Goal: Task Accomplishment & Management: Complete application form

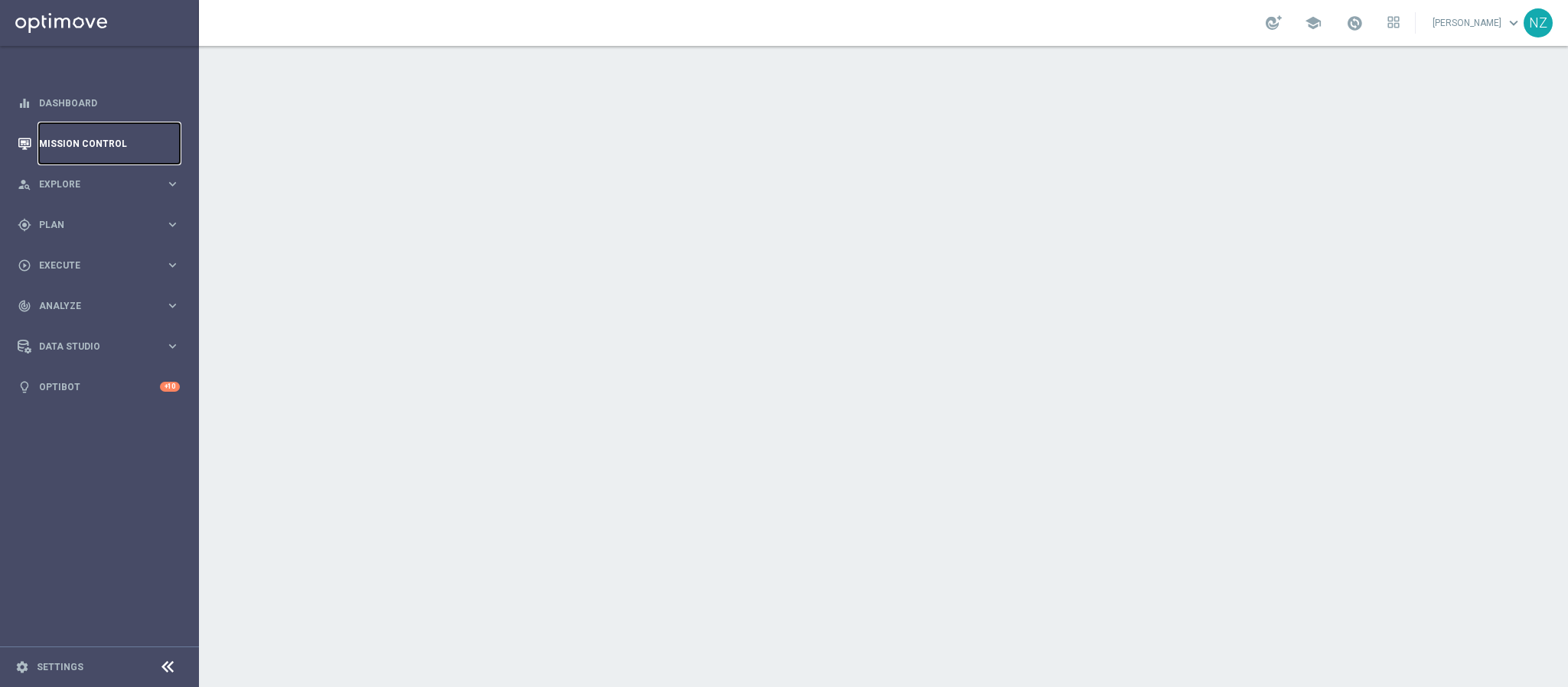
click at [94, 148] on link "Mission Control" at bounding box center [108, 143] width 140 height 41
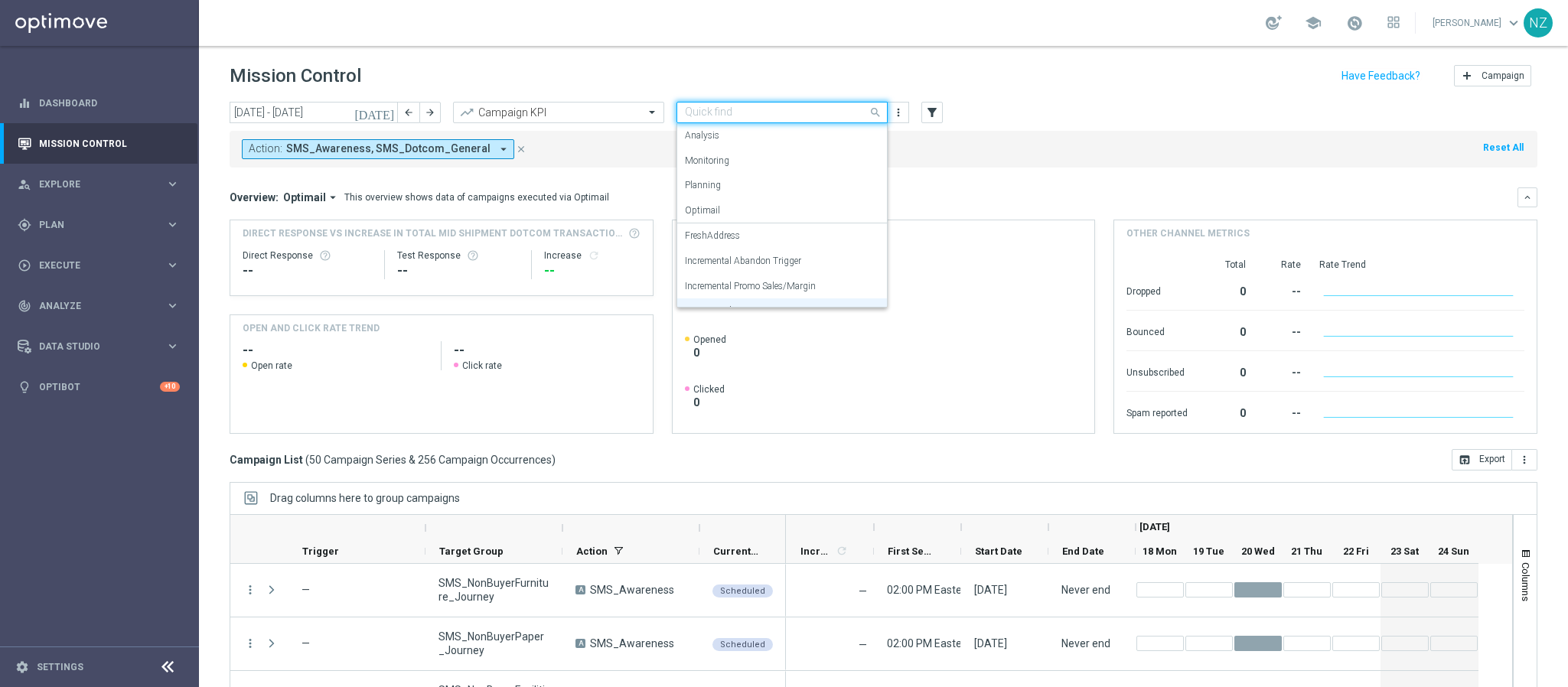
click at [776, 107] on input "text" at bounding box center [767, 113] width 164 height 13
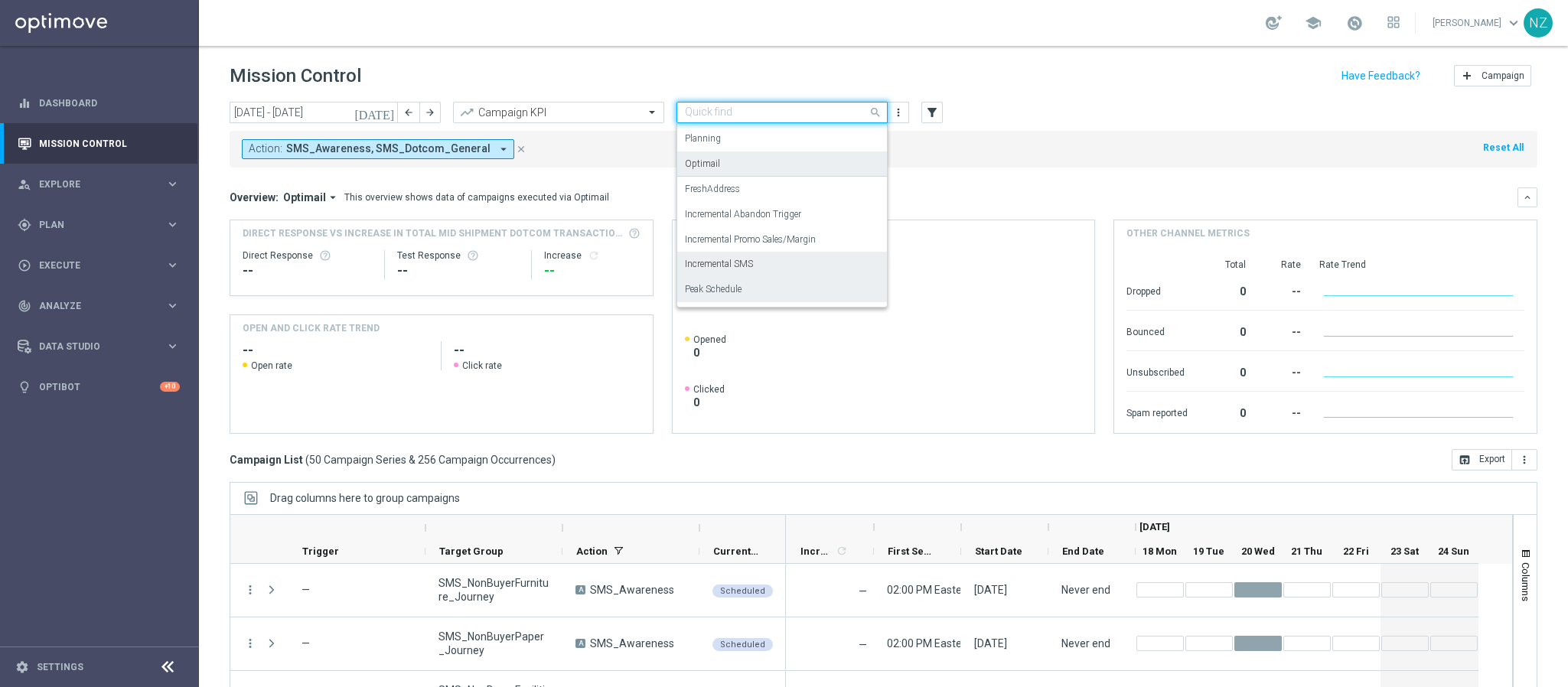
scroll to position [69, 0]
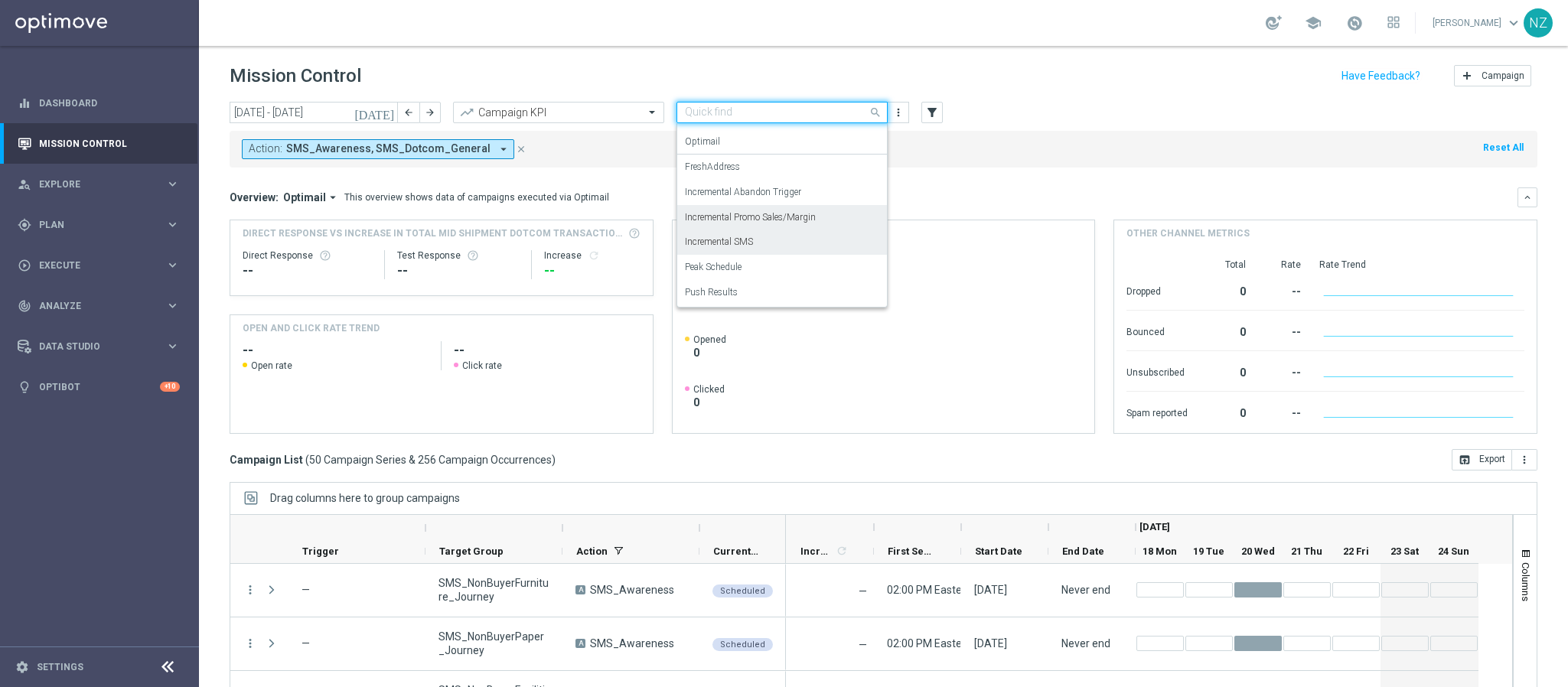
click at [775, 219] on label "Incremental Promo Sales/Margin" at bounding box center [750, 218] width 131 height 13
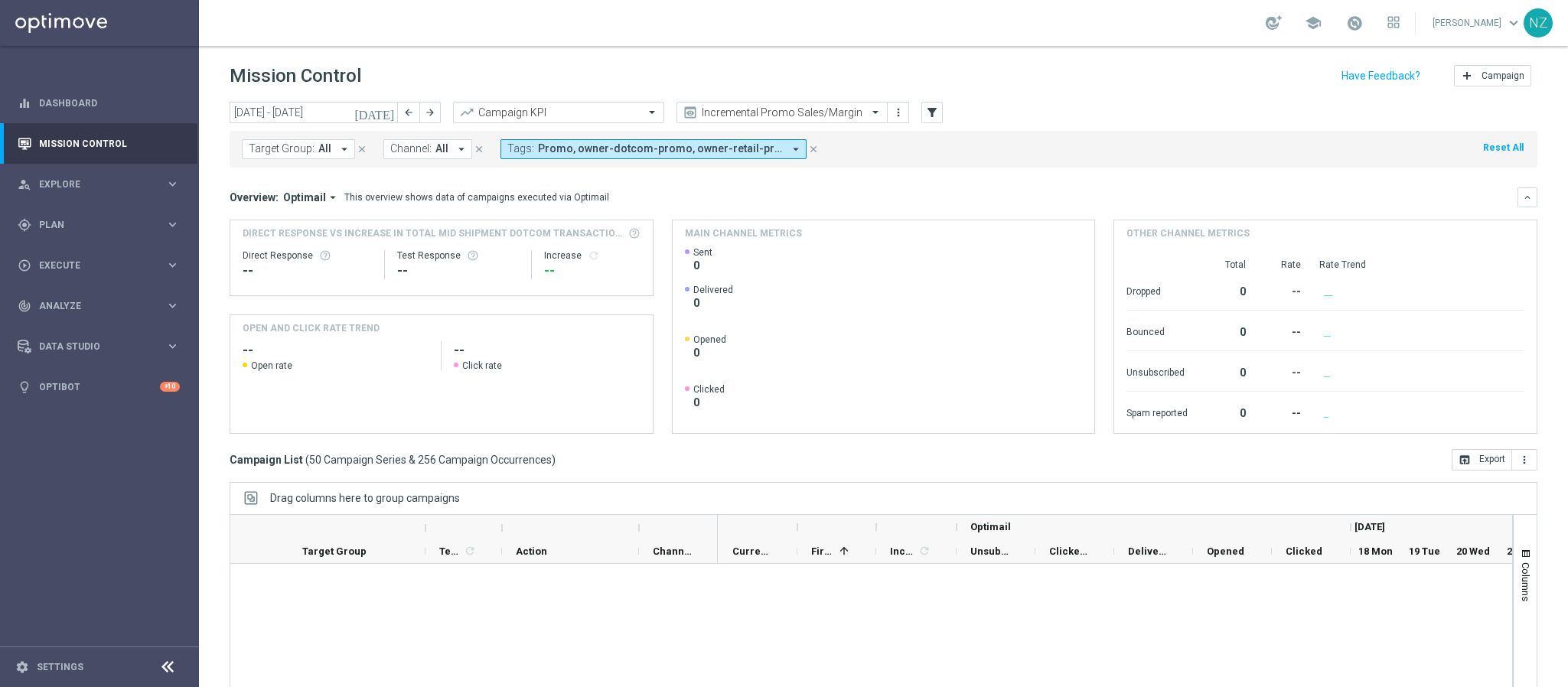
click at [1166, 161] on div "Target Group: All arrow_drop_down close Channel: All arrow_drop_down close Tags…" at bounding box center [884, 149] width 1308 height 37
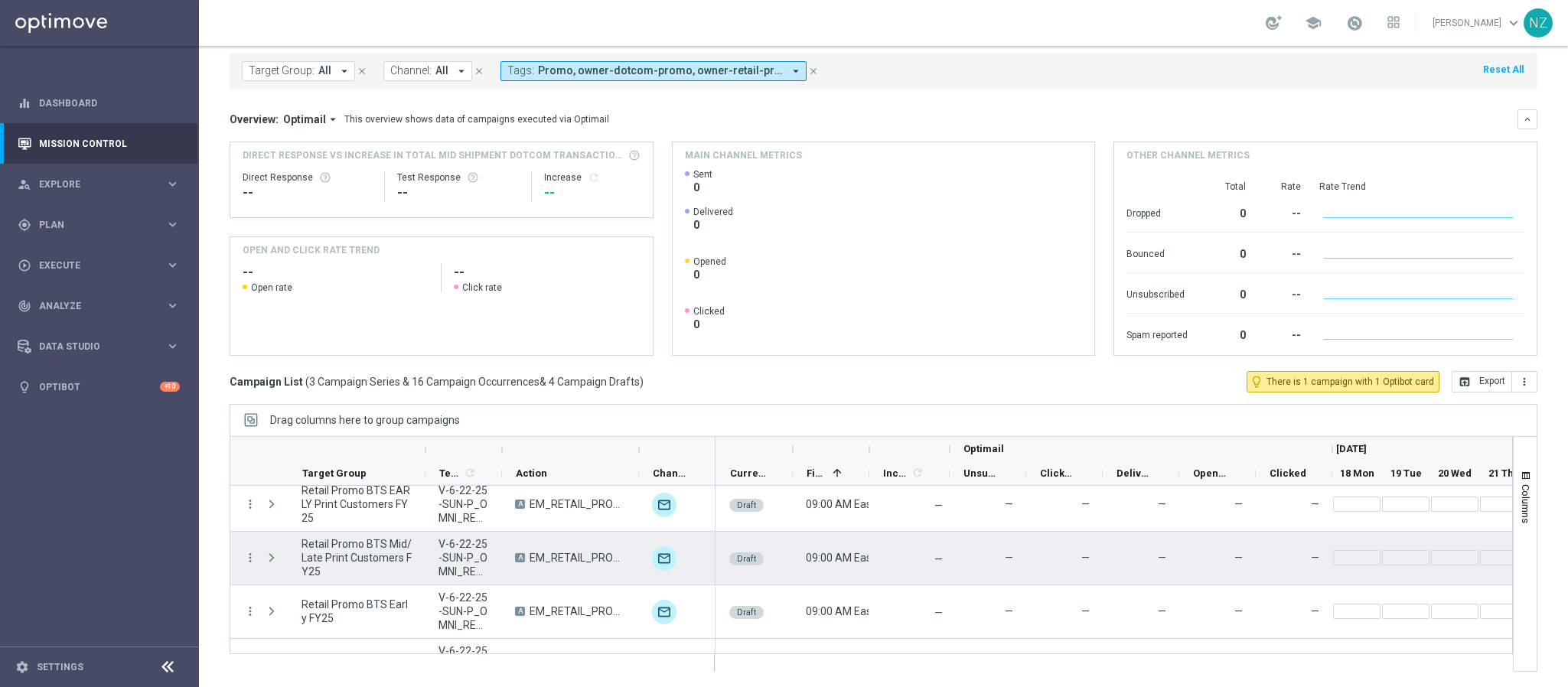
scroll to position [207, 0]
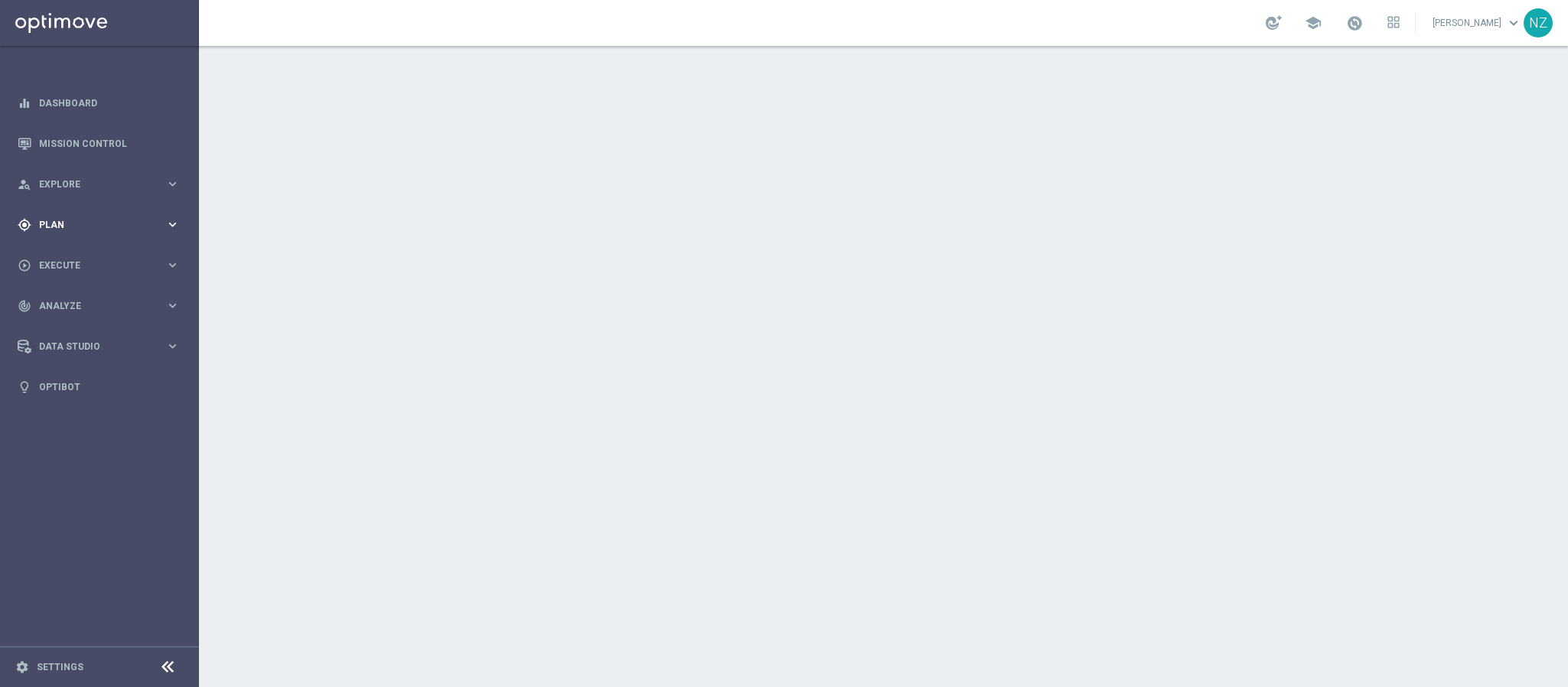
click at [97, 230] on div "gps_fixed Plan" at bounding box center [91, 224] width 148 height 14
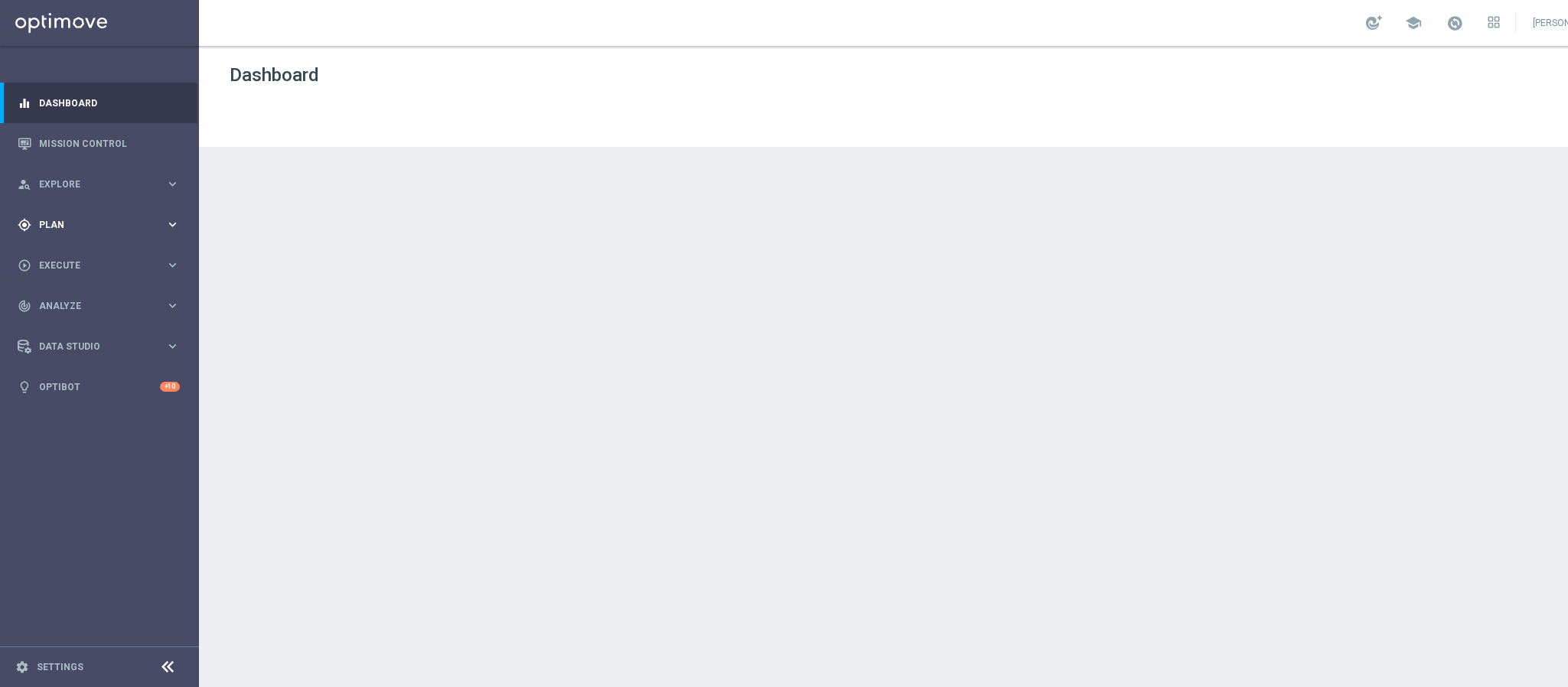
click at [79, 235] on div "gps_fixed Plan keyboard_arrow_right" at bounding box center [98, 224] width 197 height 41
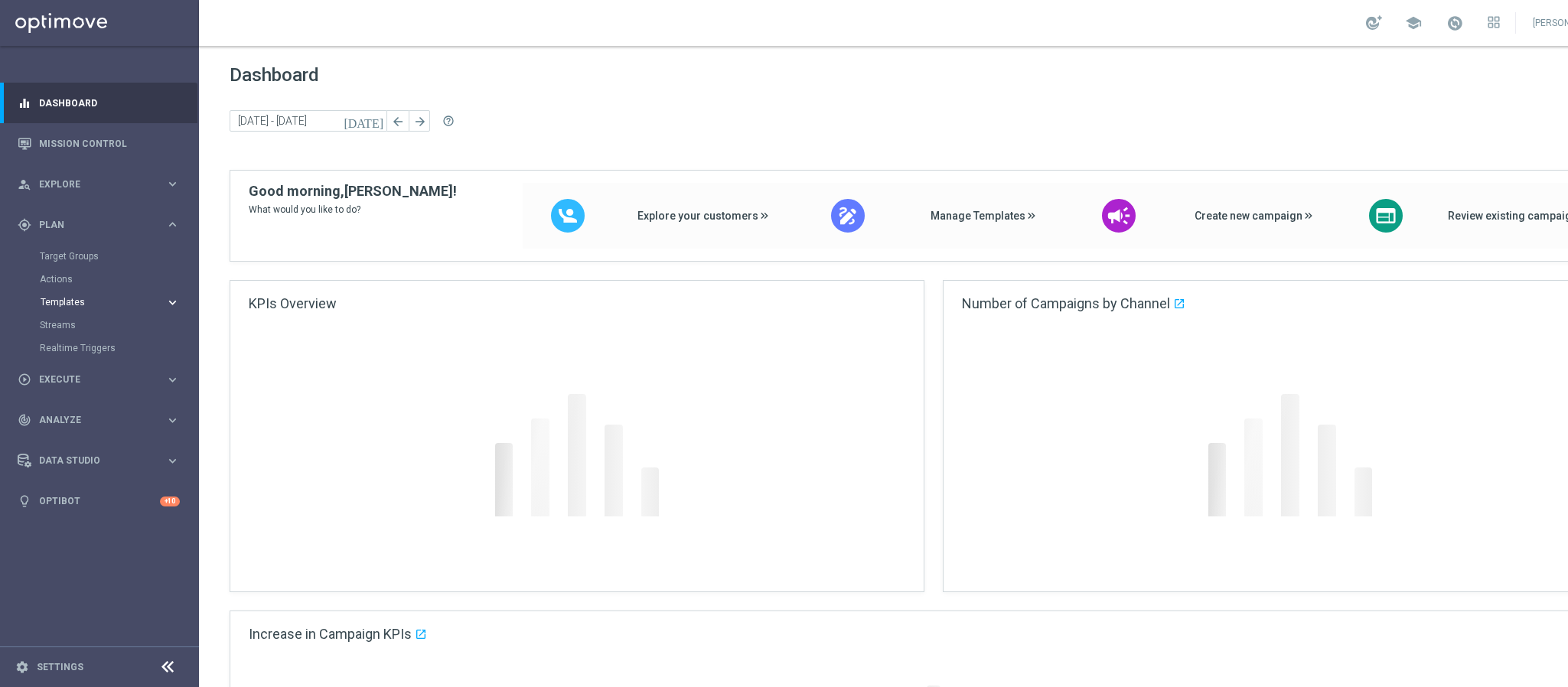
click at [81, 301] on span "Templates" at bounding box center [95, 303] width 109 height 9
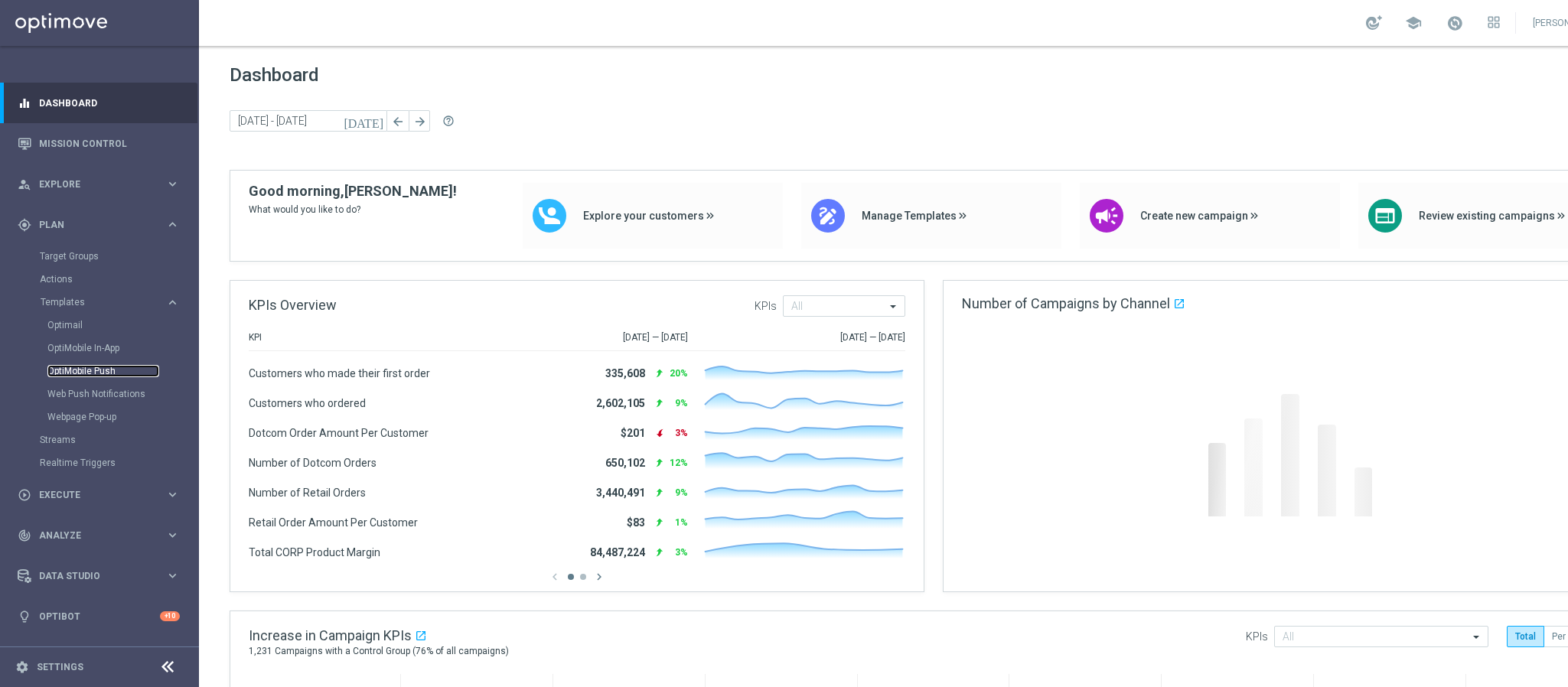
click at [78, 370] on link "OptiMobile Push" at bounding box center [103, 370] width 112 height 12
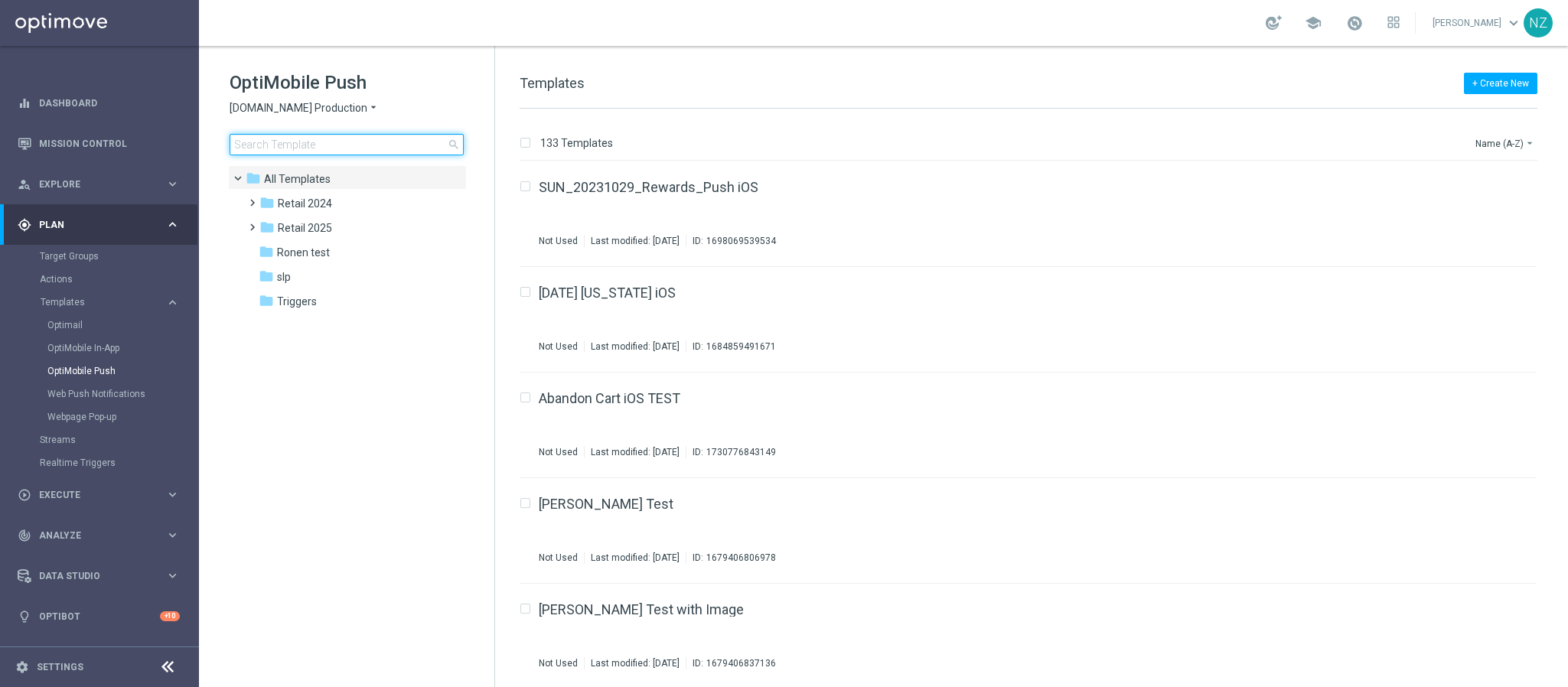
click at [303, 147] on input at bounding box center [347, 144] width 234 height 22
click at [253, 223] on span at bounding box center [249, 221] width 7 height 6
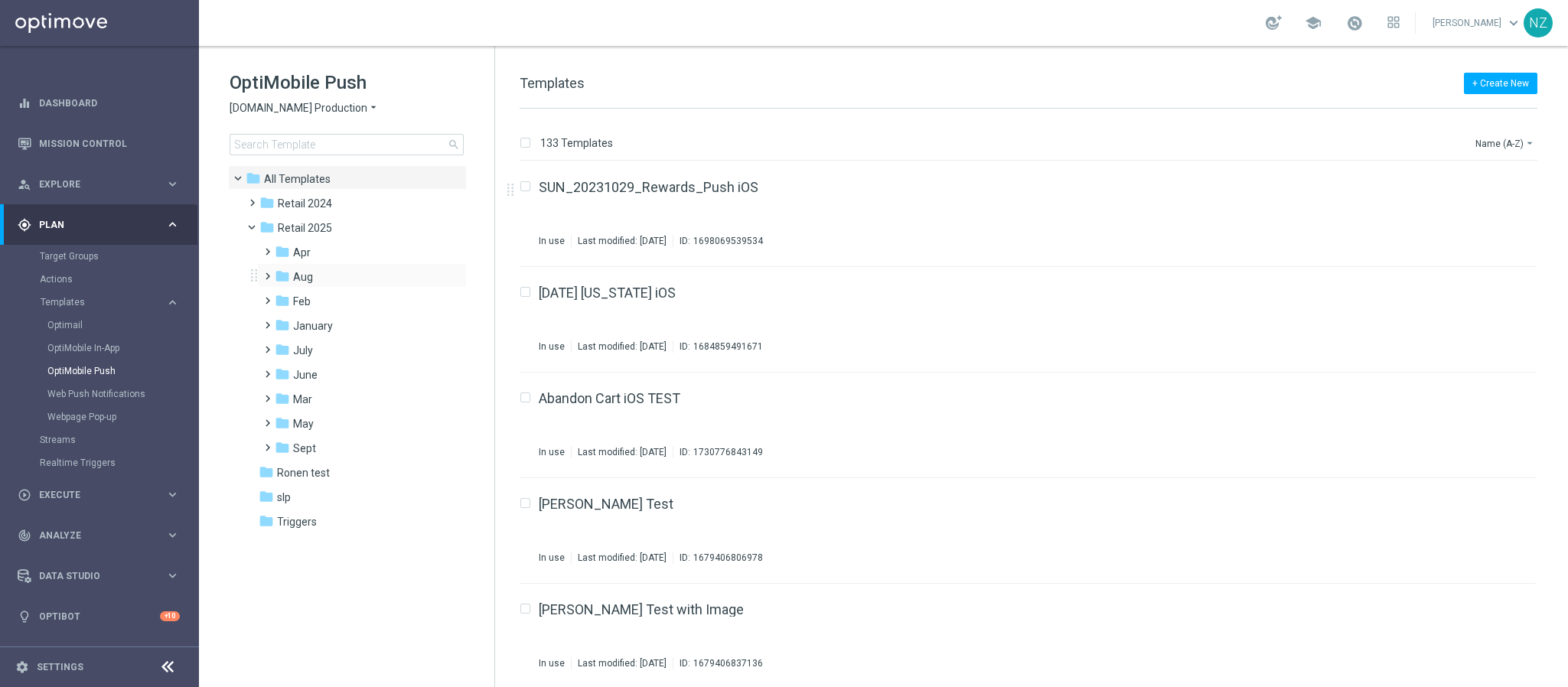
click at [268, 272] on span at bounding box center [264, 270] width 7 height 6
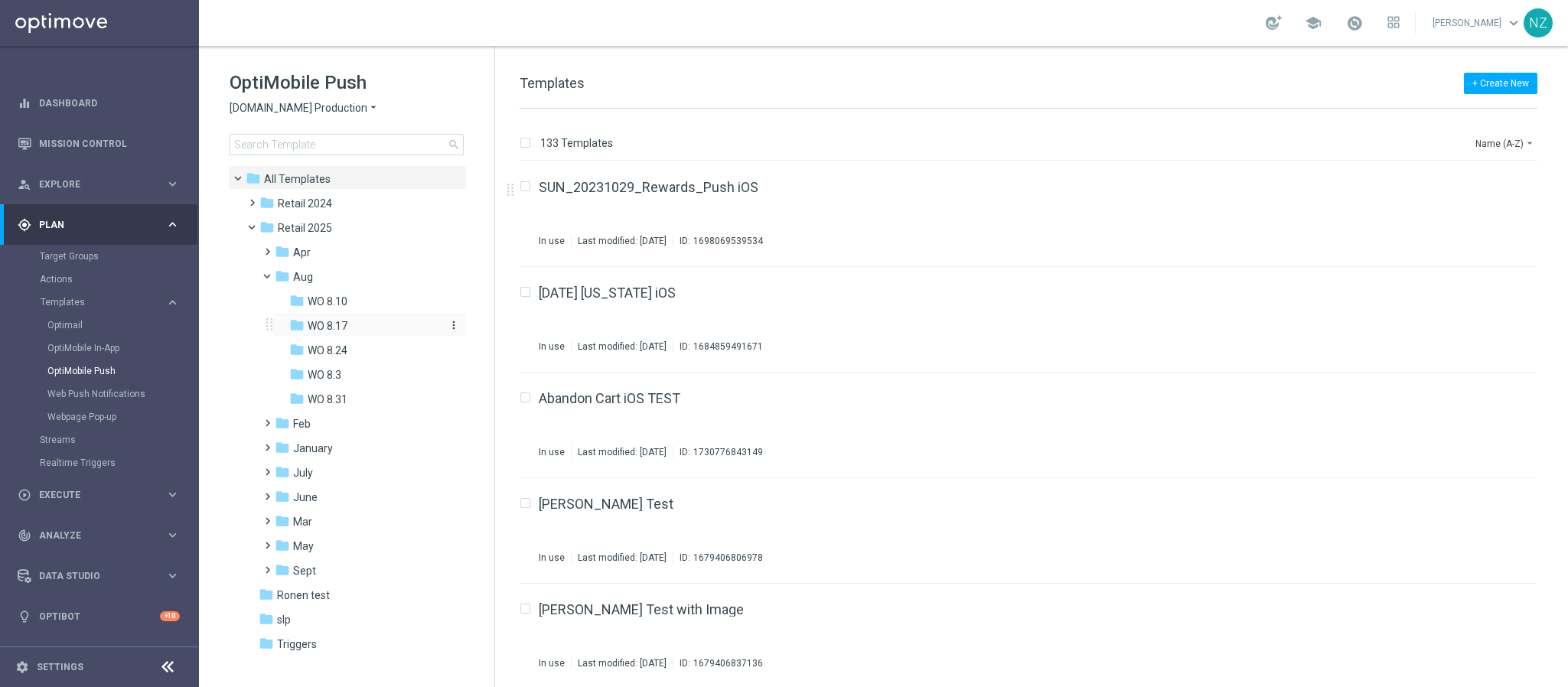
click at [342, 318] on div "folder WO 8.17" at bounding box center [365, 326] width 151 height 18
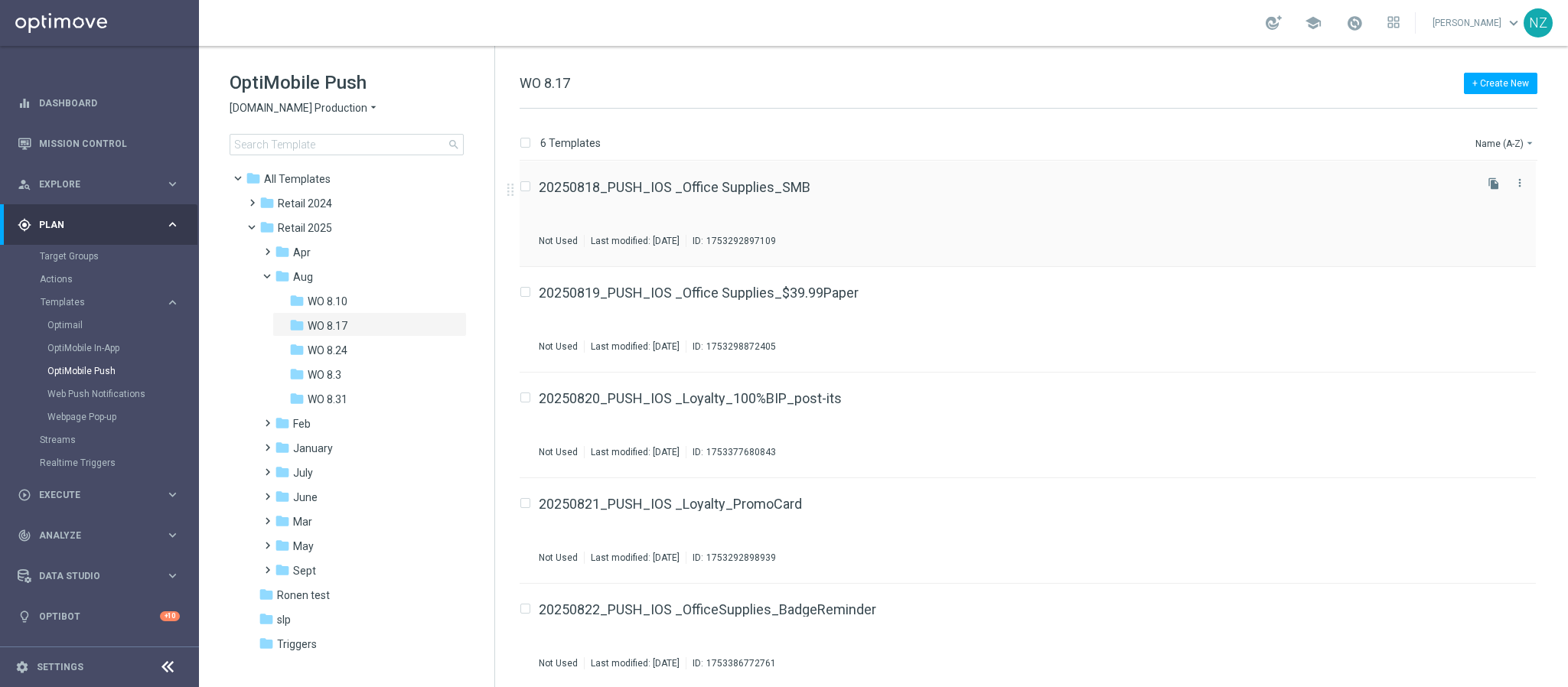
click at [901, 202] on div "20250818_PUSH_IOS _Office Supplies_SMB Not Used Last modified: Wednesday, Augus…" at bounding box center [1005, 214] width 933 height 67
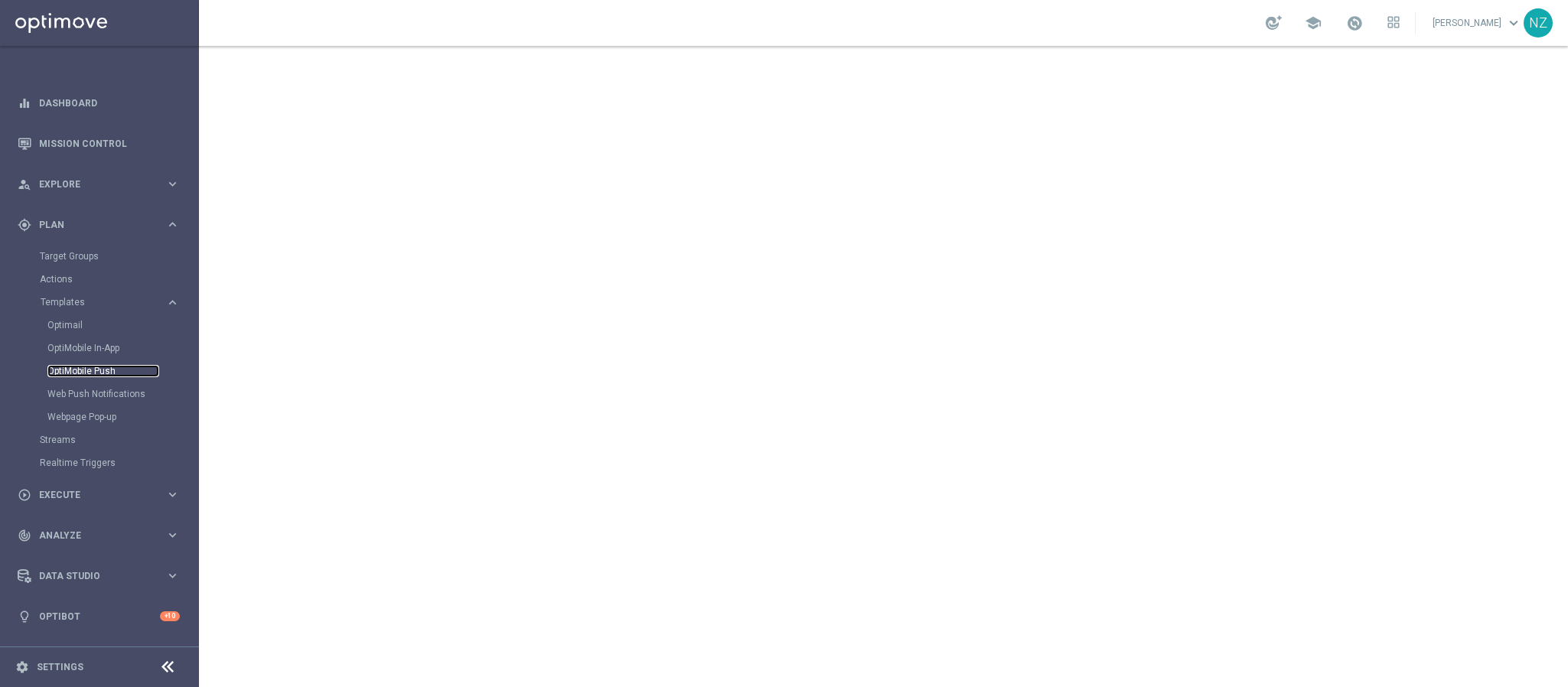
click at [86, 370] on link "OptiMobile Push" at bounding box center [103, 370] width 112 height 12
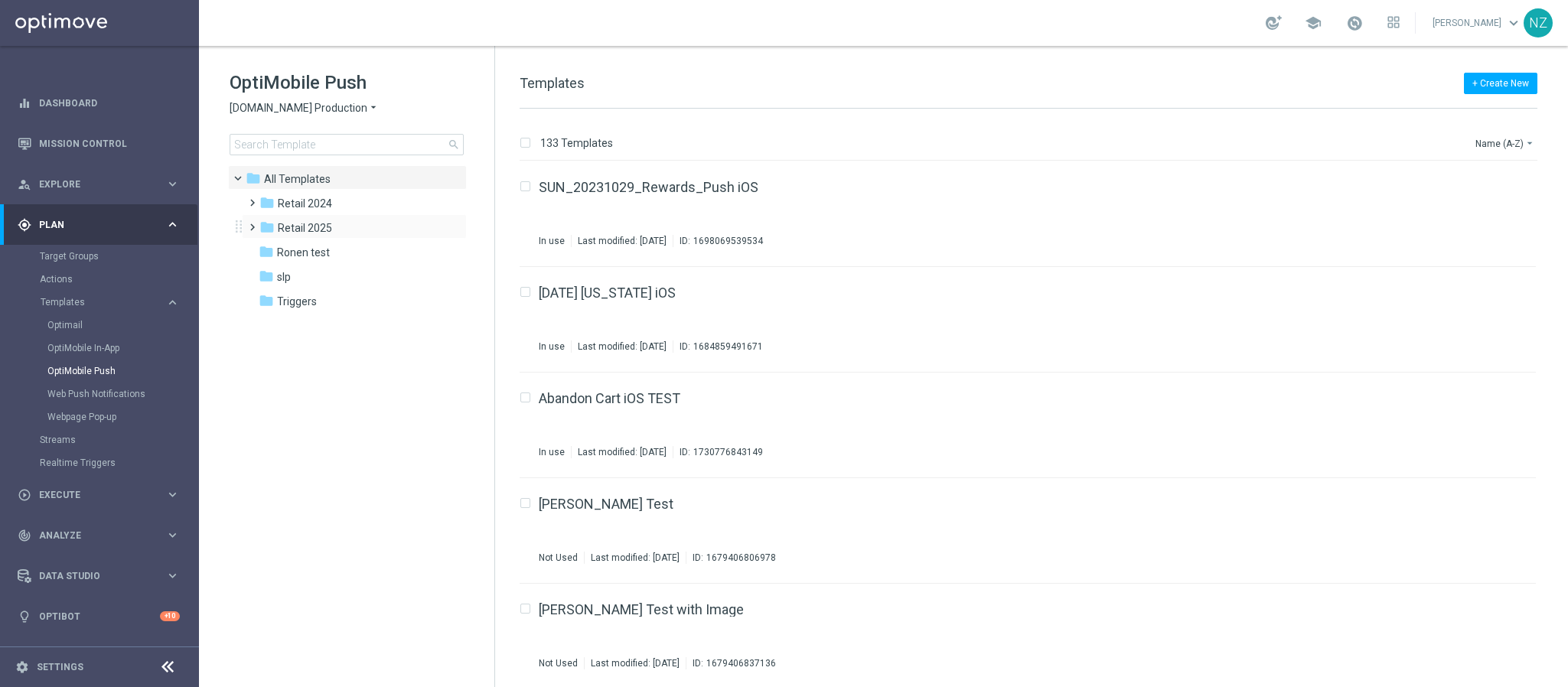
click at [249, 223] on span at bounding box center [249, 221] width 7 height 6
click at [268, 272] on span at bounding box center [264, 270] width 7 height 6
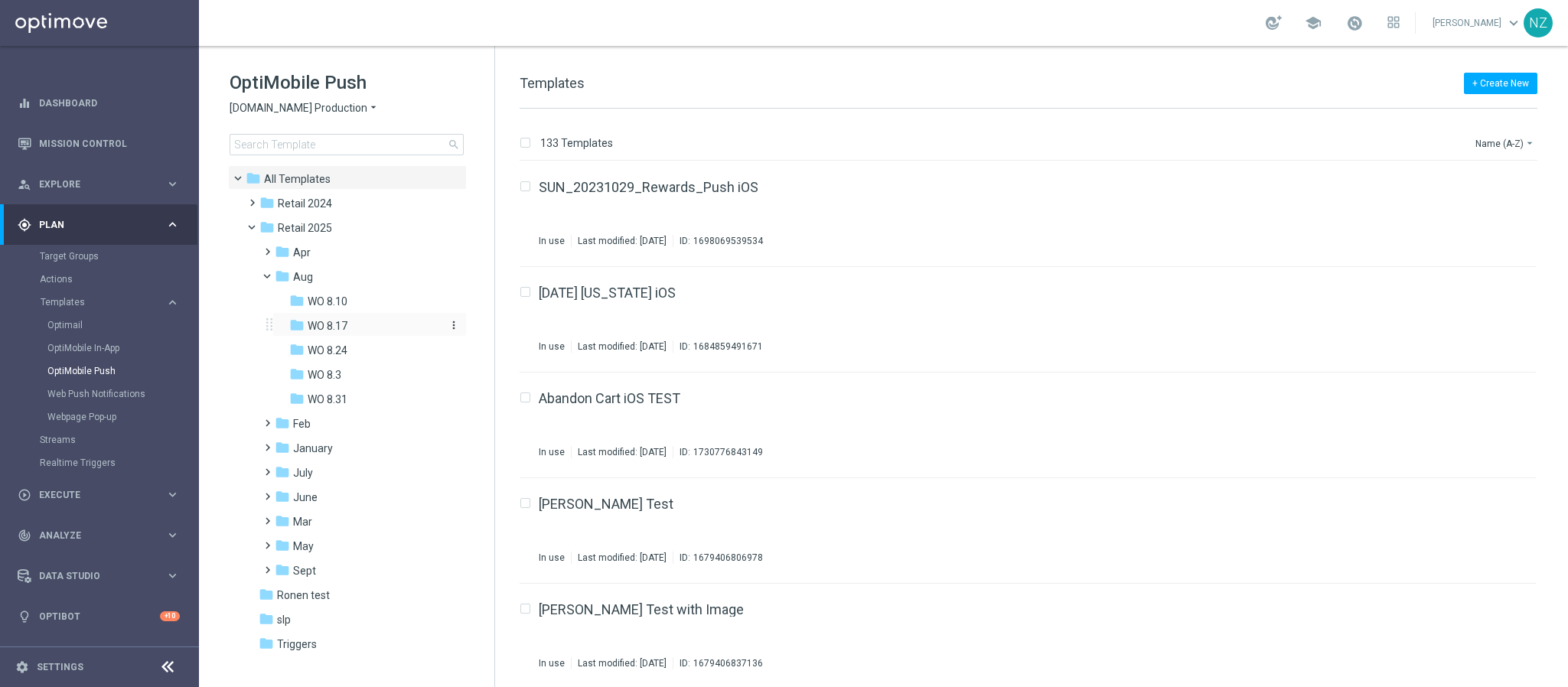
click at [327, 326] on span "WO 8.17" at bounding box center [327, 326] width 40 height 14
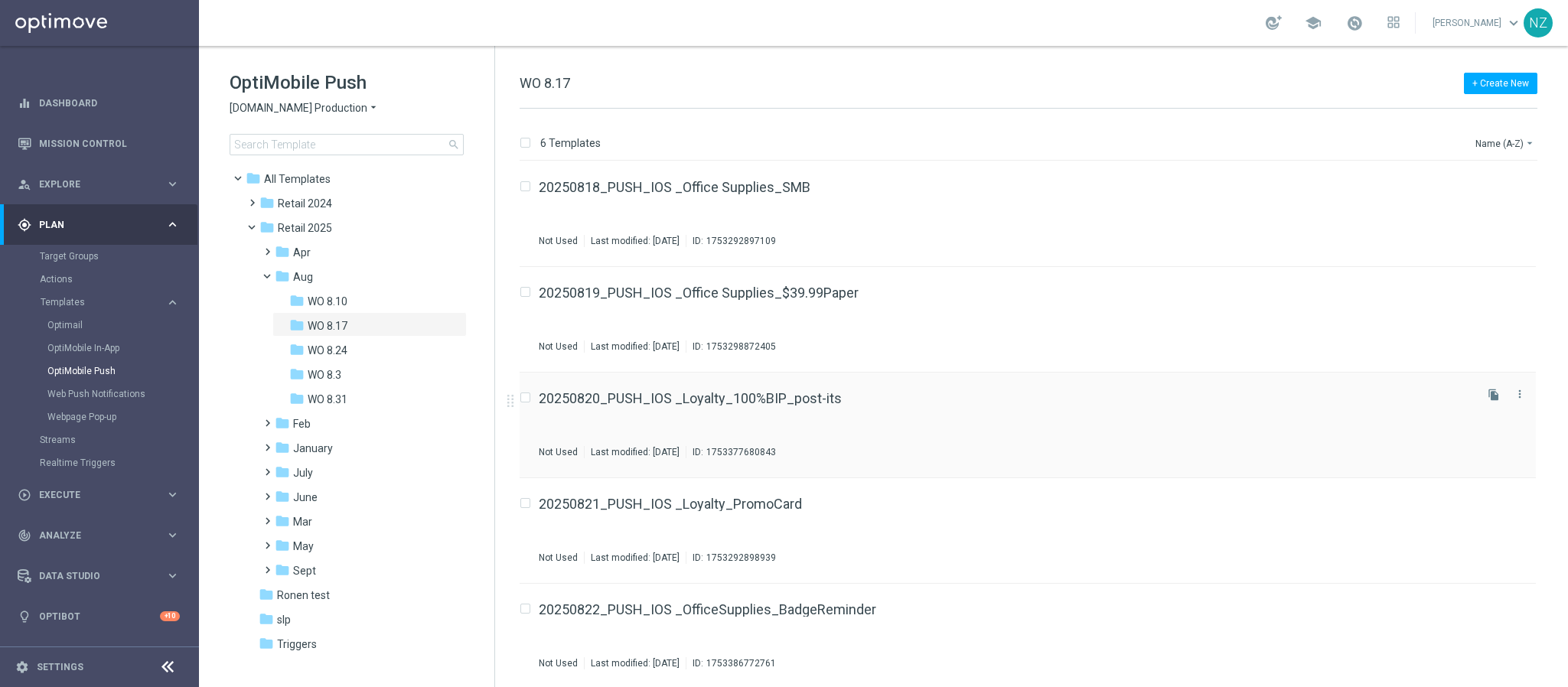
scroll to position [107, 0]
click at [857, 425] on div "20250821_PUSH_IOS _Loyalty_PromoCard Not Used Last modified: Tuesday, July 29, …" at bounding box center [1005, 422] width 933 height 67
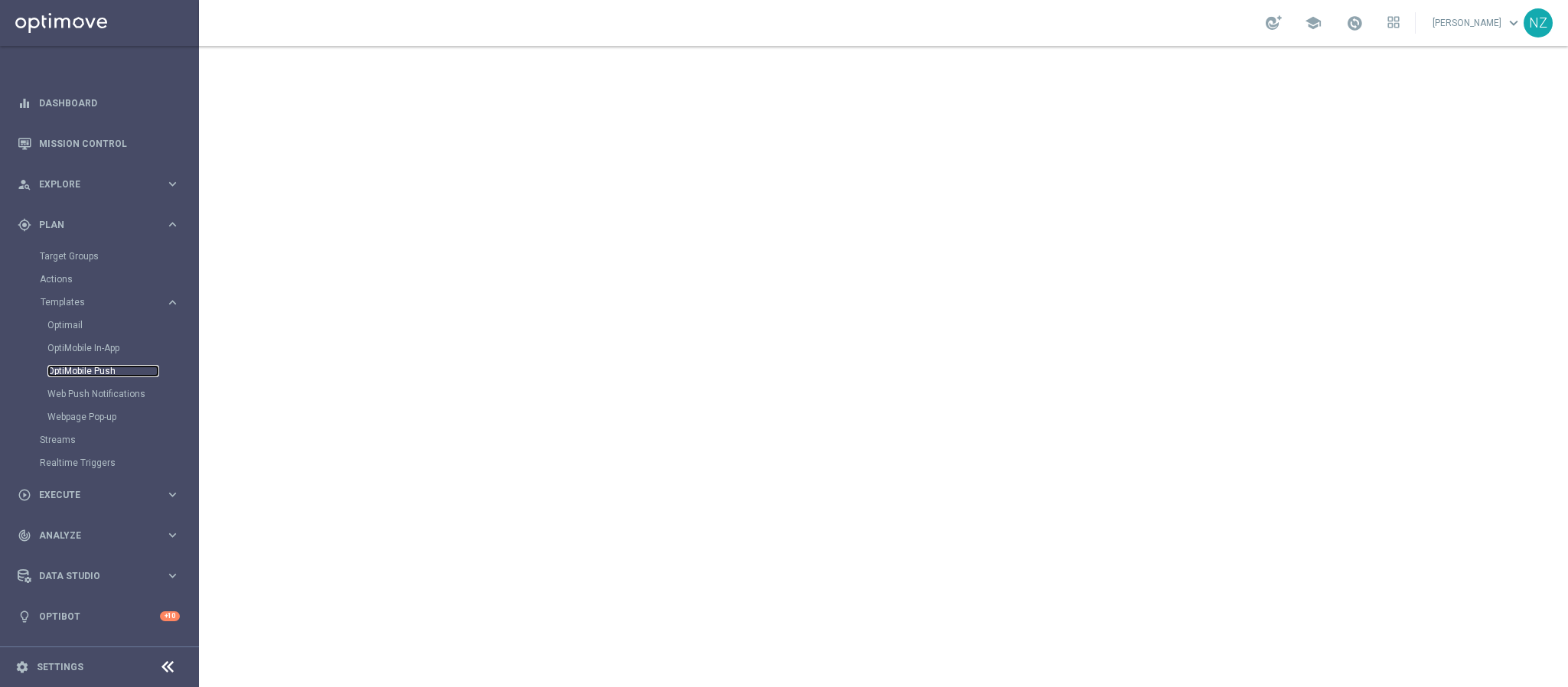
click at [104, 369] on link "OptiMobile Push" at bounding box center [103, 370] width 112 height 12
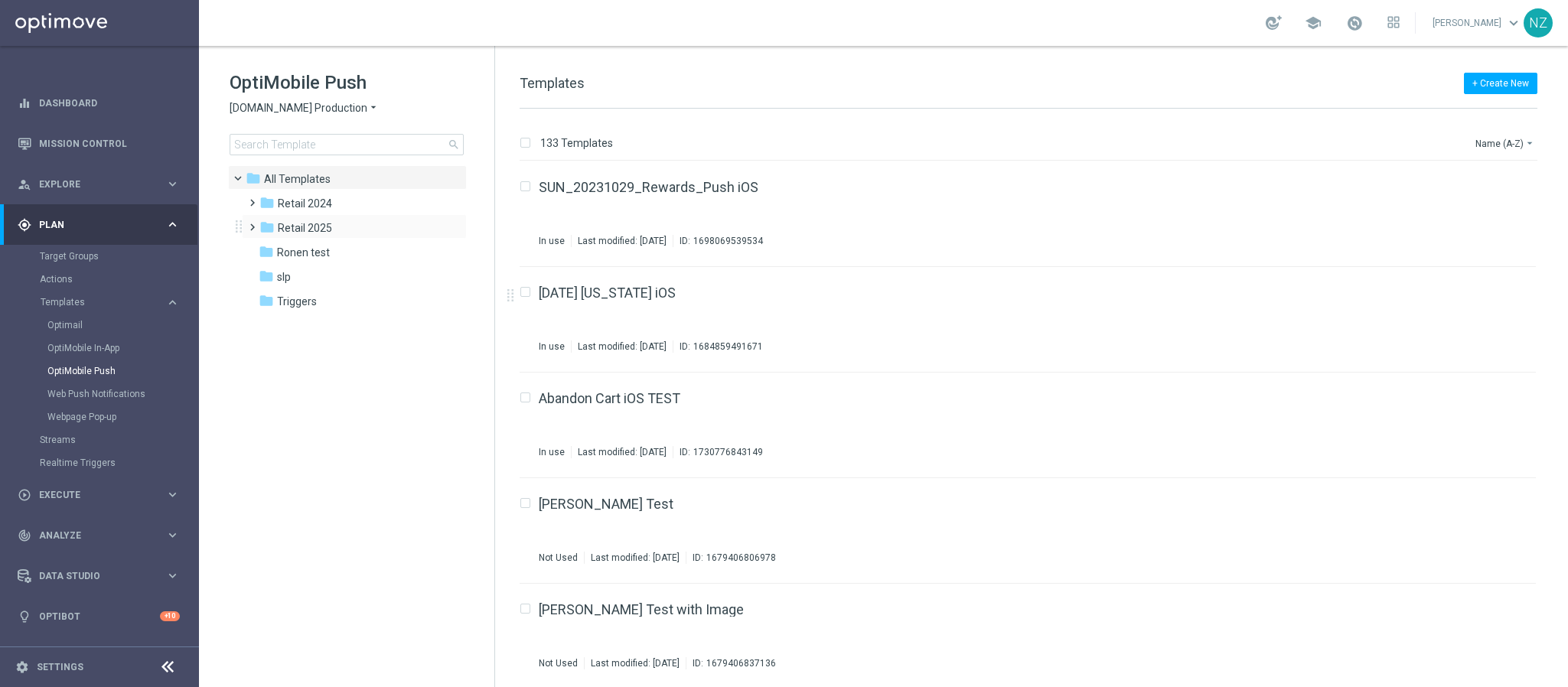
click at [253, 223] on span at bounding box center [249, 221] width 7 height 6
click at [281, 281] on icon "folder" at bounding box center [283, 276] width 15 height 15
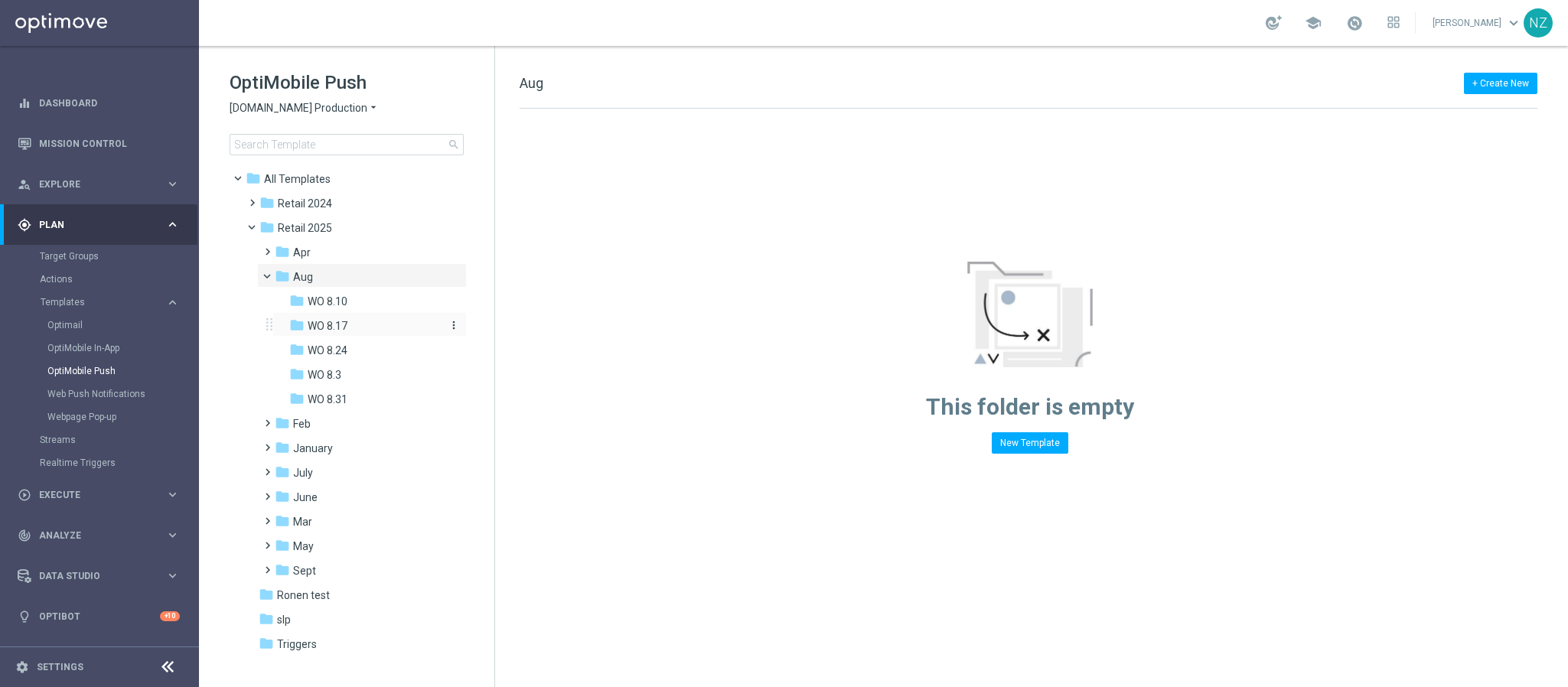
click at [334, 322] on span "WO 8.17" at bounding box center [327, 326] width 40 height 14
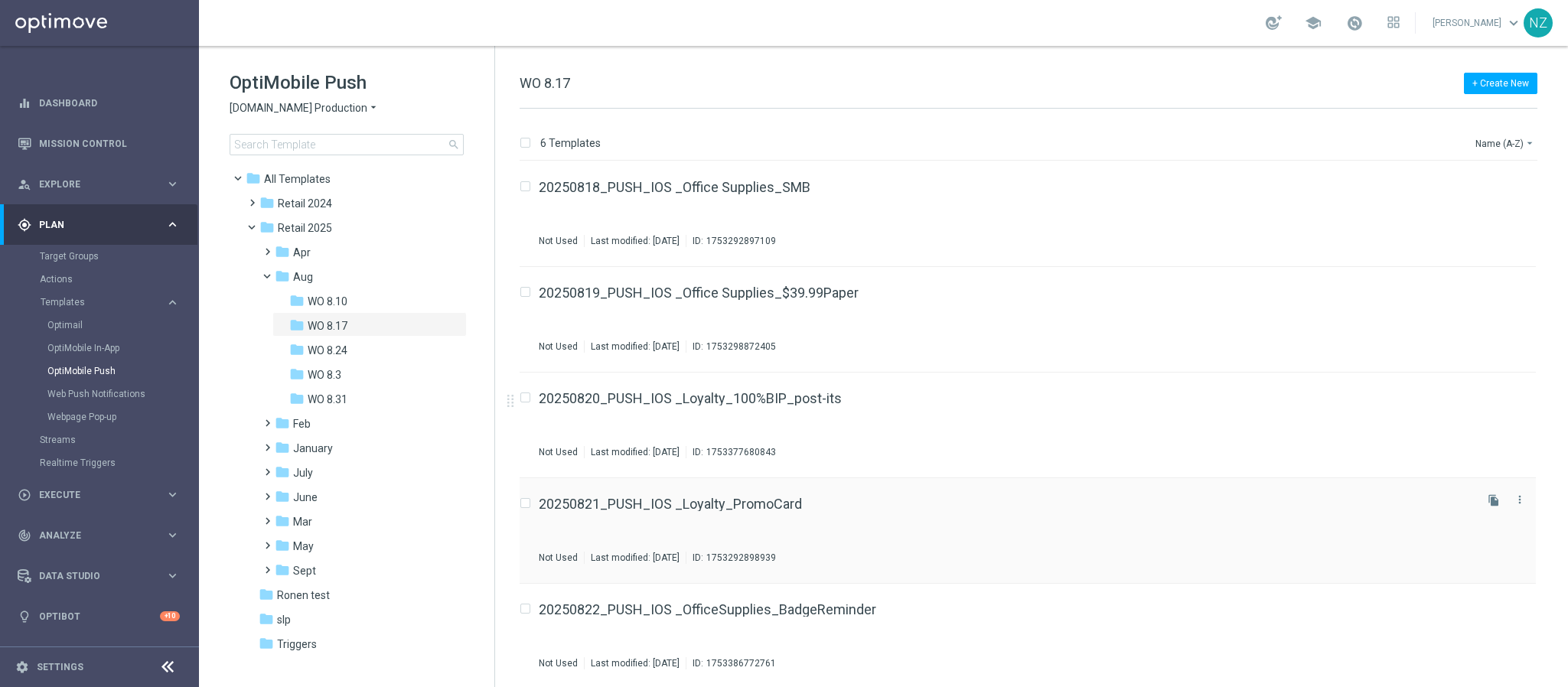
scroll to position [107, 0]
click at [914, 529] on div "20250822_PUSH_IOS _OfficeSupplies_BadgeReminder Not Used Last modified: Tuesday…" at bounding box center [1005, 528] width 933 height 67
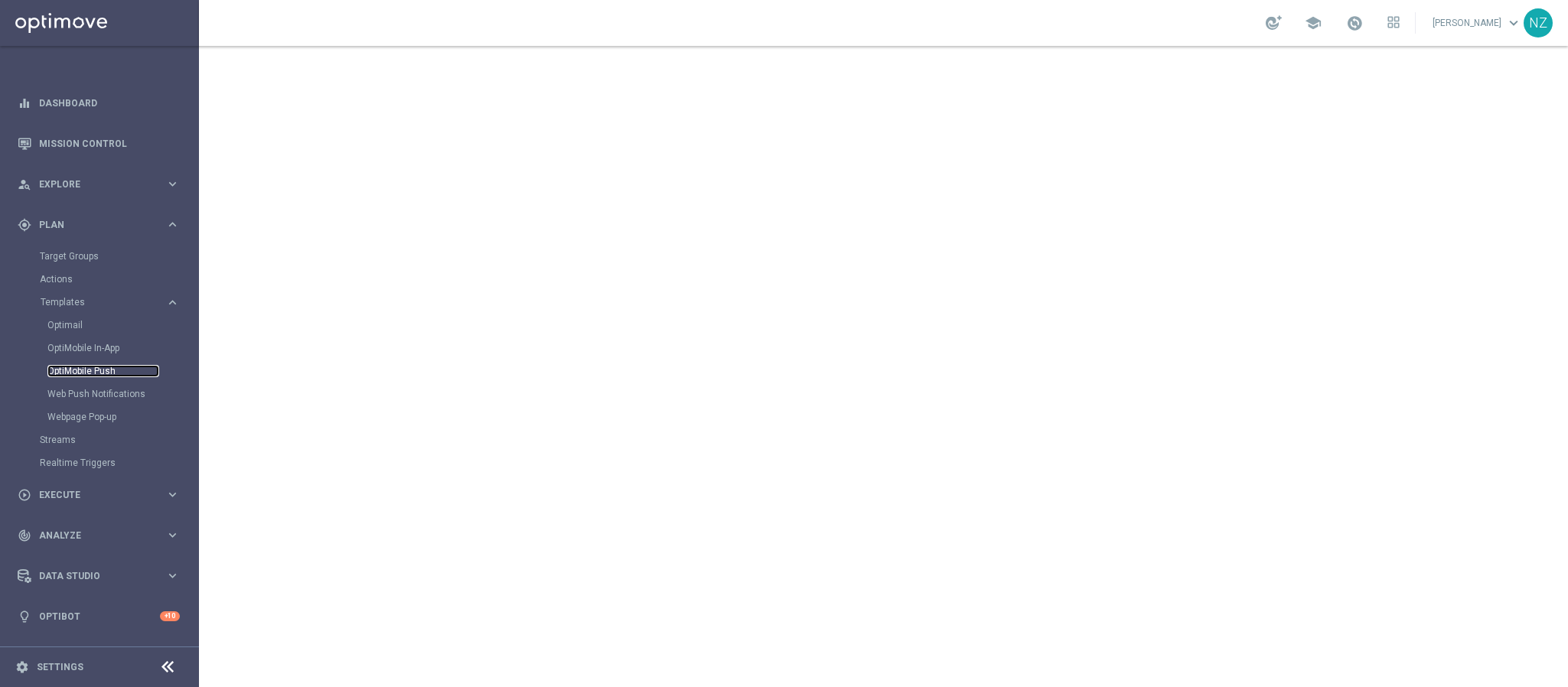
click at [75, 369] on link "OptiMobile Push" at bounding box center [103, 370] width 112 height 12
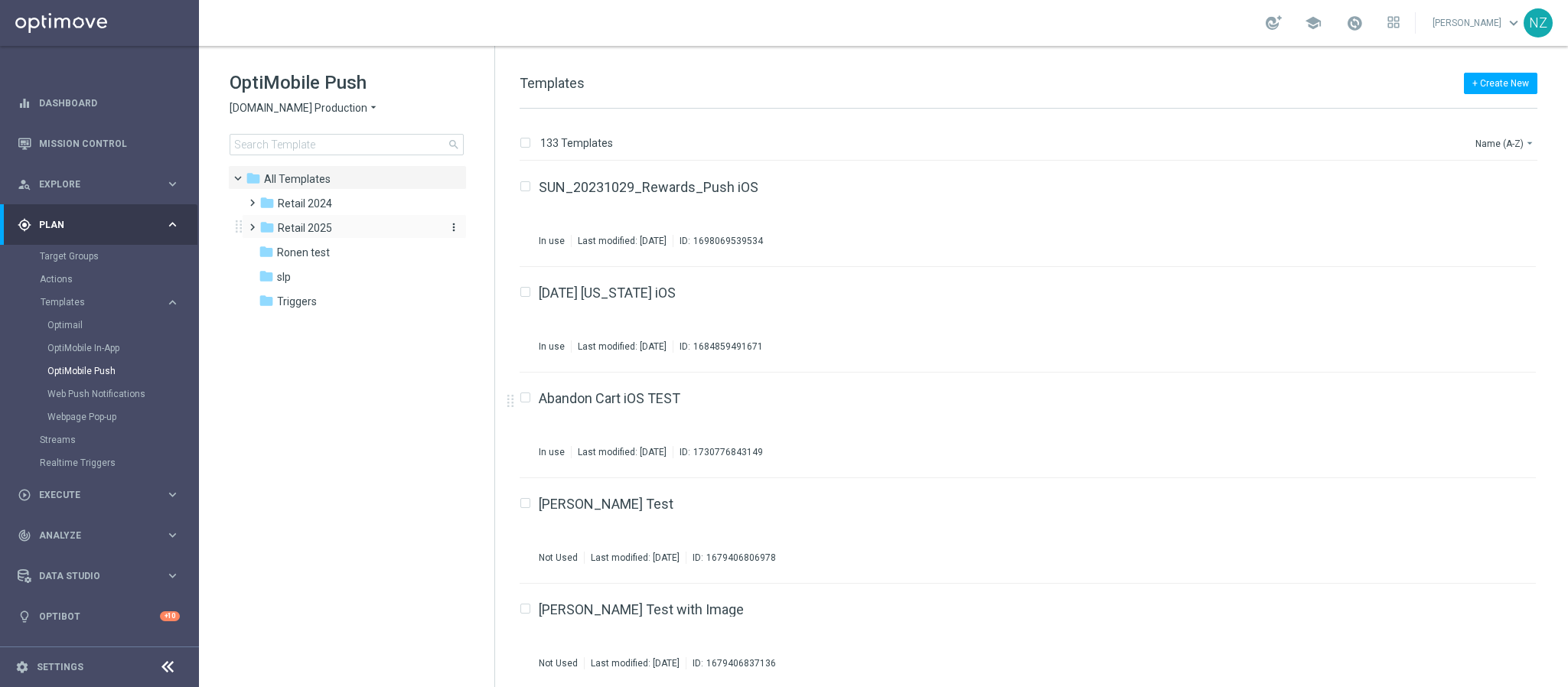
click at [303, 221] on span "Retail 2025" at bounding box center [305, 228] width 55 height 14
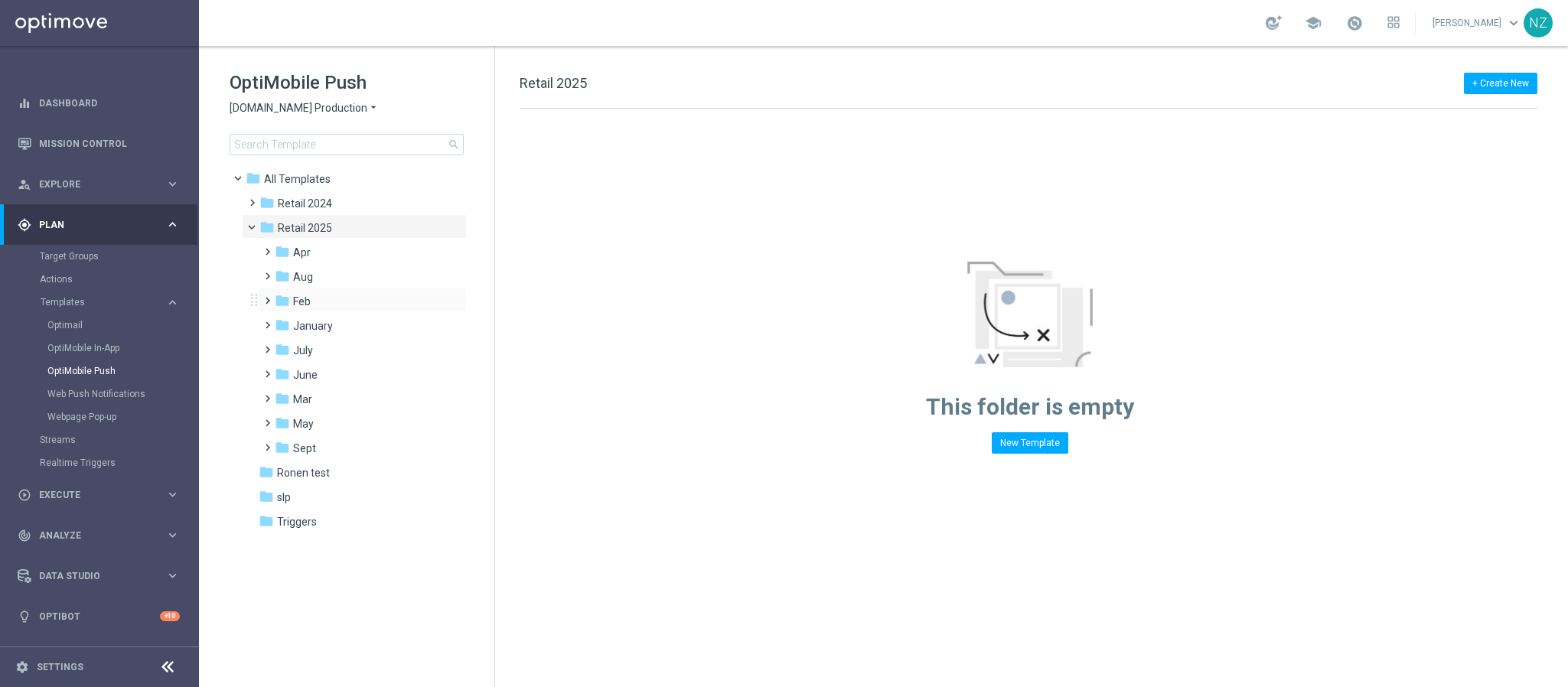
click at [311, 287] on div "folder Feb more_vert" at bounding box center [362, 300] width 209 height 25
click at [311, 280] on span "Aug" at bounding box center [302, 277] width 20 height 14
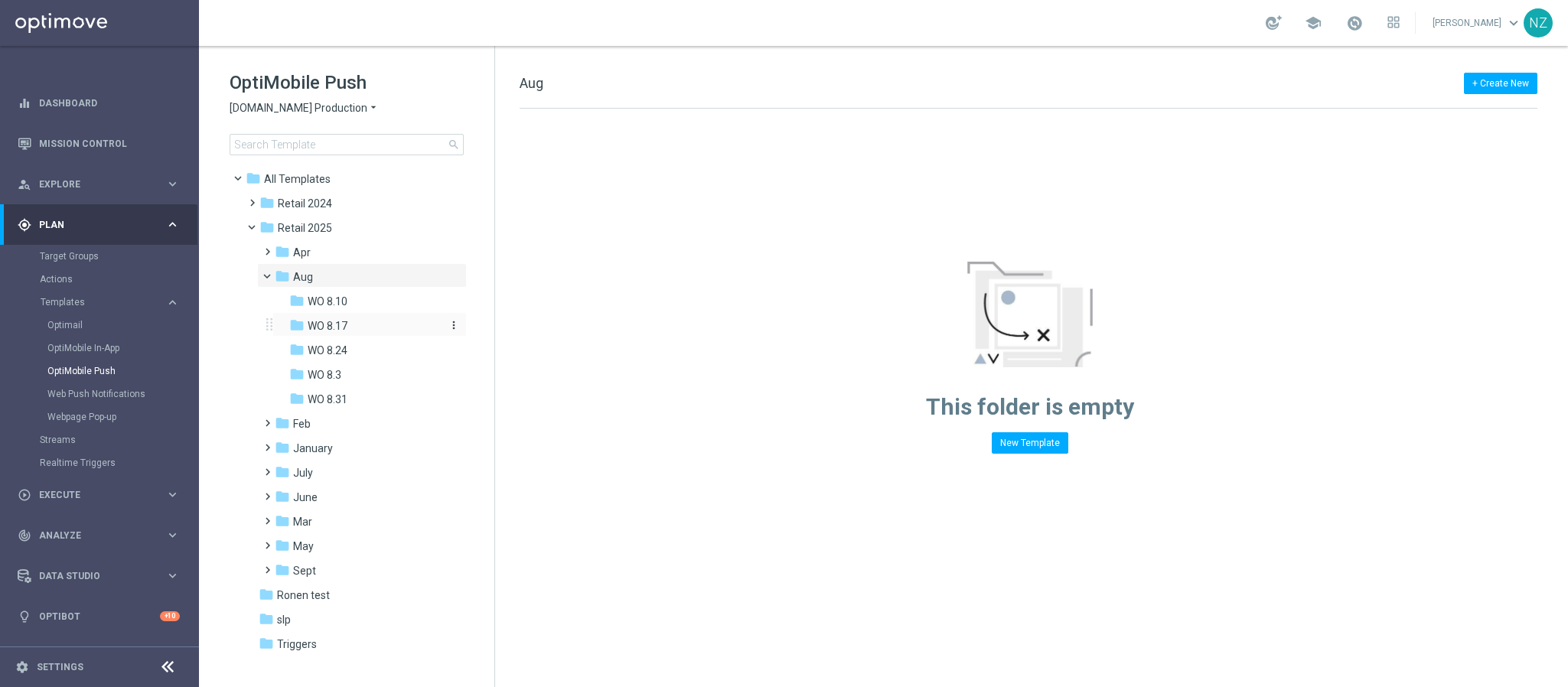
click at [340, 326] on span "WO 8.17" at bounding box center [327, 326] width 40 height 14
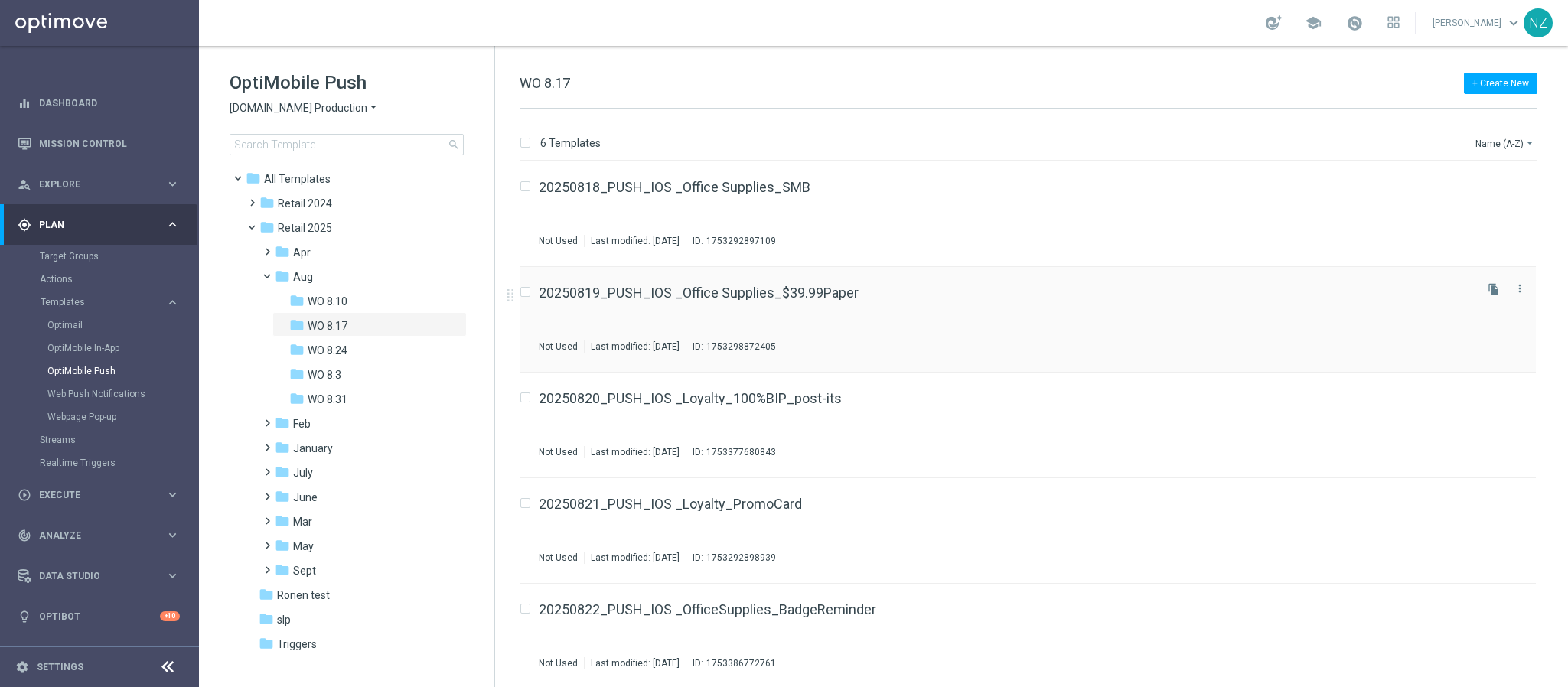
scroll to position [107, 0]
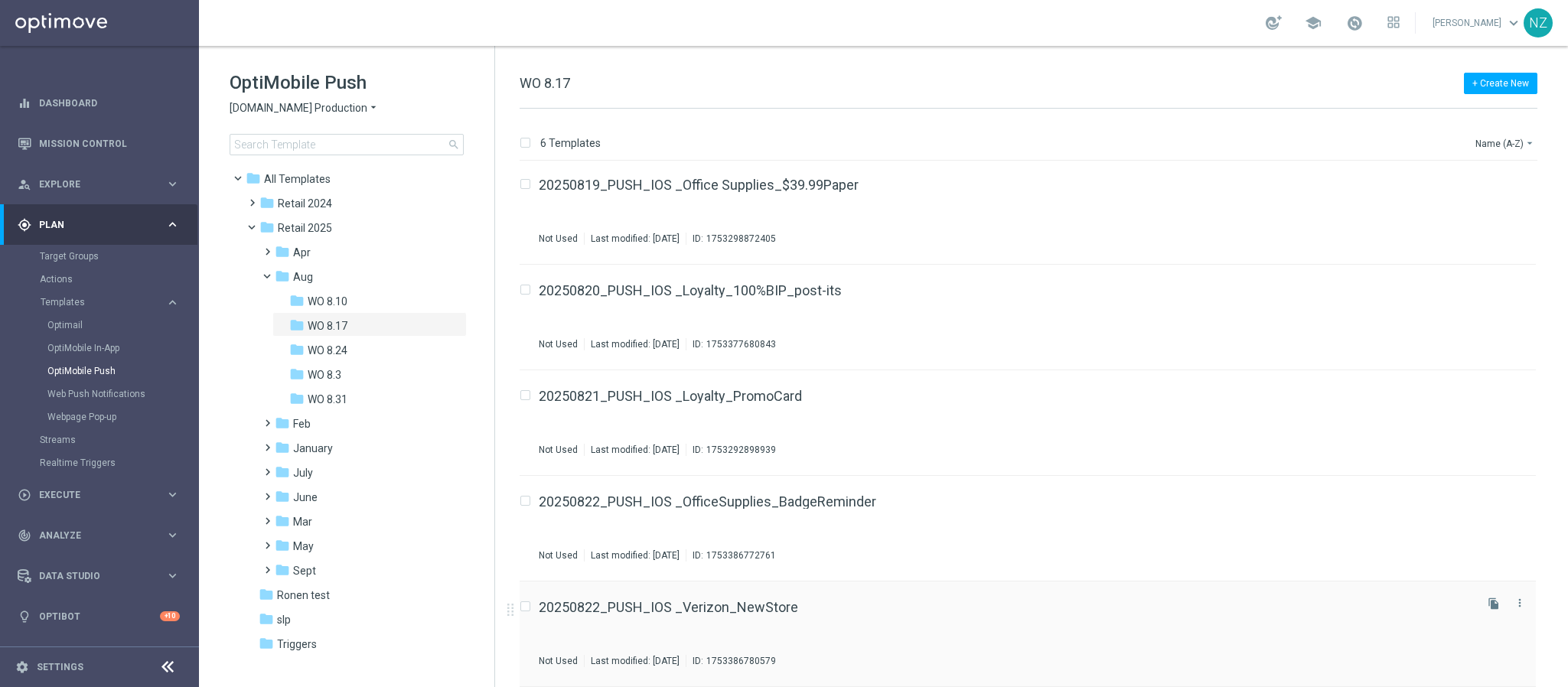
click at [937, 623] on div "20250822_PUSH_IOS _Verizon_NewStore Not Used Last modified: Monday, August 4, 2…" at bounding box center [1005, 633] width 933 height 67
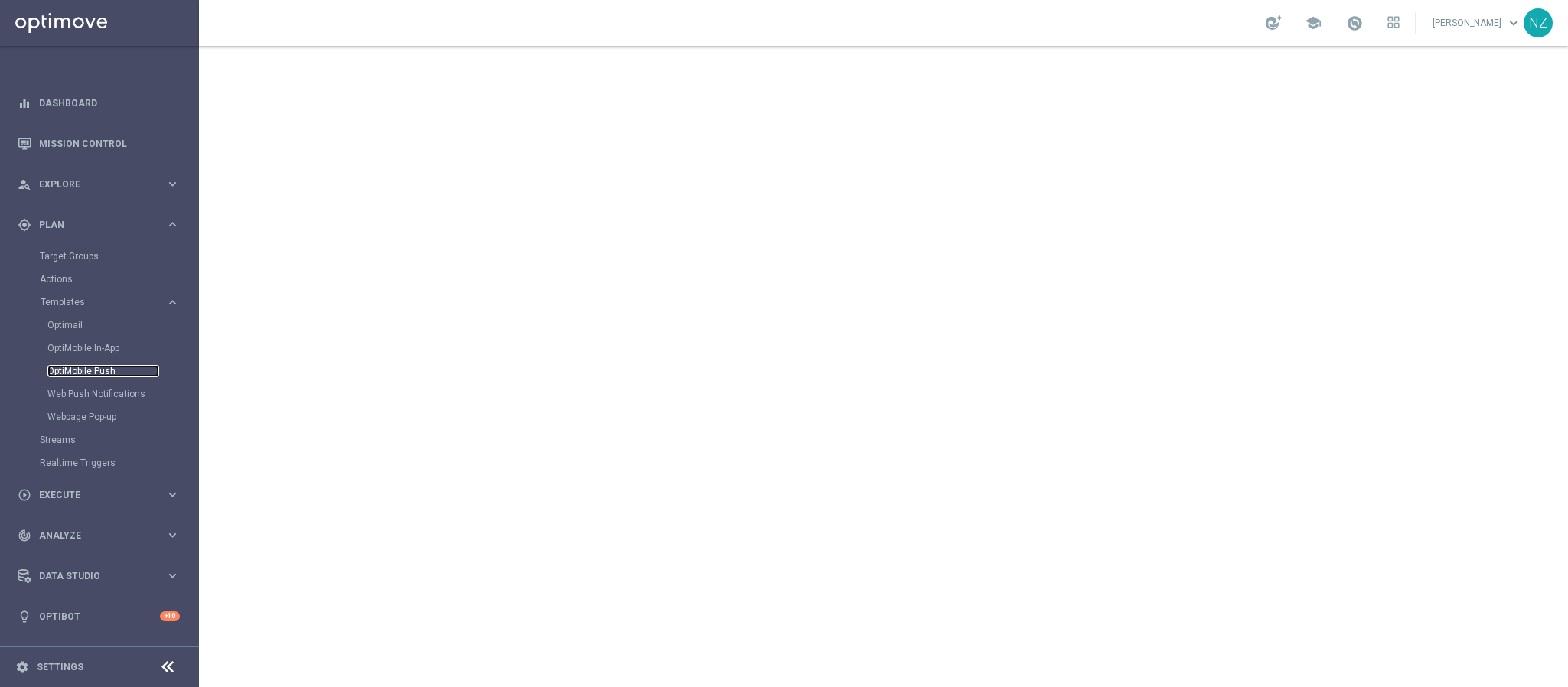
click at [99, 369] on link "OptiMobile Push" at bounding box center [103, 370] width 112 height 12
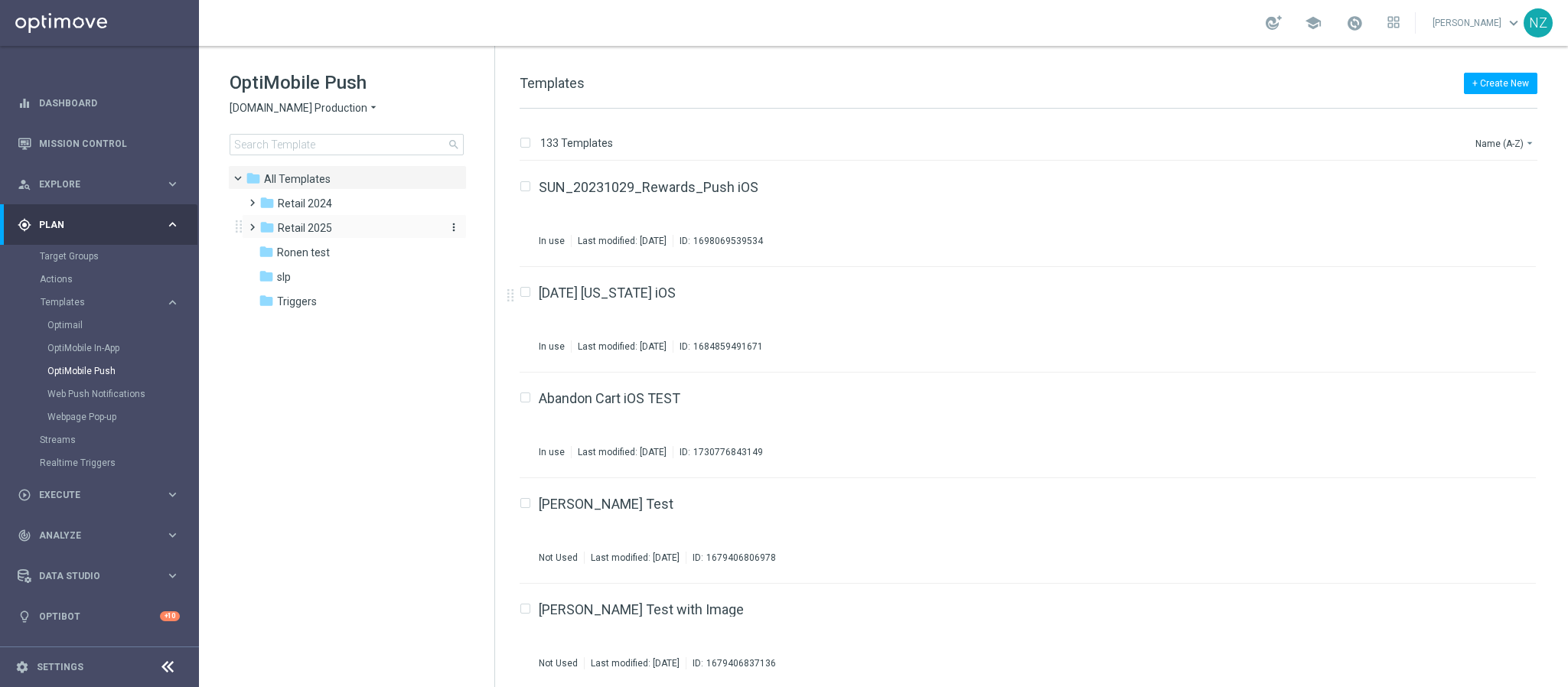
click at [295, 233] on span "Retail 2025" at bounding box center [305, 228] width 55 height 14
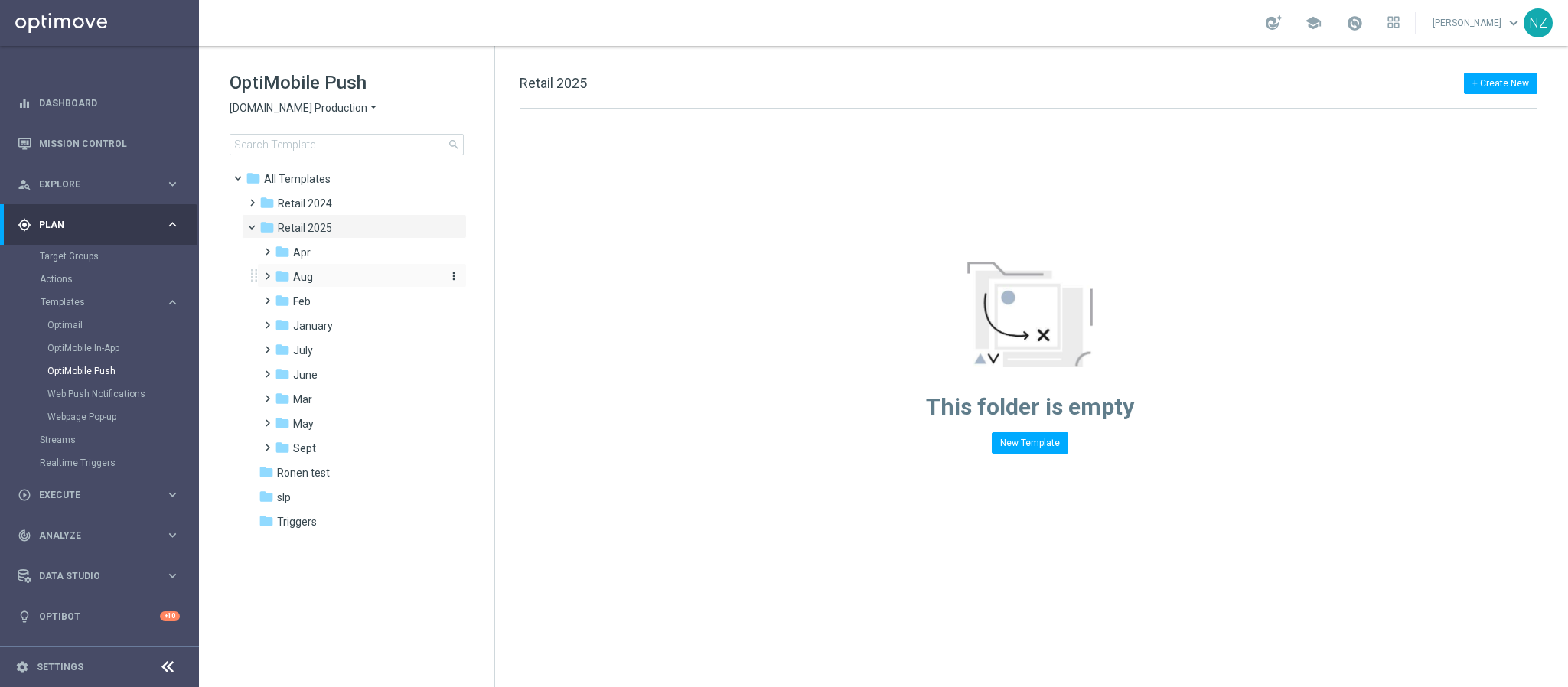
click at [305, 274] on span "Aug" at bounding box center [302, 277] width 20 height 14
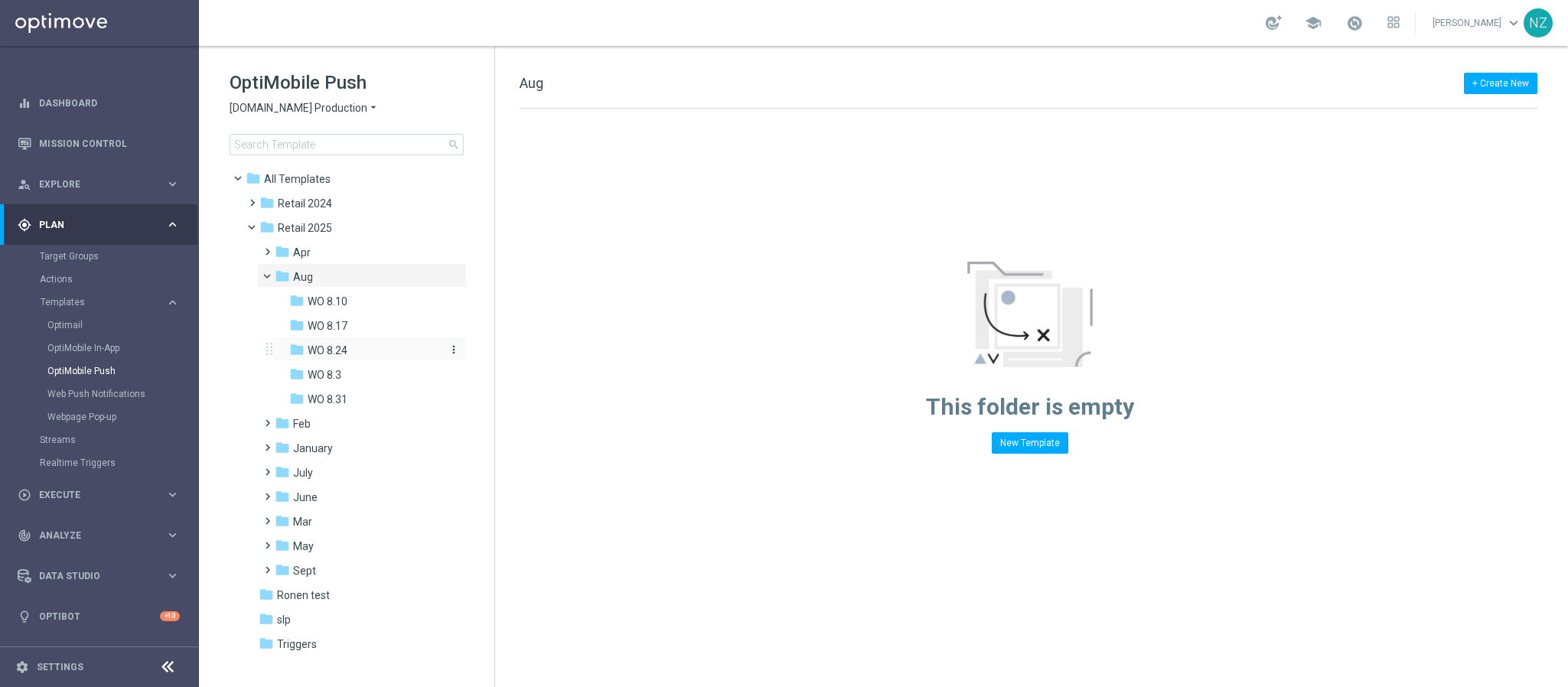
click at [351, 349] on div "folder WO 8.24" at bounding box center [365, 351] width 151 height 18
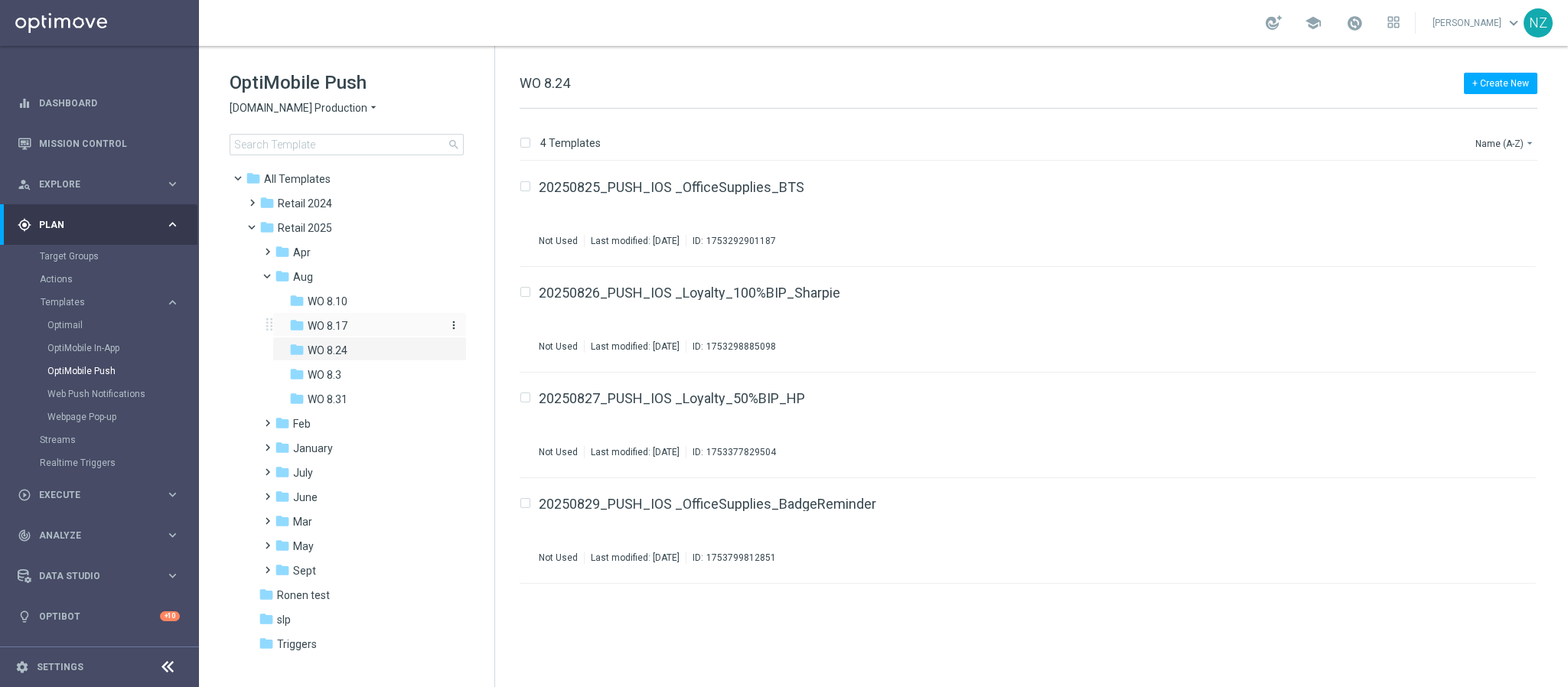
click at [343, 323] on span "WO 8.17" at bounding box center [327, 326] width 40 height 14
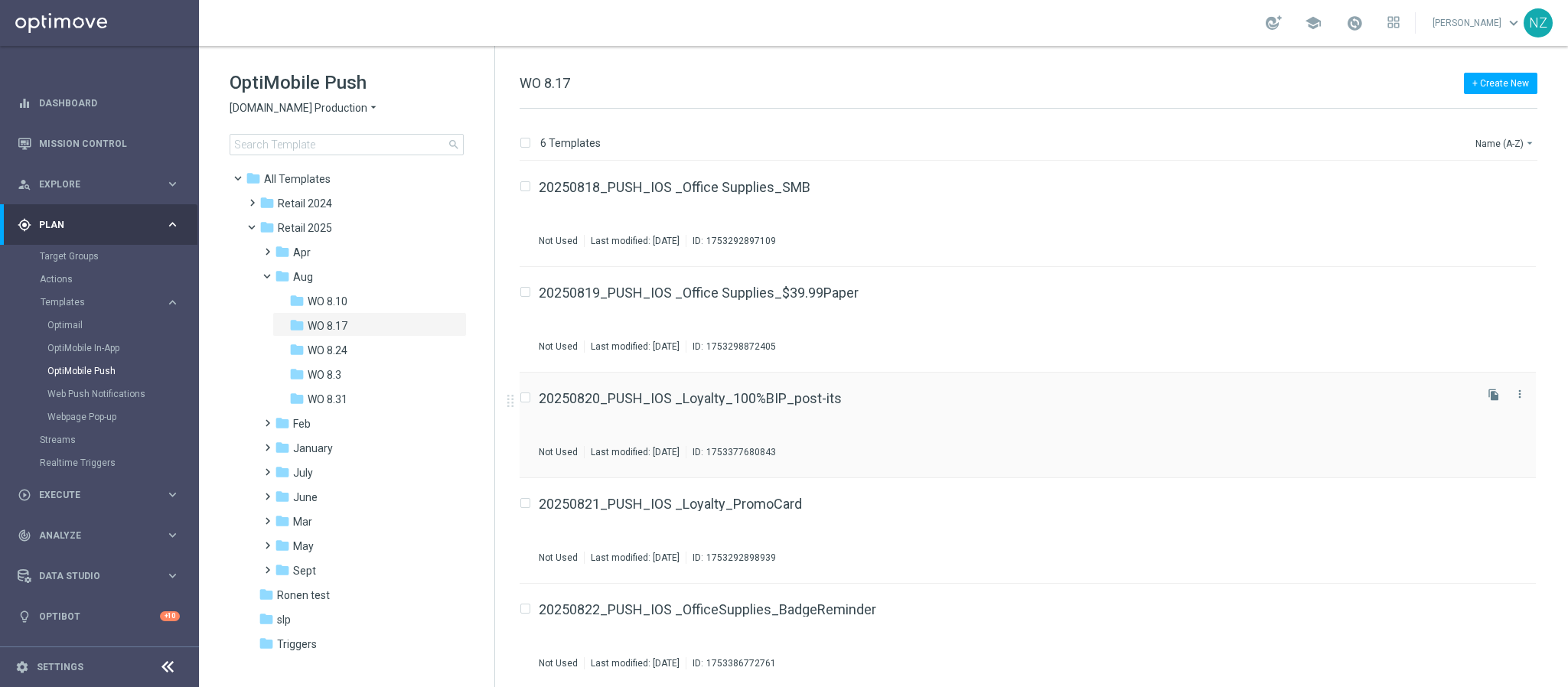
click at [944, 421] on div "20250820_PUSH_IOS _Loyalty_100%BIP_post-its Not Used Last modified: Wednesday, …" at bounding box center [1005, 425] width 933 height 67
click at [870, 414] on div "20250821_PUSH_IOS _Loyalty_PromoCard Not Used Last modified: Tuesday, July 29, …" at bounding box center [1005, 422] width 933 height 67
click at [881, 196] on div "20250818_PUSH_IOS _Office Supplies_SMB Not Used Last modified: Wednesday, Augus…" at bounding box center [1005, 214] width 933 height 67
click at [345, 323] on span "WO 8.17" at bounding box center [327, 326] width 40 height 14
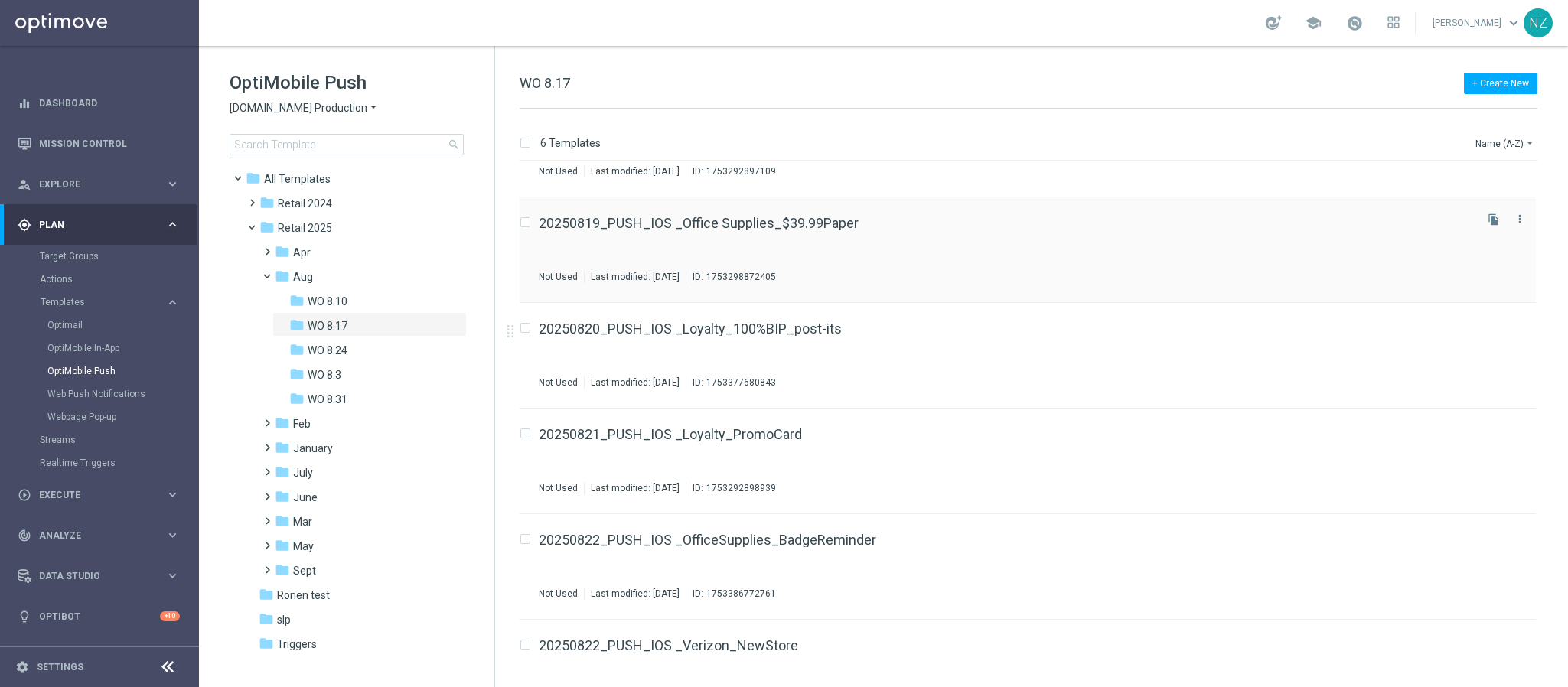
scroll to position [107, 0]
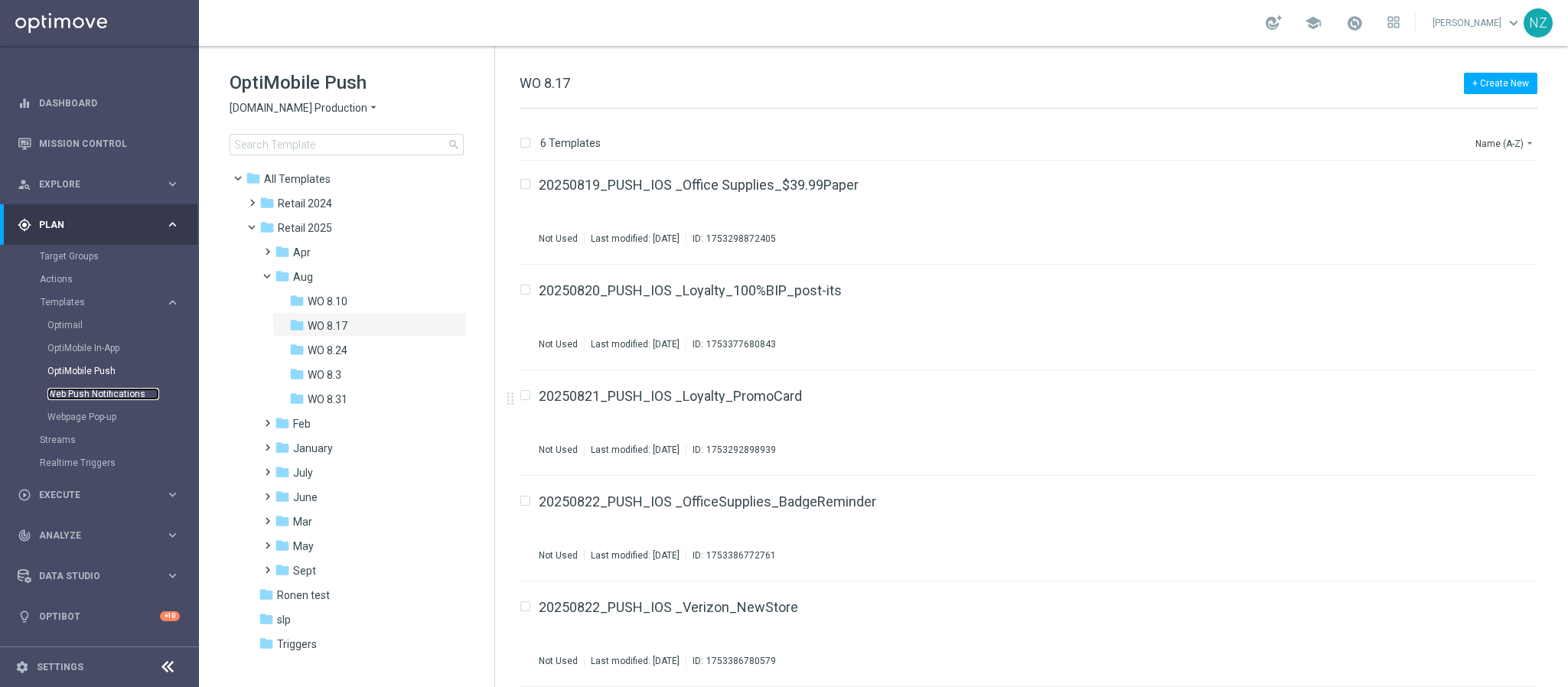
click at [86, 398] on link "Web Push Notifications" at bounding box center [103, 394] width 112 height 12
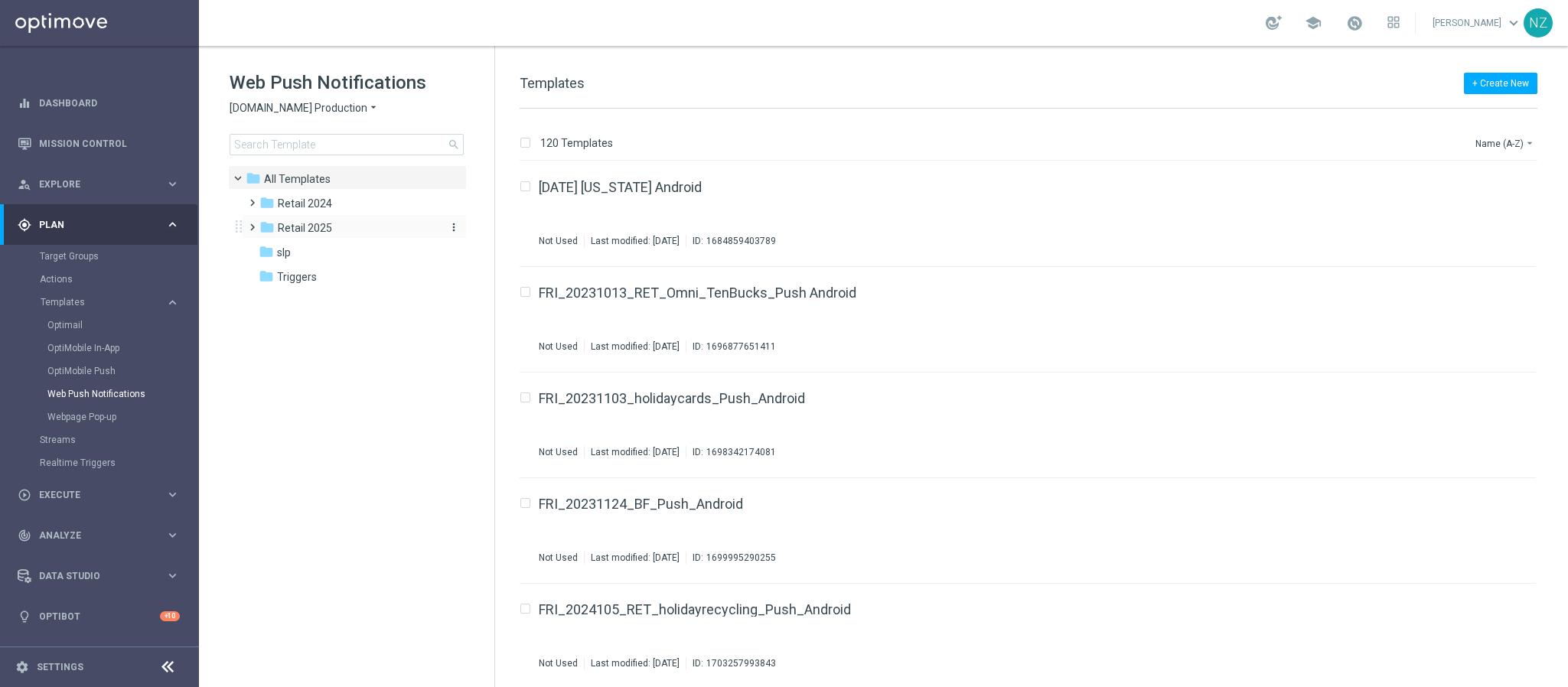
click at [299, 222] on span "Retail 2025" at bounding box center [305, 228] width 55 height 14
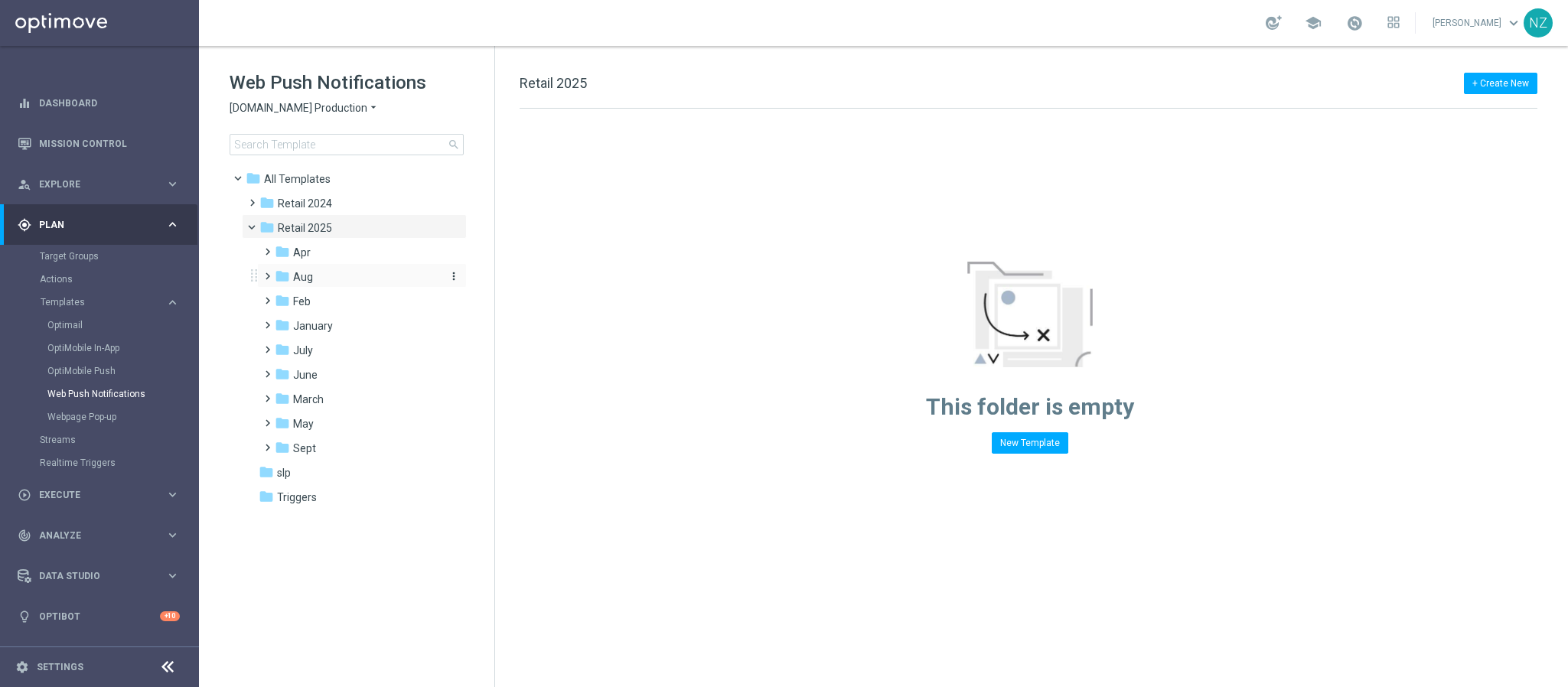
click at [308, 280] on span "Aug" at bounding box center [302, 277] width 20 height 14
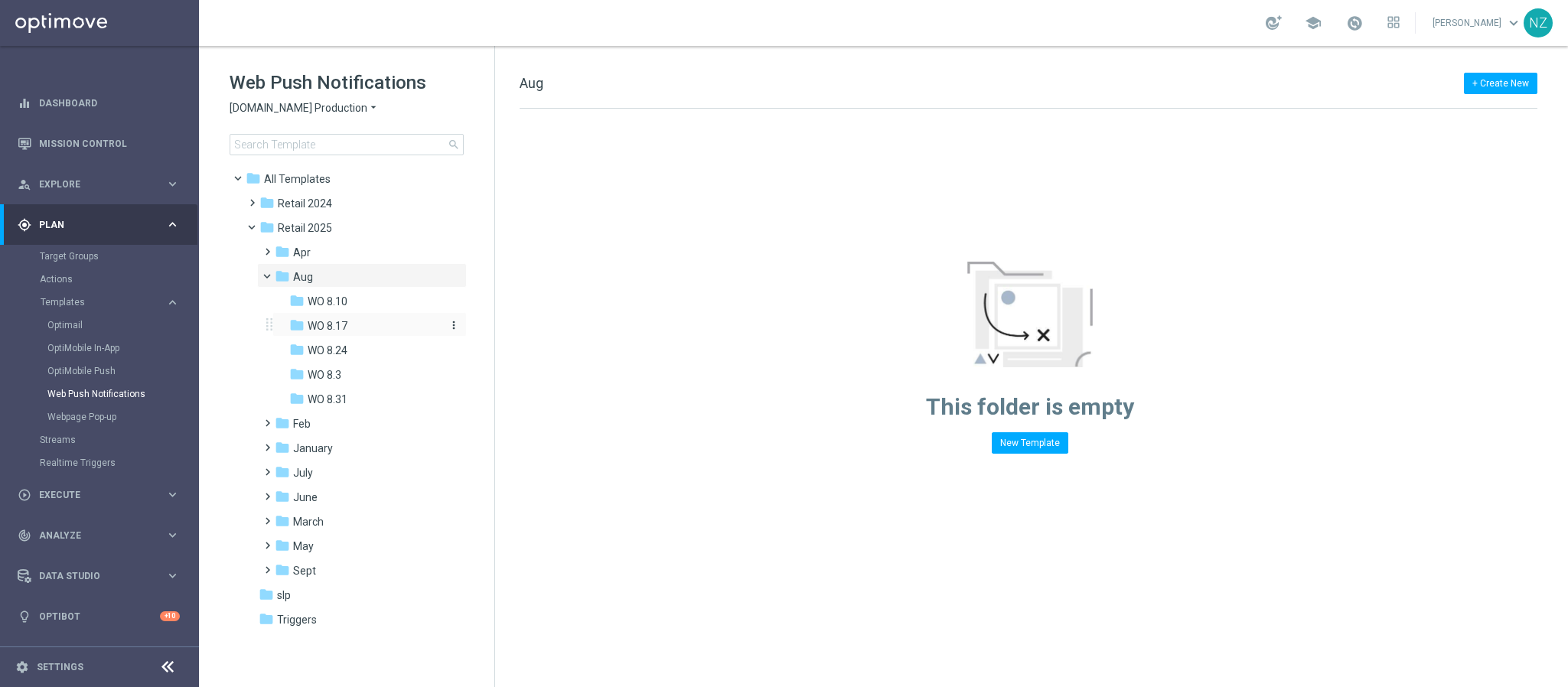
click at [338, 328] on span "WO 8.17" at bounding box center [327, 326] width 40 height 14
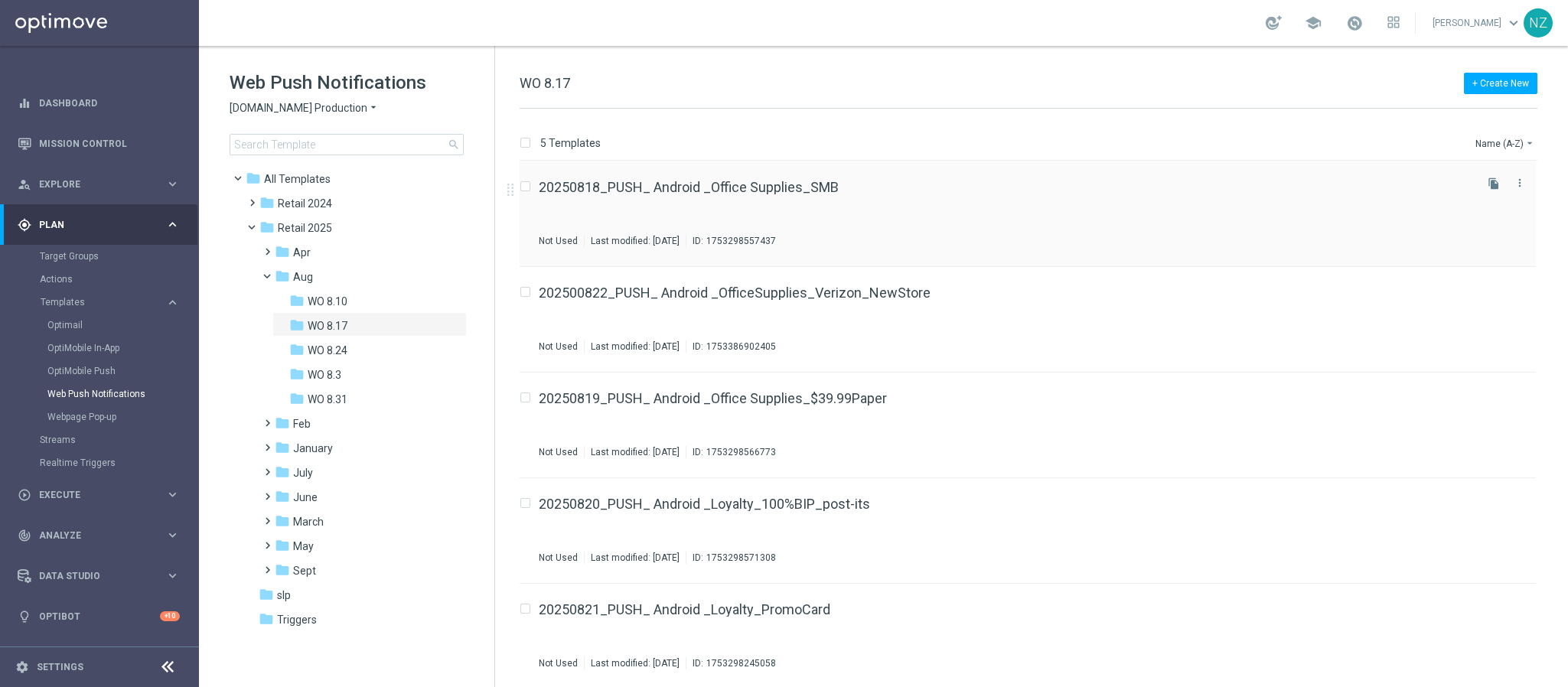
click at [976, 200] on div "20250818_PUSH_ Android _Office Supplies_SMB Not Used Last modified: Wednesday, …" at bounding box center [1005, 214] width 933 height 67
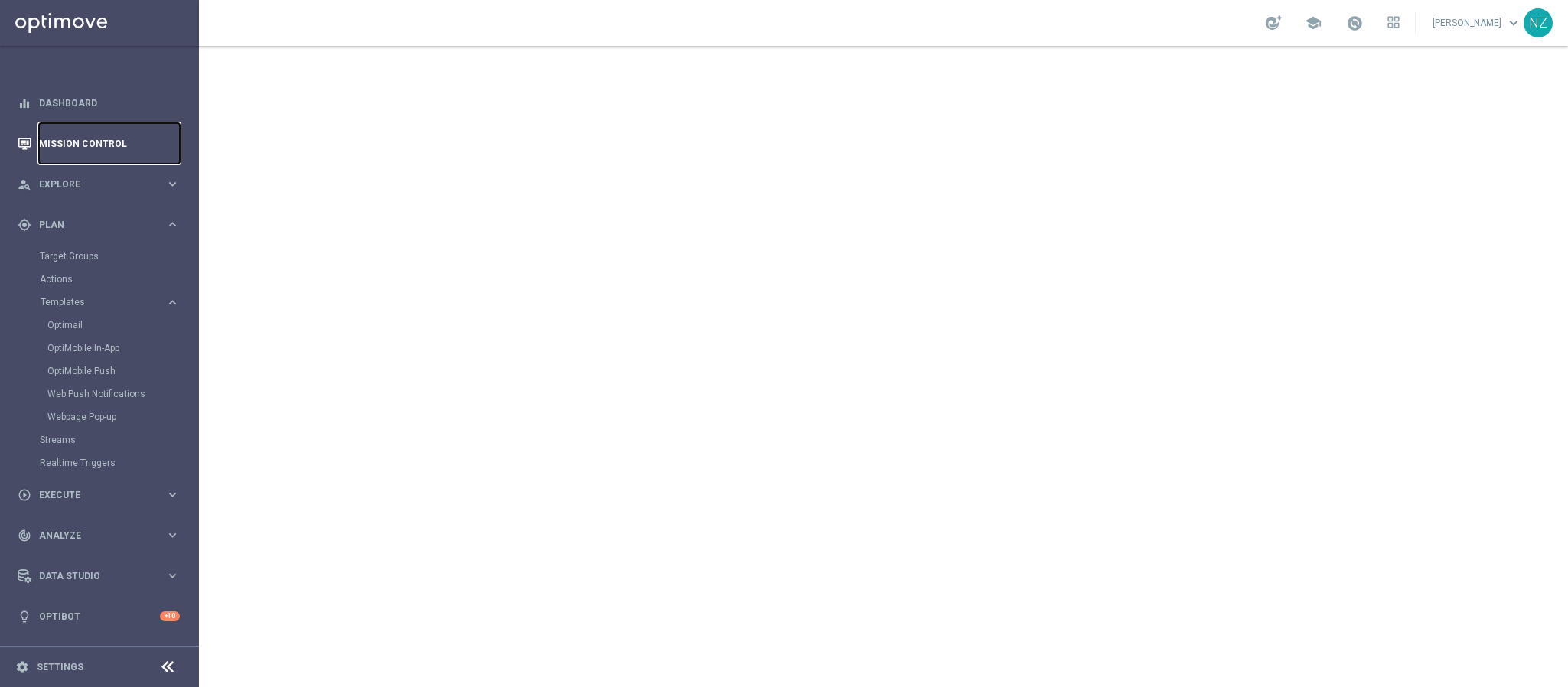
click at [84, 147] on link "Mission Control" at bounding box center [108, 143] width 140 height 41
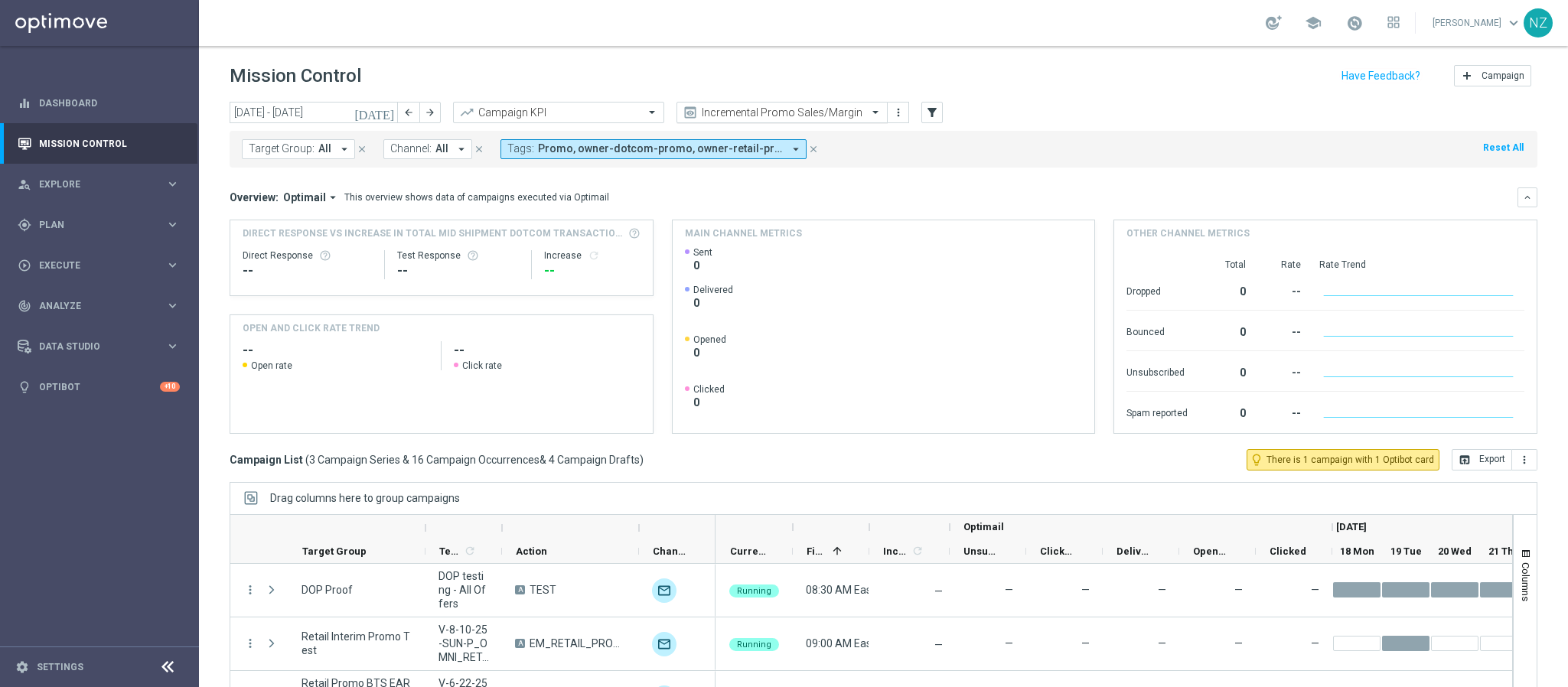
click at [758, 110] on input "text" at bounding box center [767, 113] width 164 height 13
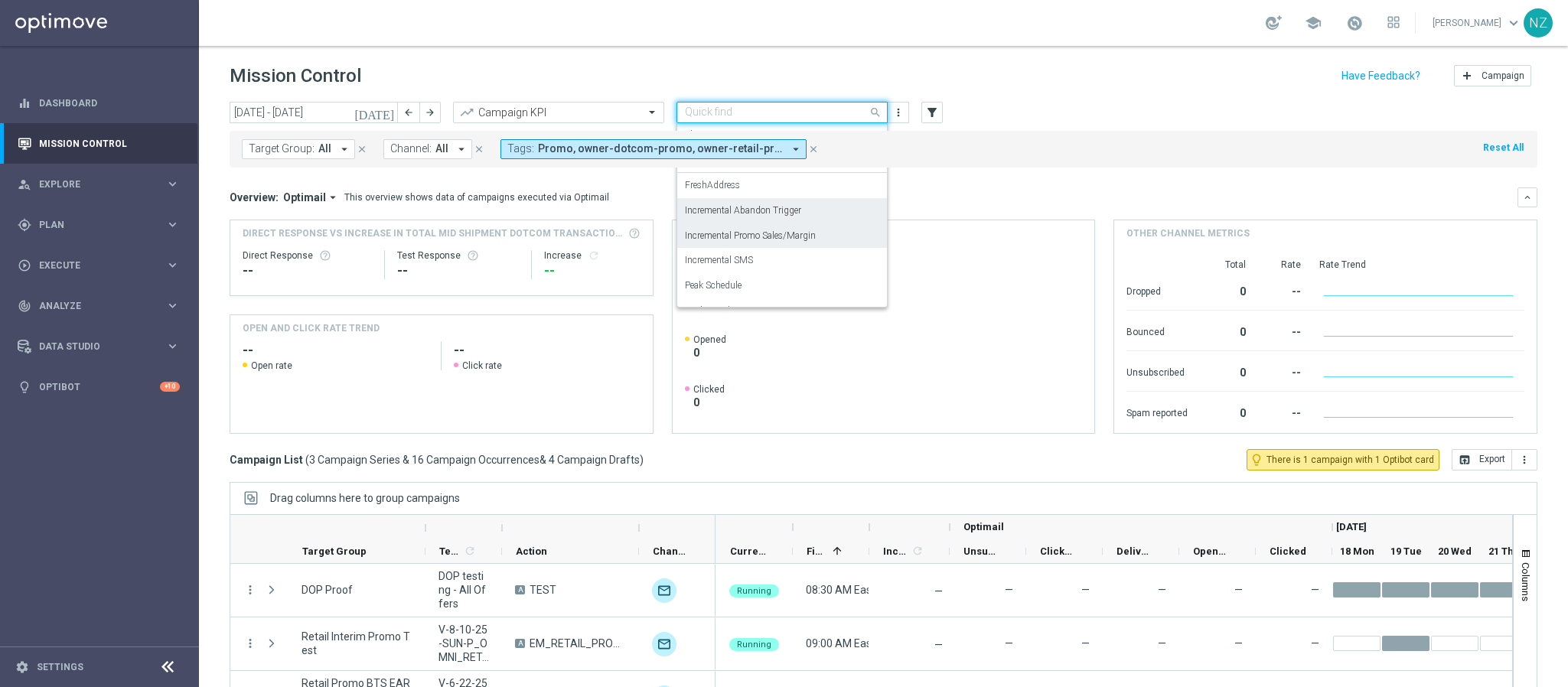
scroll to position [69, 0]
click at [728, 292] on label "Push Results" at bounding box center [711, 293] width 53 height 13
click at [1016, 147] on div "Target Group: All arrow_drop_down close Channel: All arrow_drop_down close Tags…" at bounding box center [884, 149] width 1308 height 37
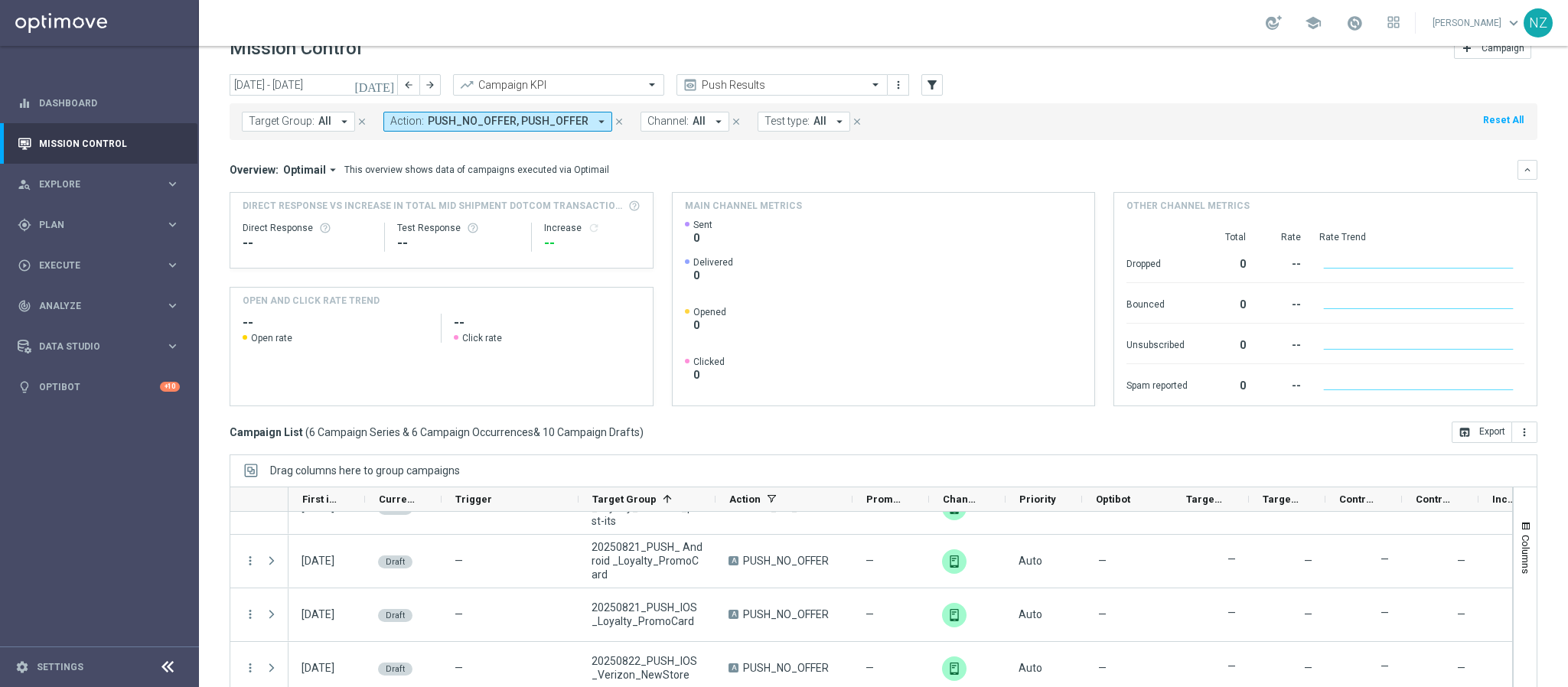
scroll to position [0, 0]
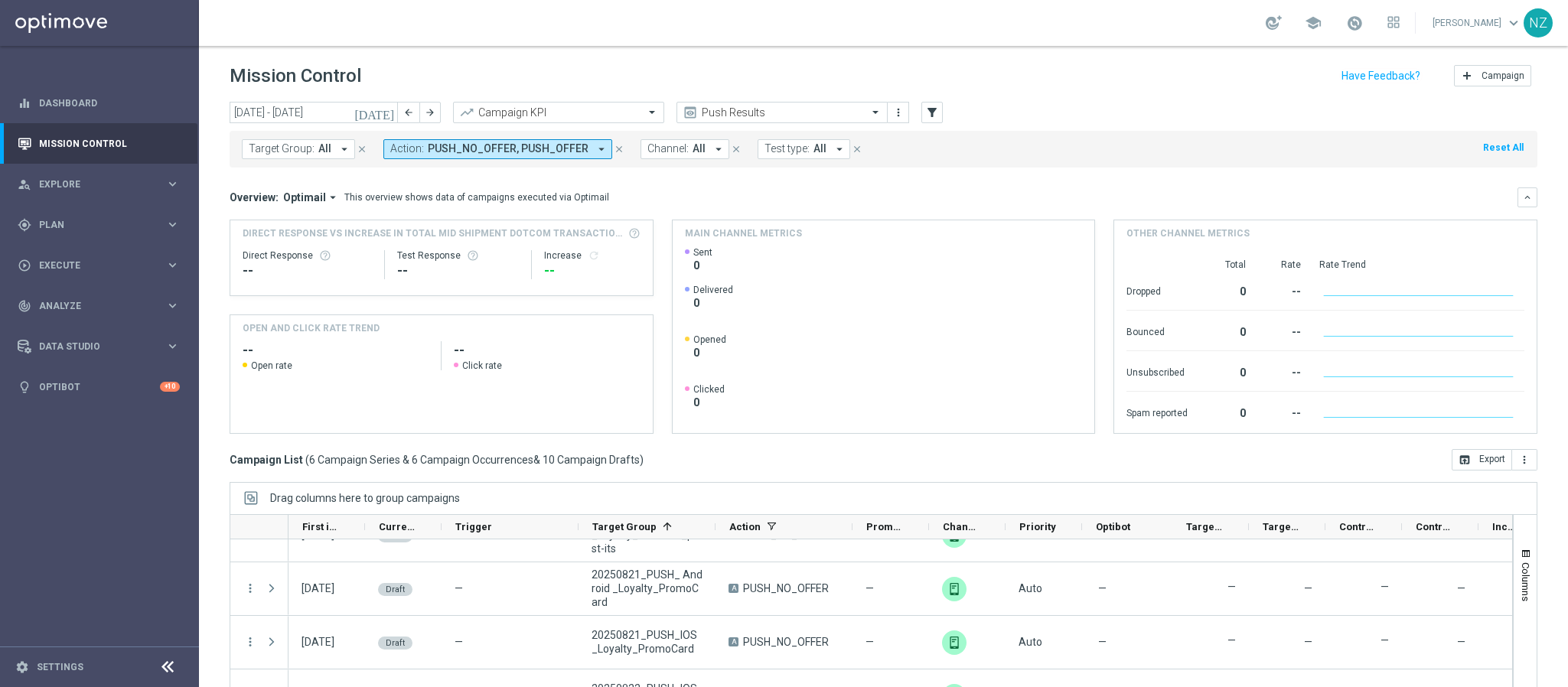
click at [388, 116] on icon "[DATE]" at bounding box center [375, 112] width 41 height 14
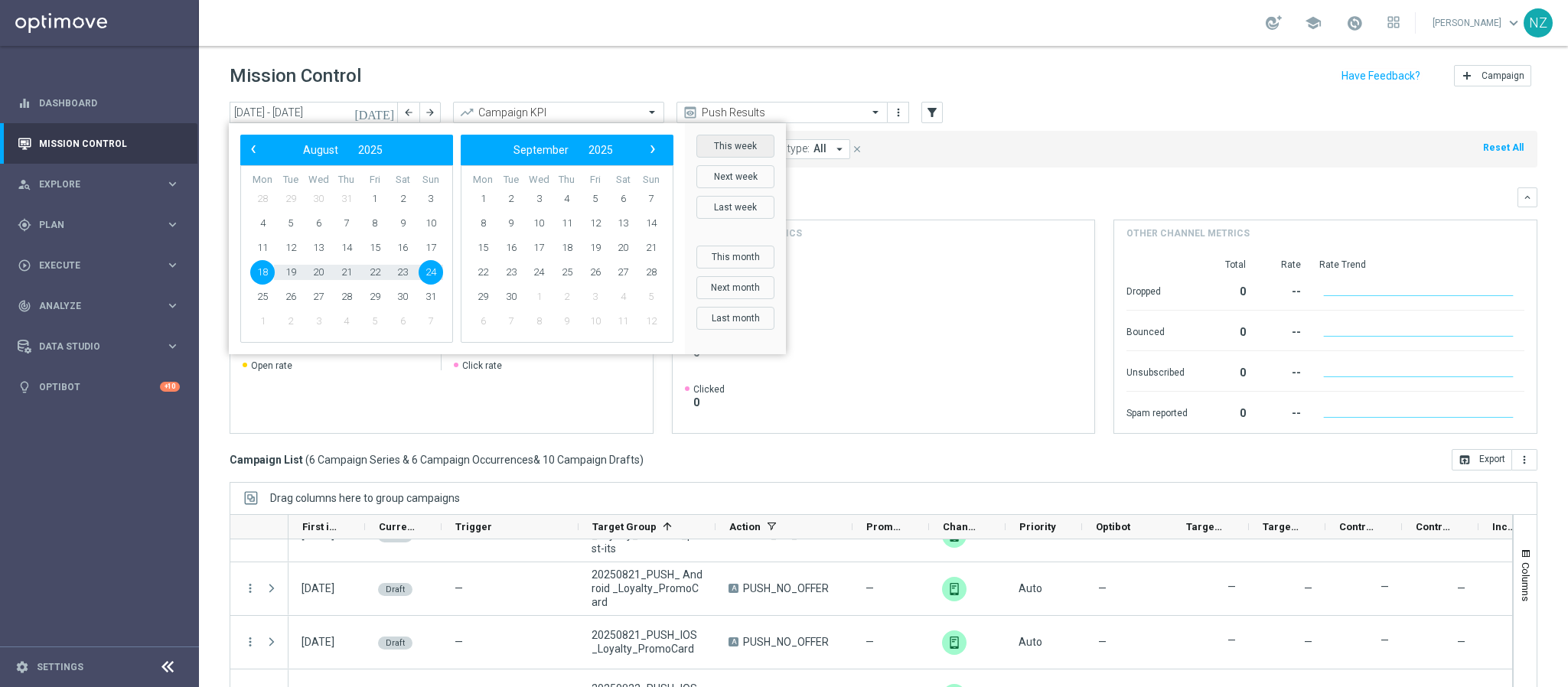
click at [737, 148] on button "This week" at bounding box center [735, 146] width 78 height 23
type input "[DATE] - [DATE]"
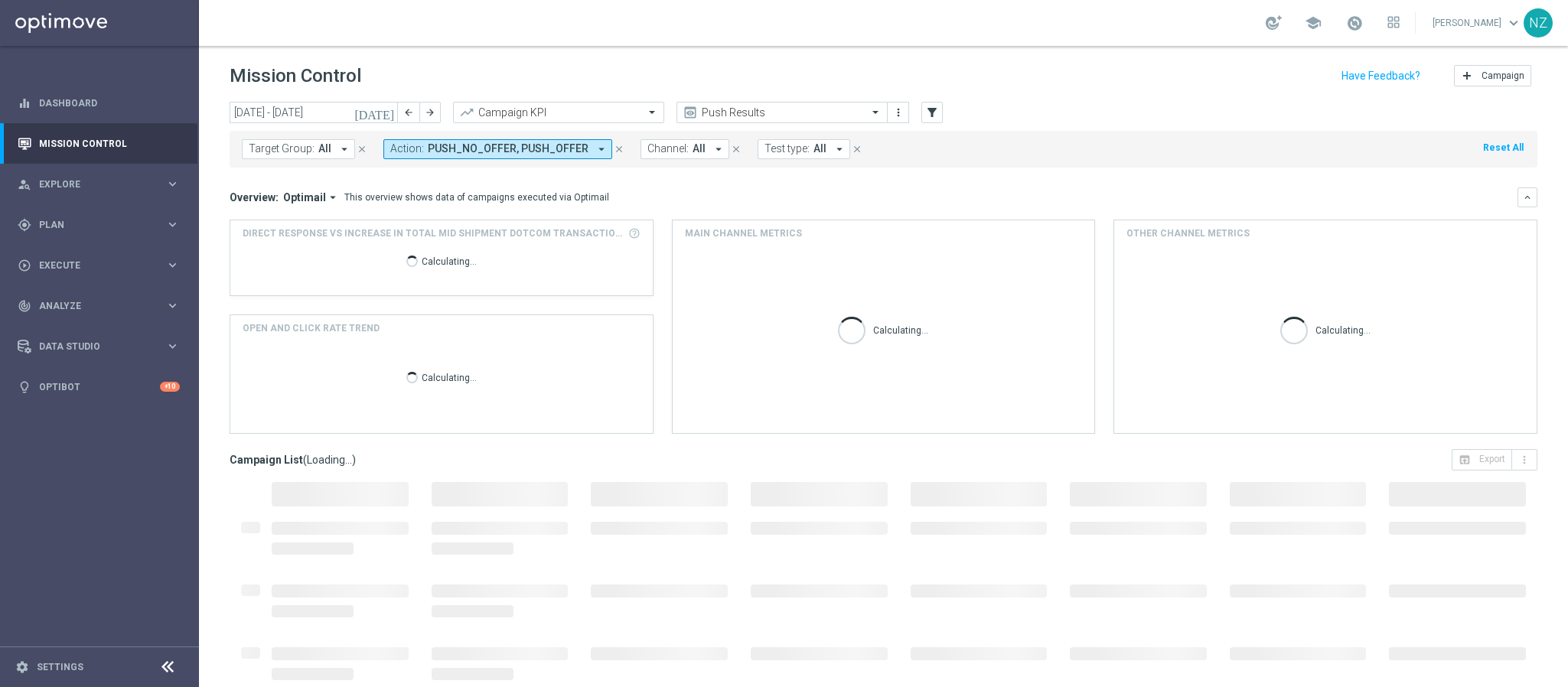
click at [1079, 188] on div "Overview: Optimail arrow_drop_down This overview shows data of campaigns execut…" at bounding box center [884, 197] width 1308 height 20
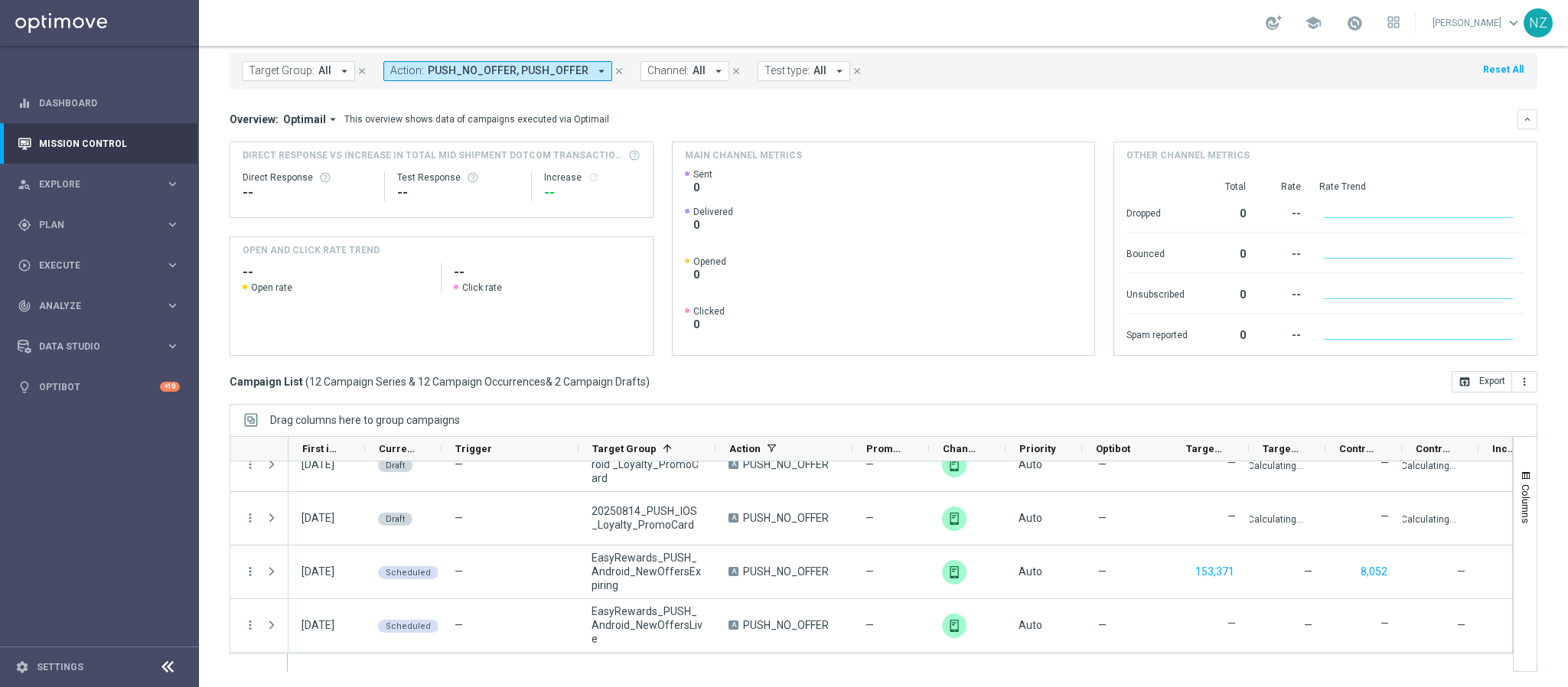
scroll to position [299, 0]
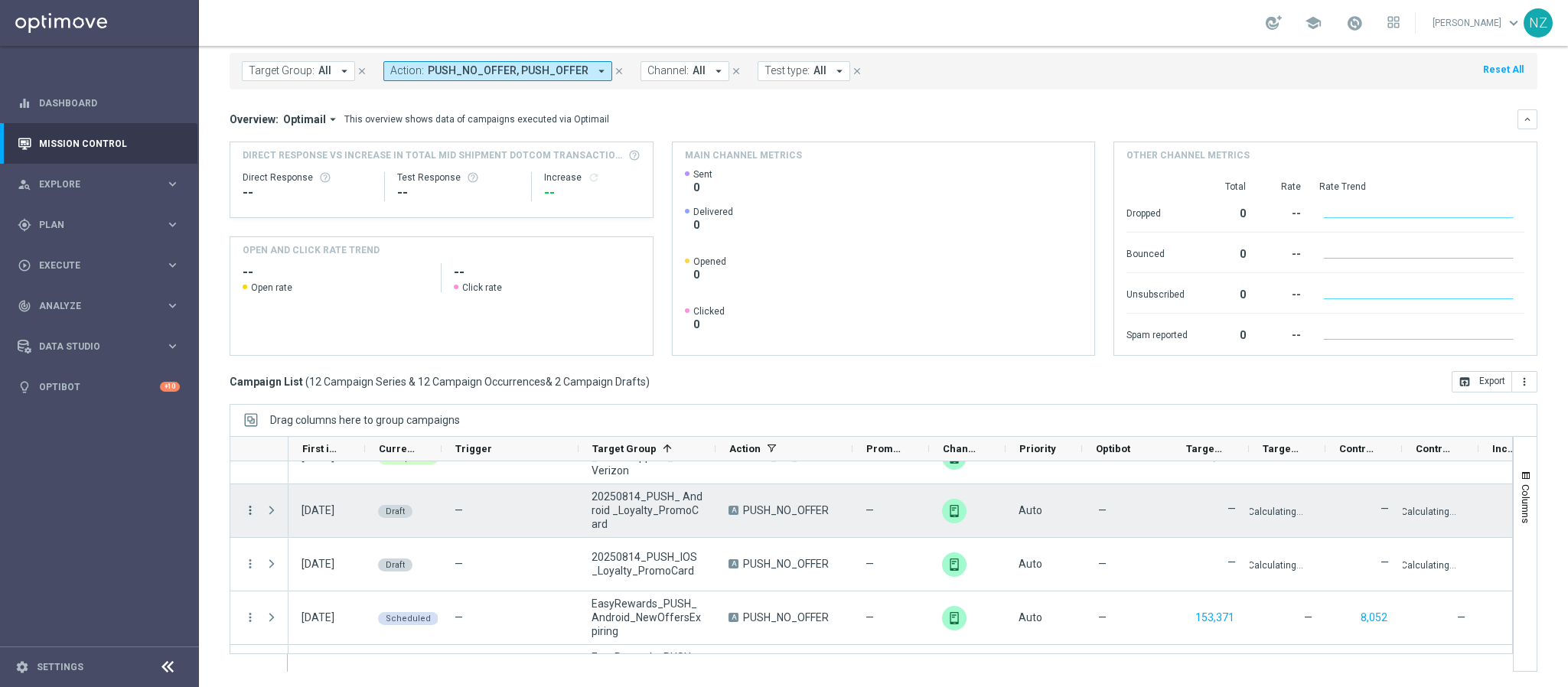
click at [246, 513] on icon "more_vert" at bounding box center [250, 510] width 14 height 14
click at [297, 519] on span "Campaign Details" at bounding box center [319, 519] width 77 height 10
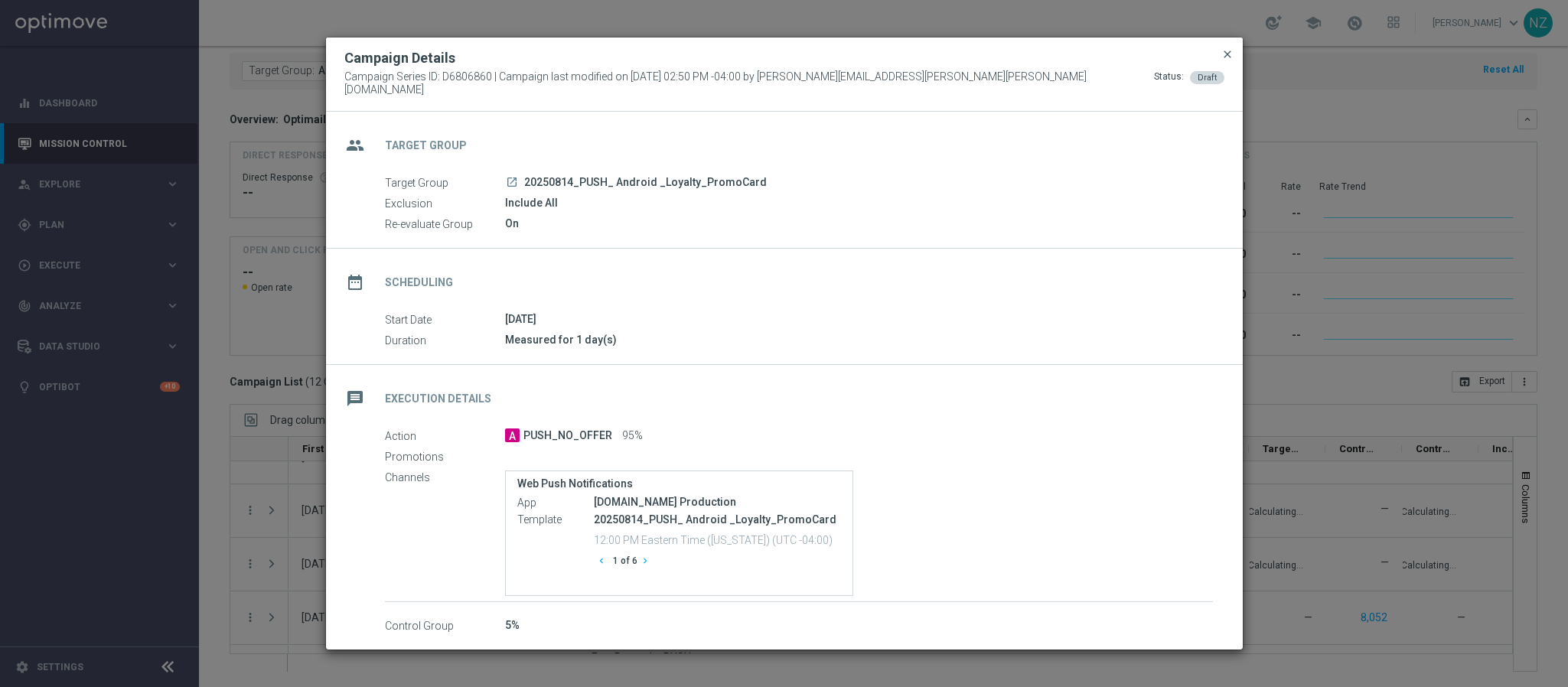
click at [1231, 57] on span "close" at bounding box center [1227, 54] width 12 height 12
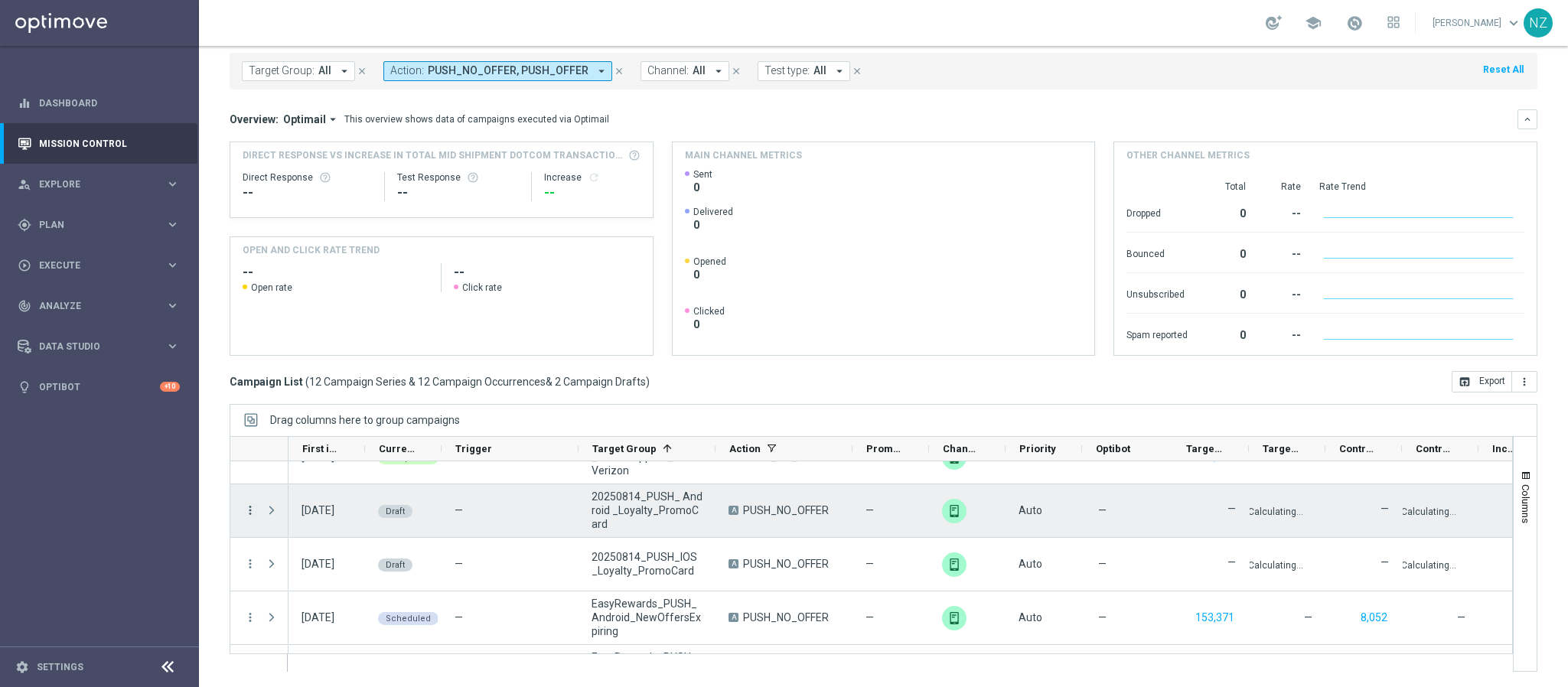
click at [251, 513] on icon "more_vert" at bounding box center [250, 510] width 14 height 14
click at [311, 572] on div "Edit" at bounding box center [351, 569] width 142 height 10
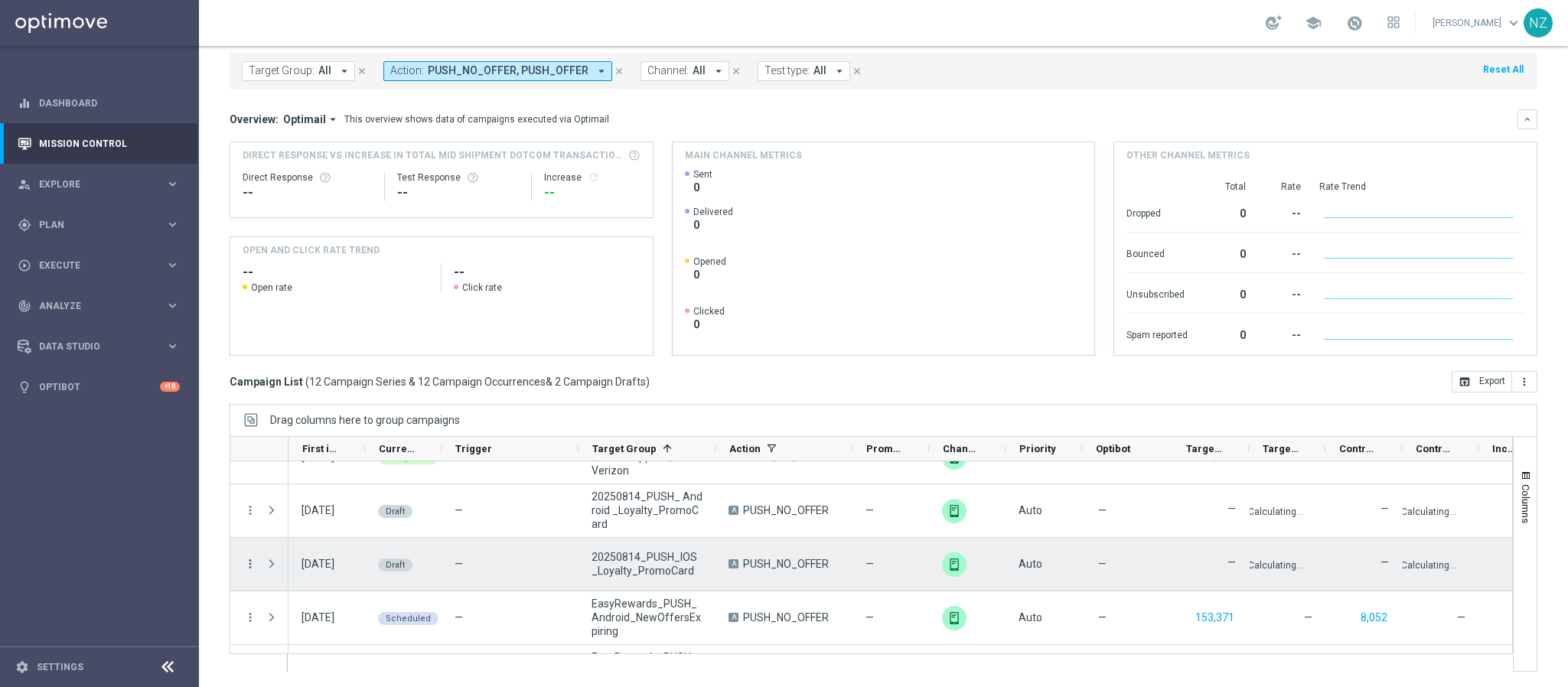
click at [251, 564] on icon "more_vert" at bounding box center [250, 564] width 14 height 14
click at [305, 625] on div "Edit" at bounding box center [351, 623] width 142 height 10
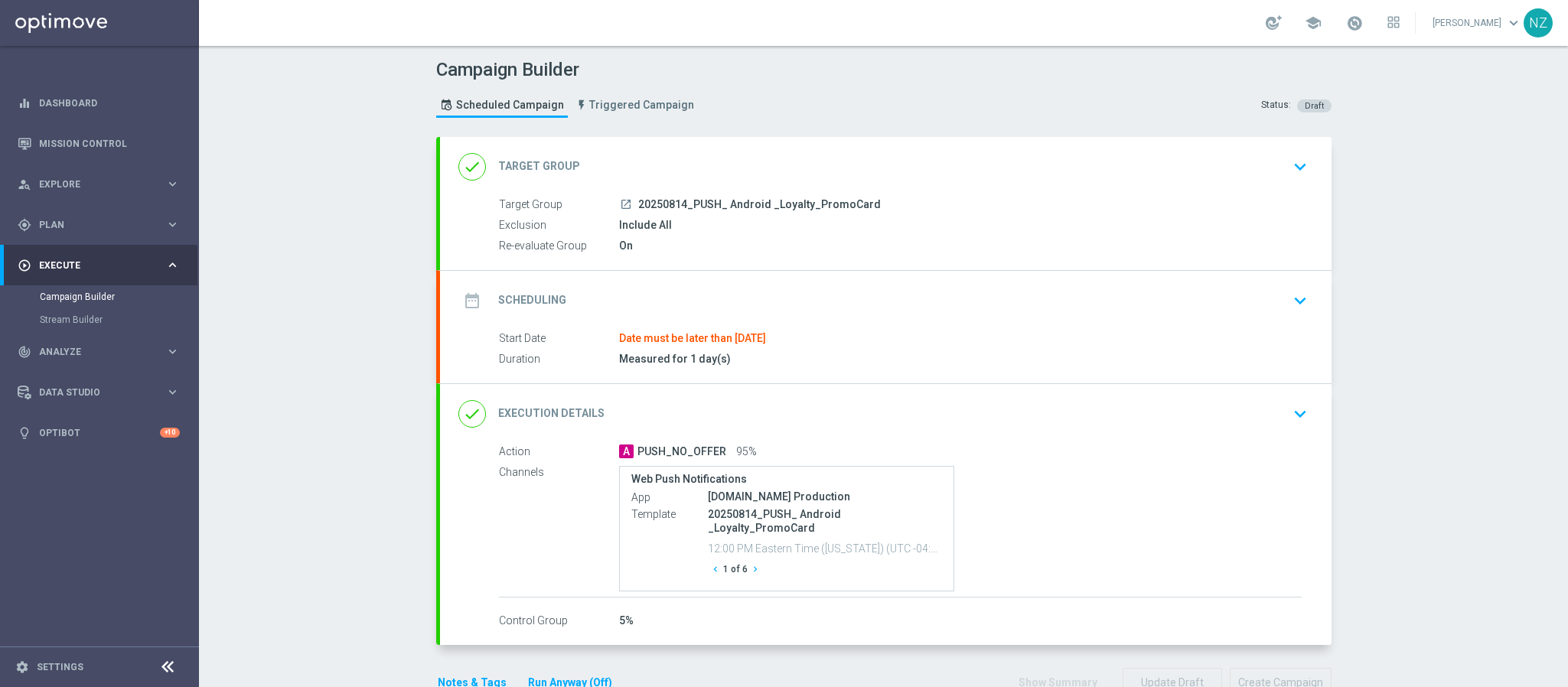
click at [1293, 289] on icon "keyboard_arrow_down" at bounding box center [1299, 301] width 23 height 23
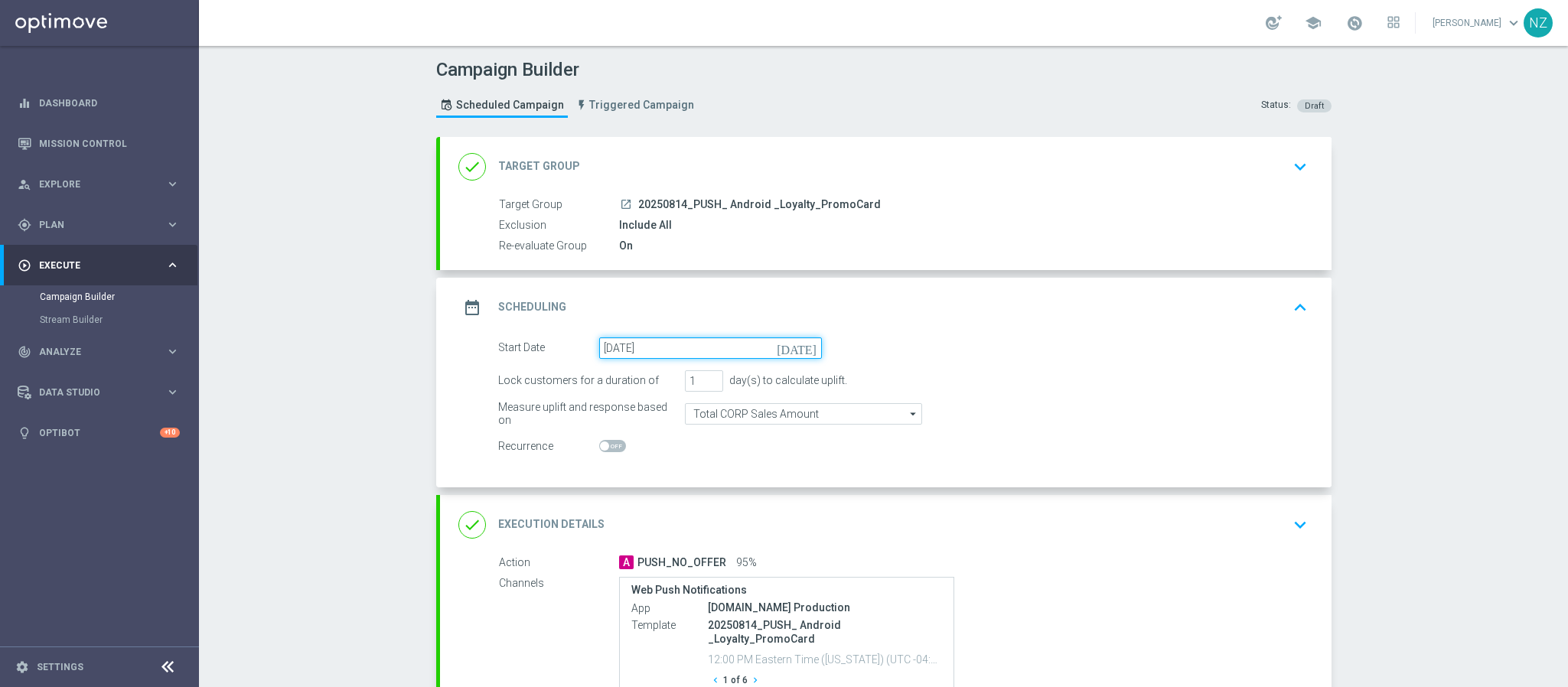
click at [633, 356] on input "[DATE]" at bounding box center [710, 348] width 222 height 22
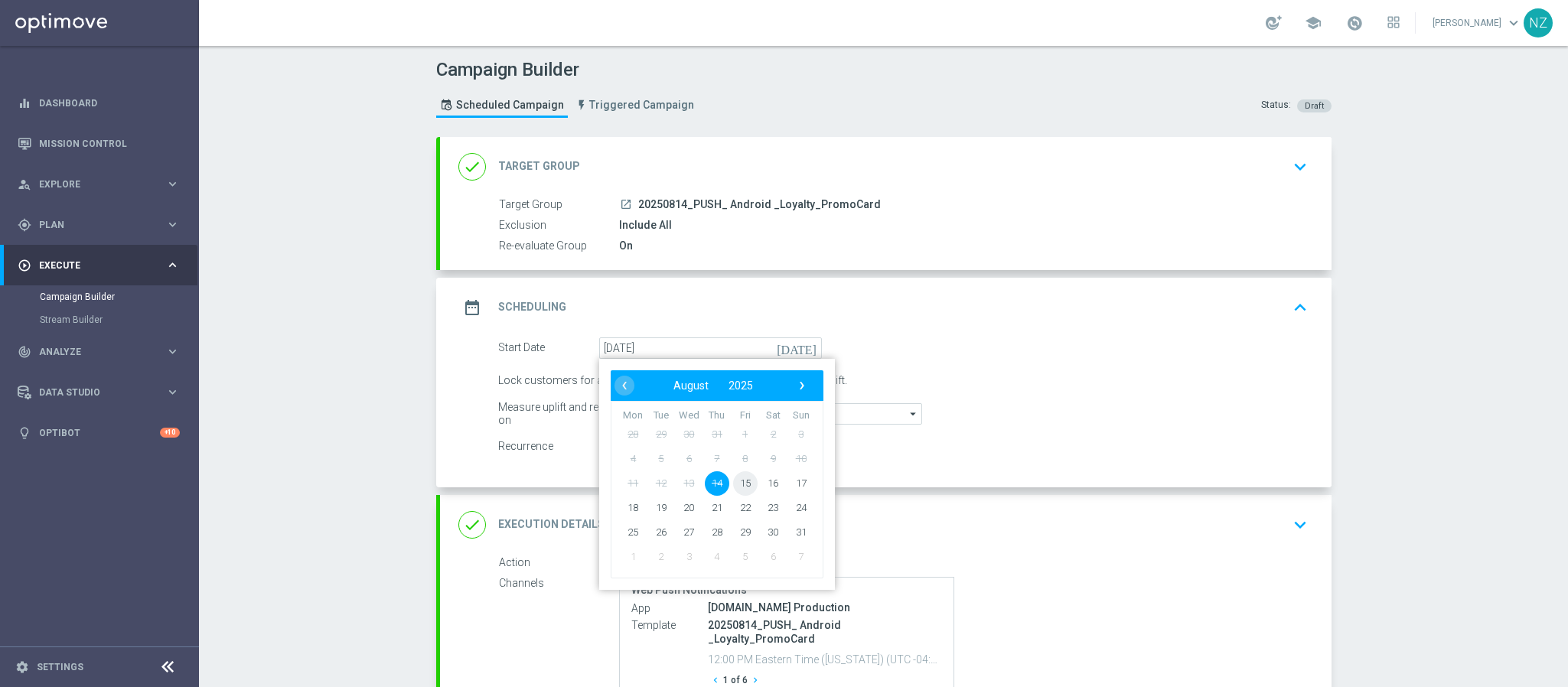
click at [732, 481] on span "15" at bounding box center [744, 483] width 24 height 25
type input "15 Aug 2025"
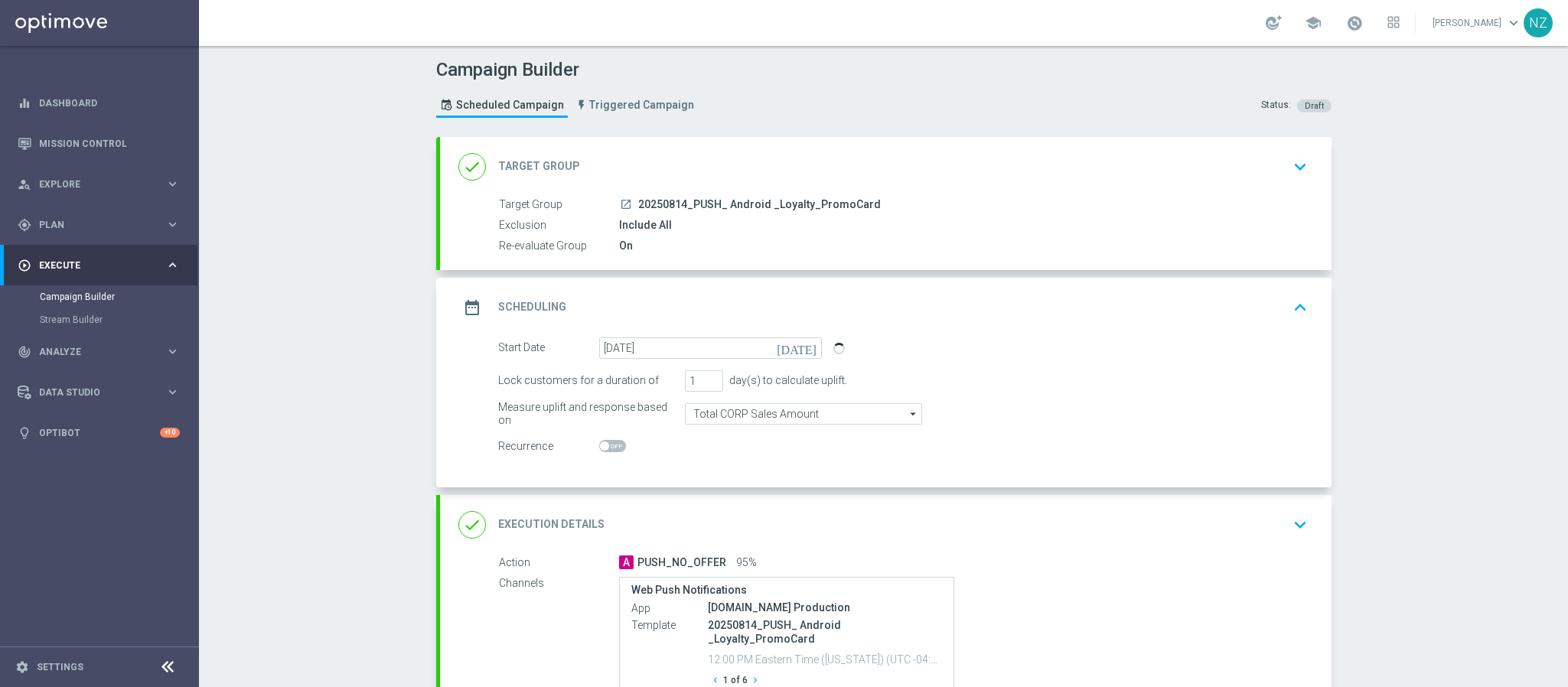
click at [1370, 321] on div "Campaign Builder Scheduled Campaign Triggered Campaign Status: Draft done Targe…" at bounding box center [883, 367] width 1369 height 641
click at [1296, 161] on icon "keyboard_arrow_down" at bounding box center [1299, 167] width 23 height 23
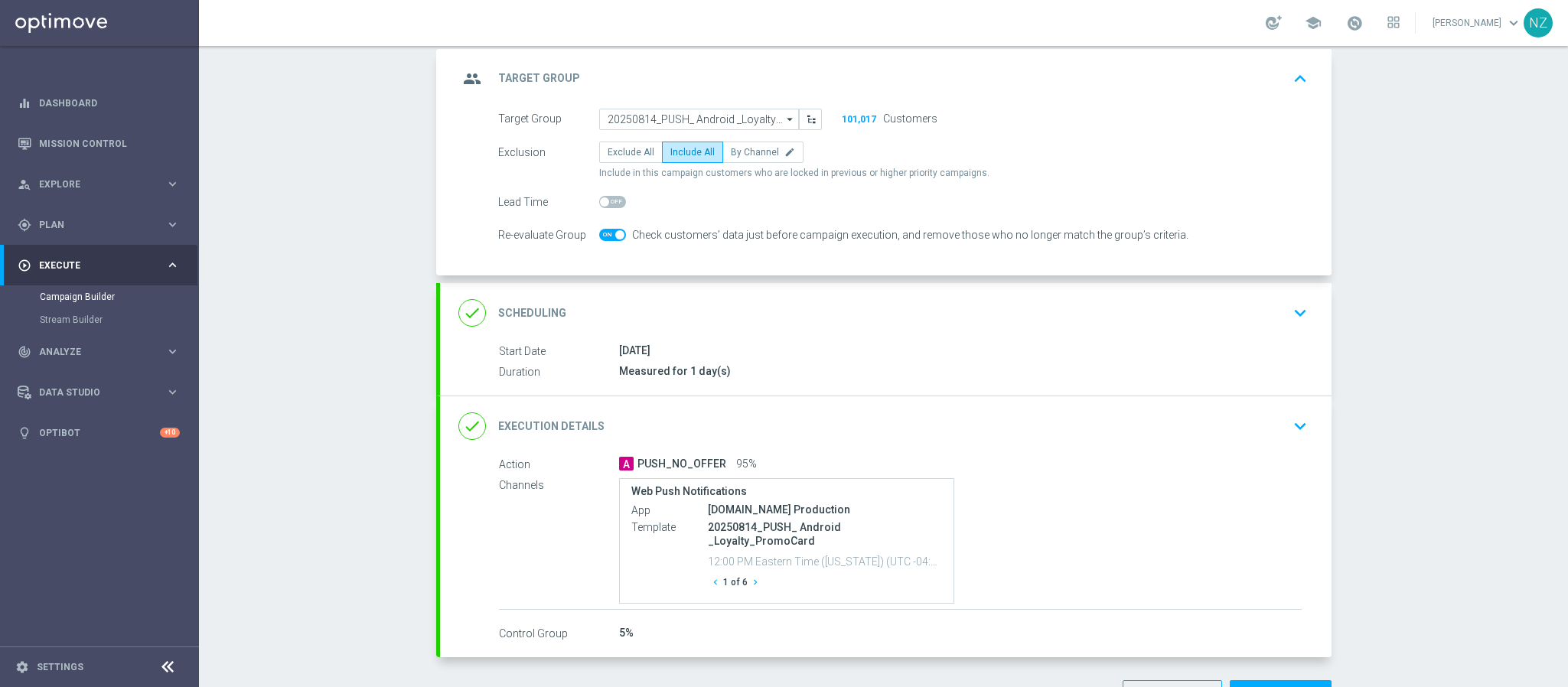
scroll to position [163, 0]
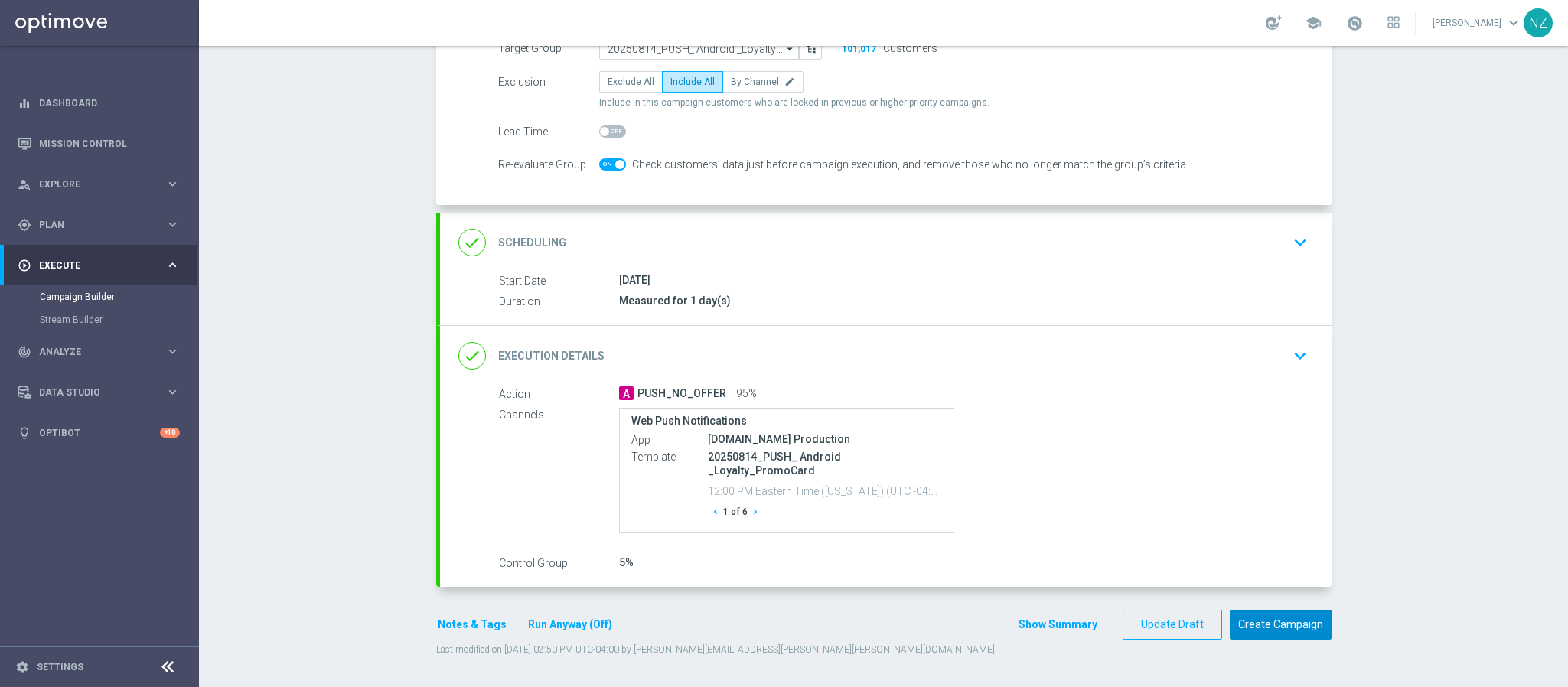
click at [1291, 634] on button "Create Campaign" at bounding box center [1281, 625] width 102 height 30
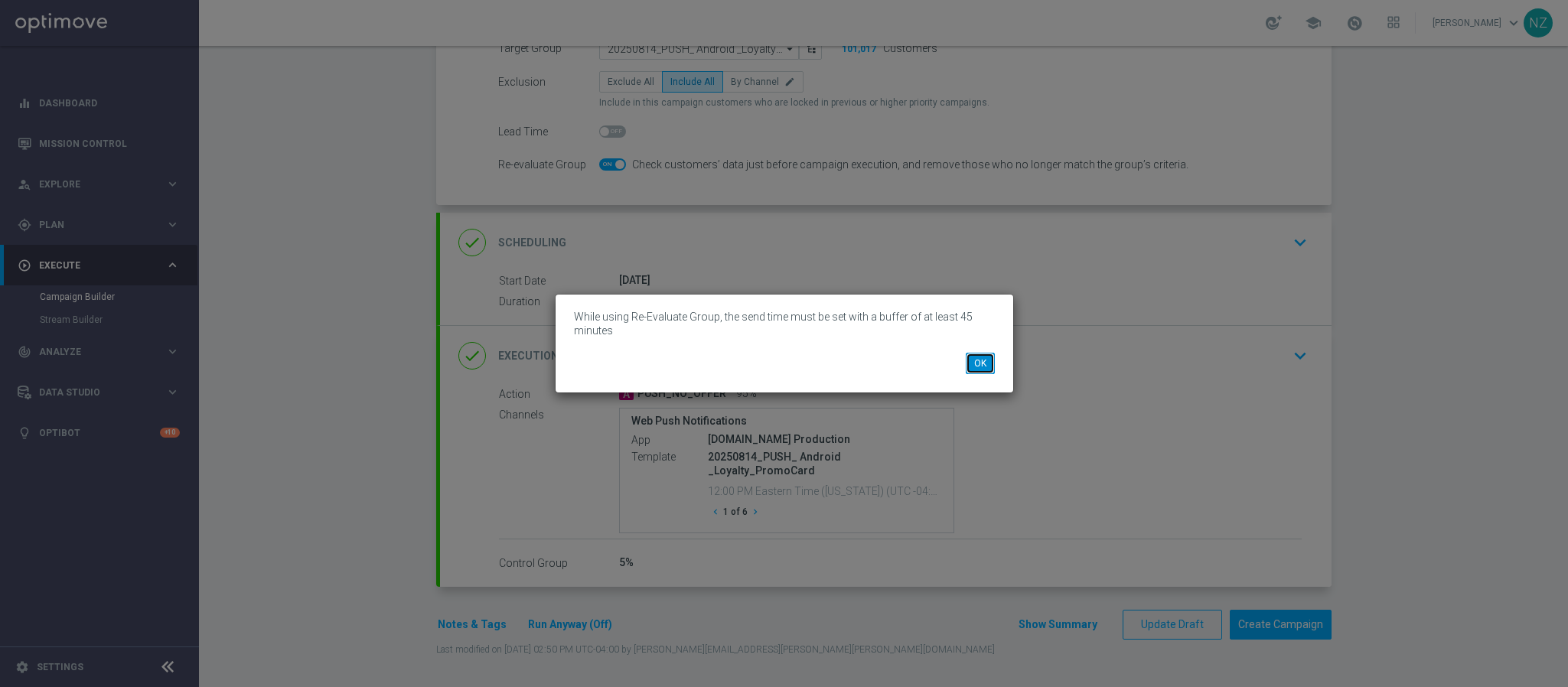
click at [979, 363] on button "OK" at bounding box center [980, 363] width 29 height 22
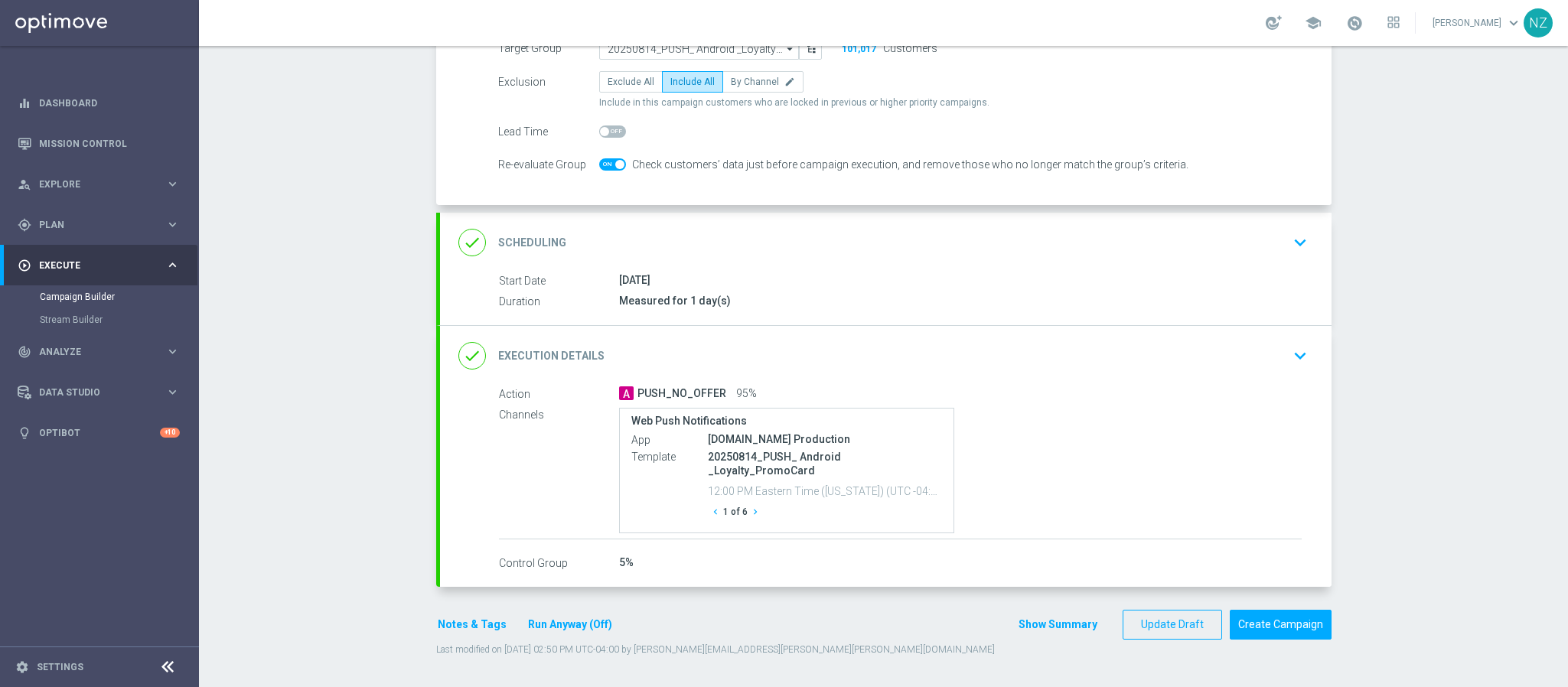
click at [1288, 348] on icon "keyboard_arrow_down" at bounding box center [1299, 355] width 23 height 23
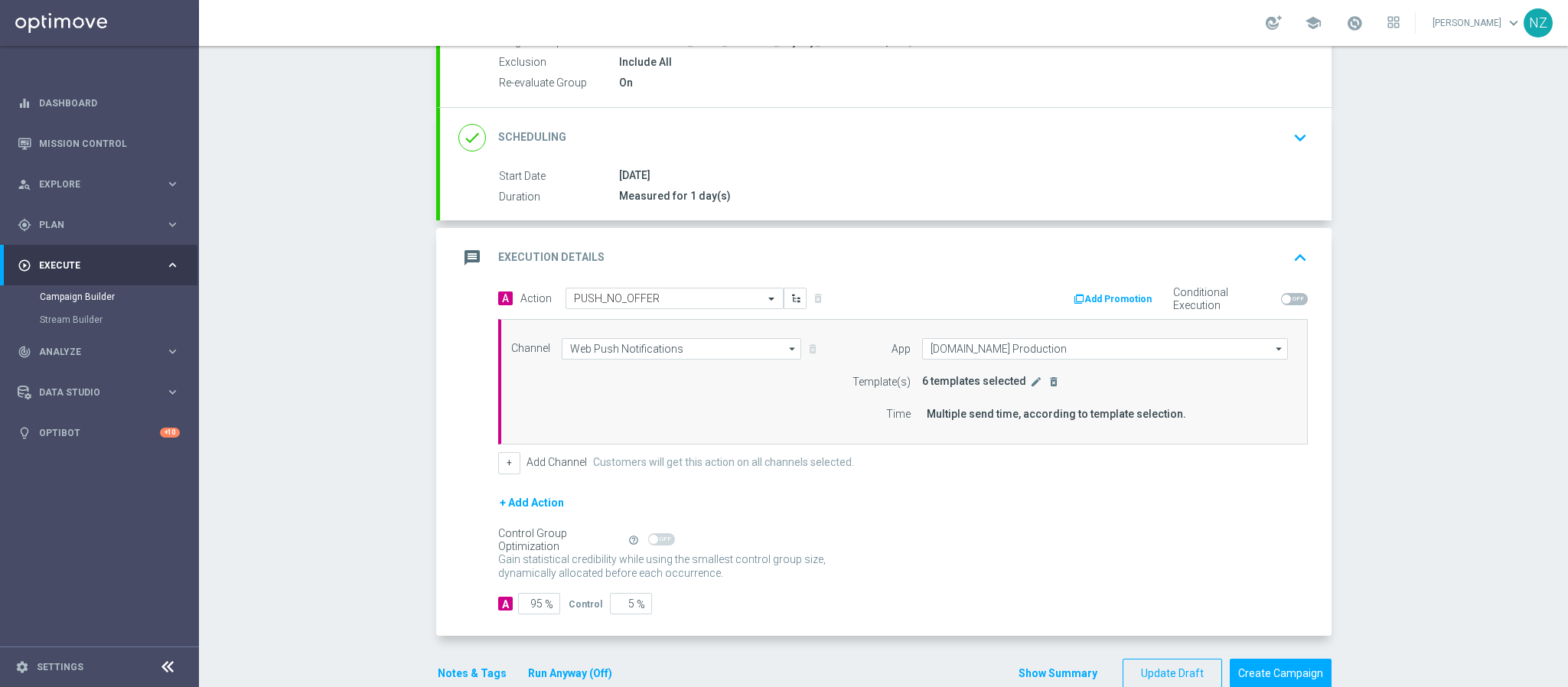
scroll to position [145, 0]
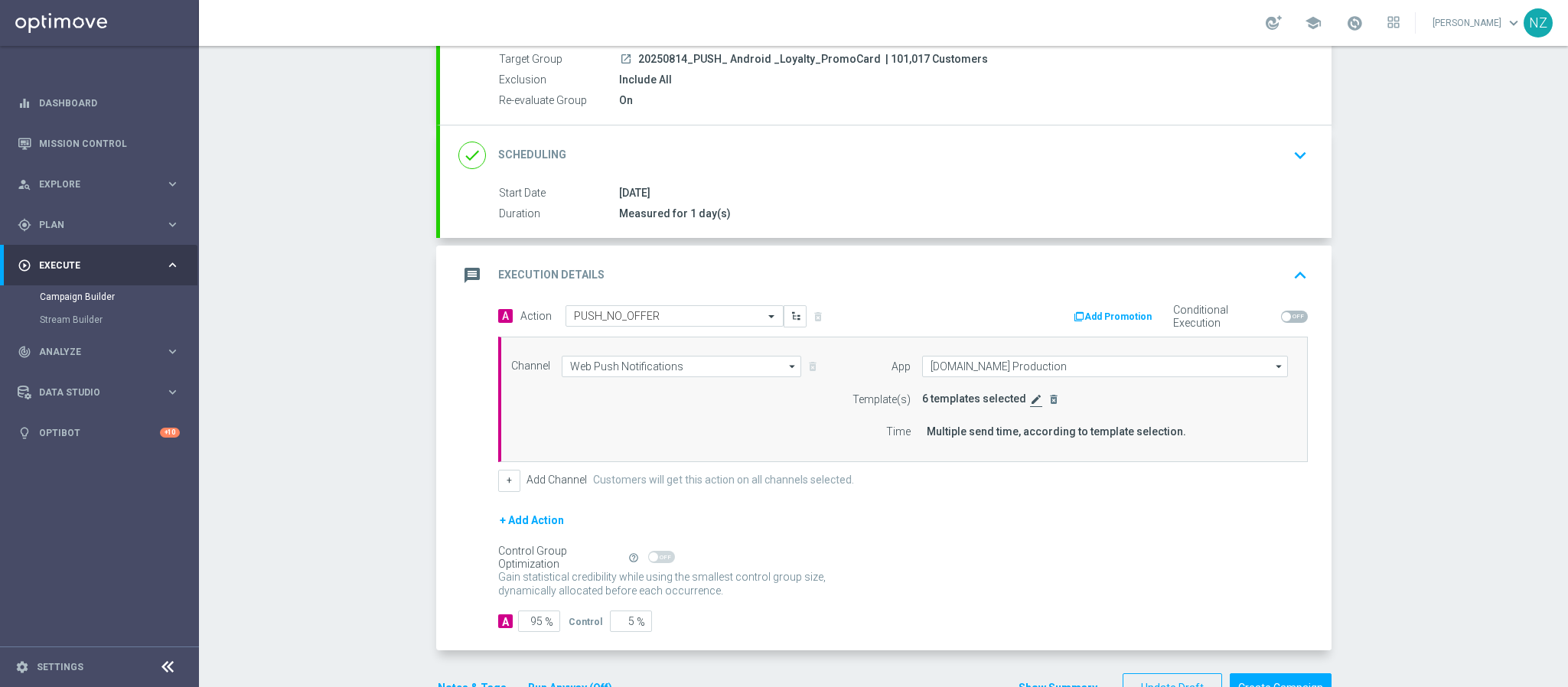
click at [1030, 396] on icon "edit" at bounding box center [1036, 399] width 12 height 12
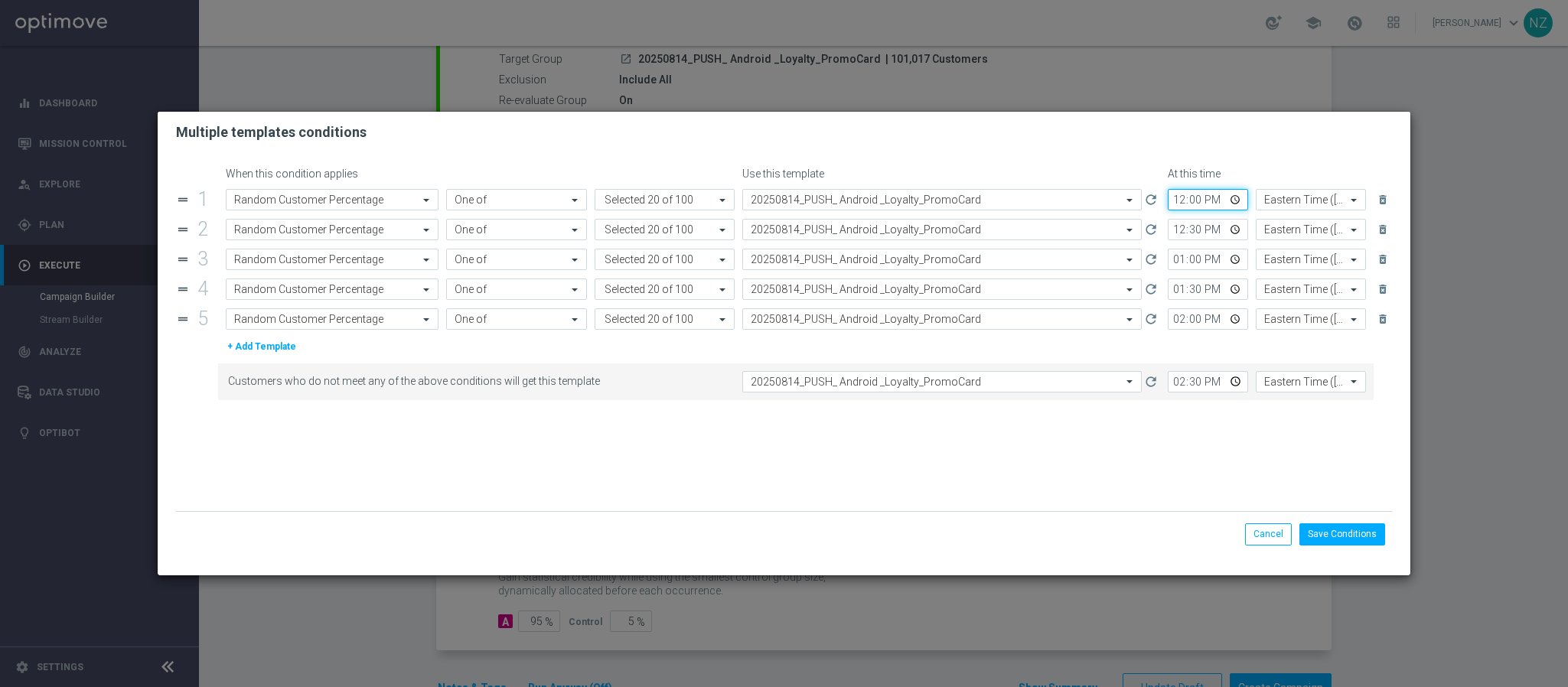
click at [1176, 198] on input "12:00" at bounding box center [1207, 200] width 80 height 22
click at [1199, 201] on input "12:00" at bounding box center [1207, 200] width 80 height 22
type input "12:45"
click at [1183, 232] on input "12:30" at bounding box center [1207, 229] width 80 height 22
type input "13:15"
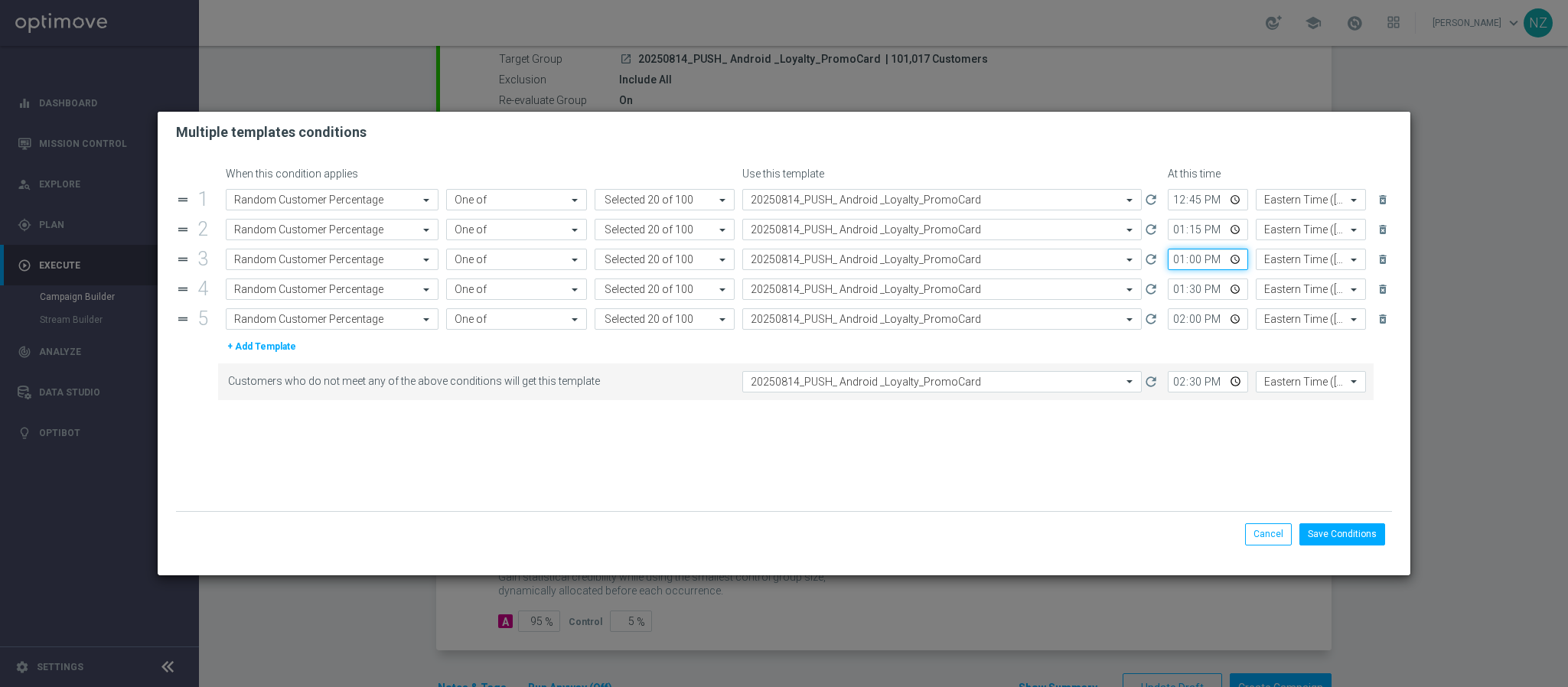
click at [1173, 263] on input "13:00" at bounding box center [1207, 259] width 80 height 22
type input "13:45"
click at [1181, 297] on input "13:30" at bounding box center [1207, 289] width 80 height 22
type input "14:15"
click at [1181, 313] on input "14:00" at bounding box center [1207, 319] width 80 height 22
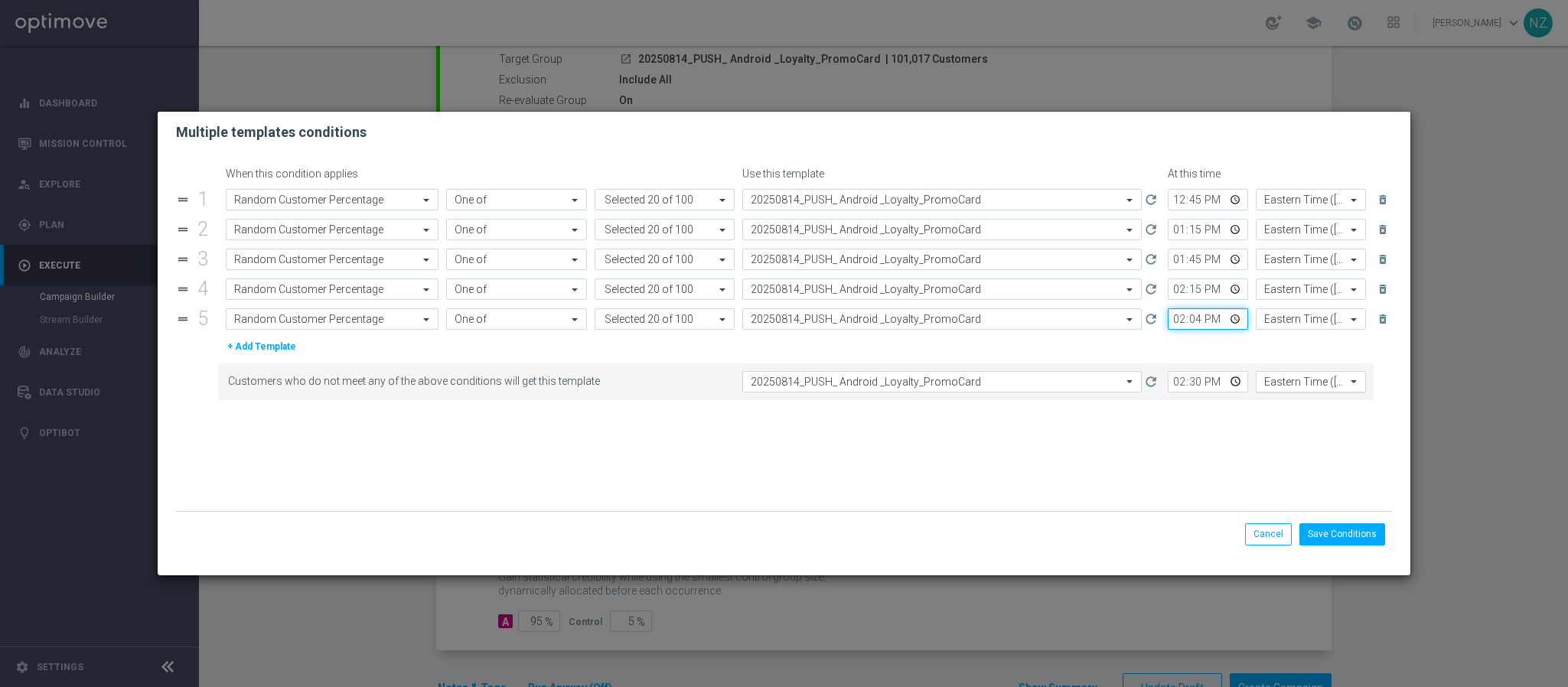
type input "14:45"
click at [1197, 385] on input "14:30" at bounding box center [1207, 382] width 80 height 22
click at [1180, 393] on input "14:30" at bounding box center [1207, 382] width 80 height 22
click at [1180, 385] on input "14:30" at bounding box center [1207, 382] width 80 height 22
click at [1199, 384] on input "15:01" at bounding box center [1207, 382] width 80 height 22
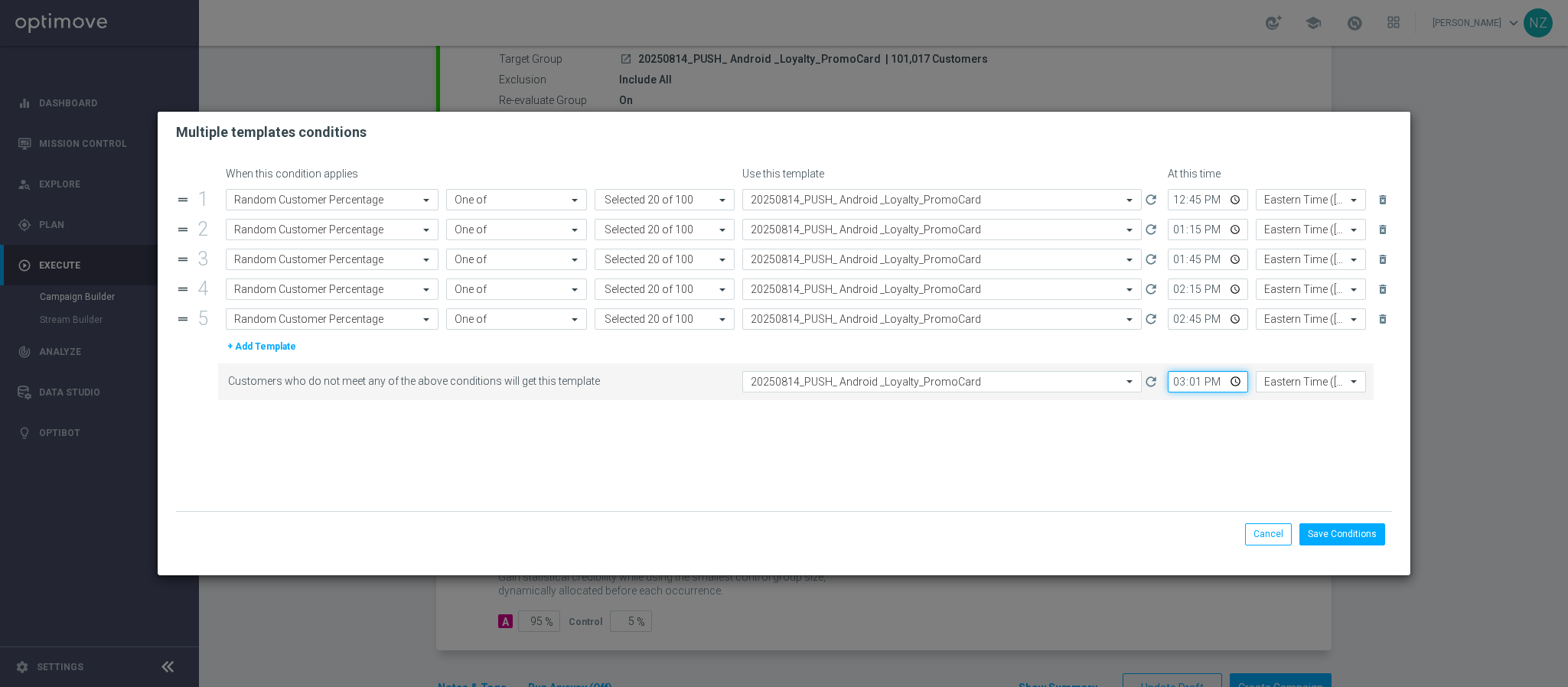
type input "15:15"
click at [1362, 537] on button "Save Conditions" at bounding box center [1342, 533] width 86 height 22
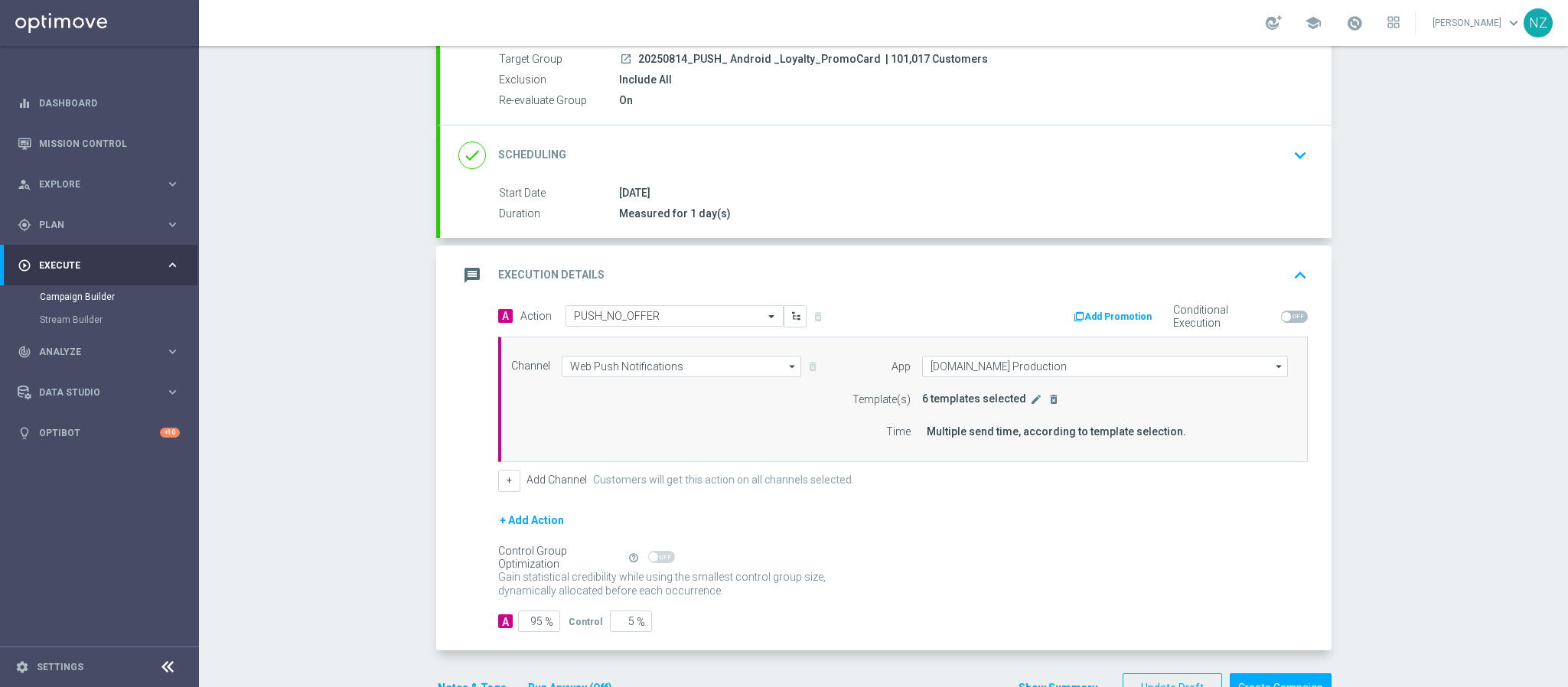
scroll to position [214, 0]
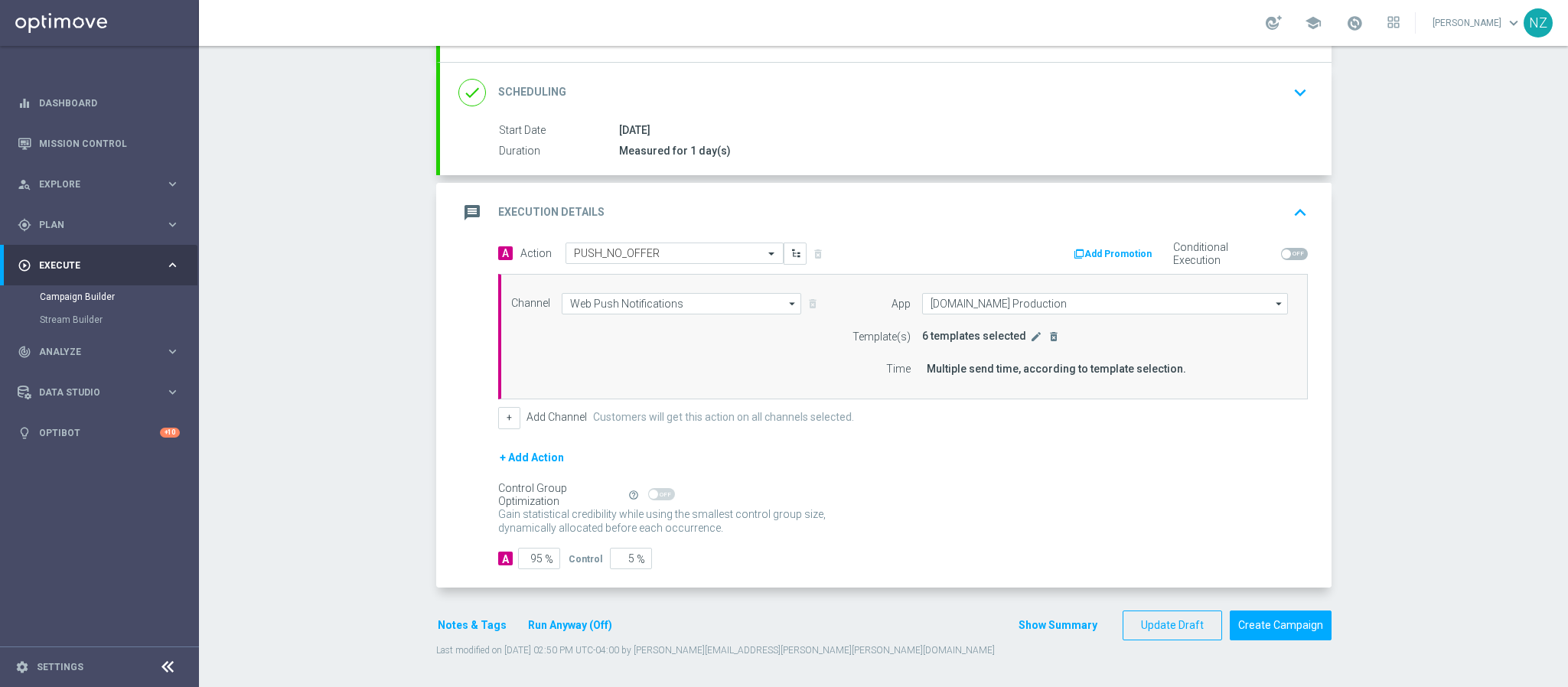
click at [465, 618] on button "Notes & Tags" at bounding box center [472, 626] width 72 height 19
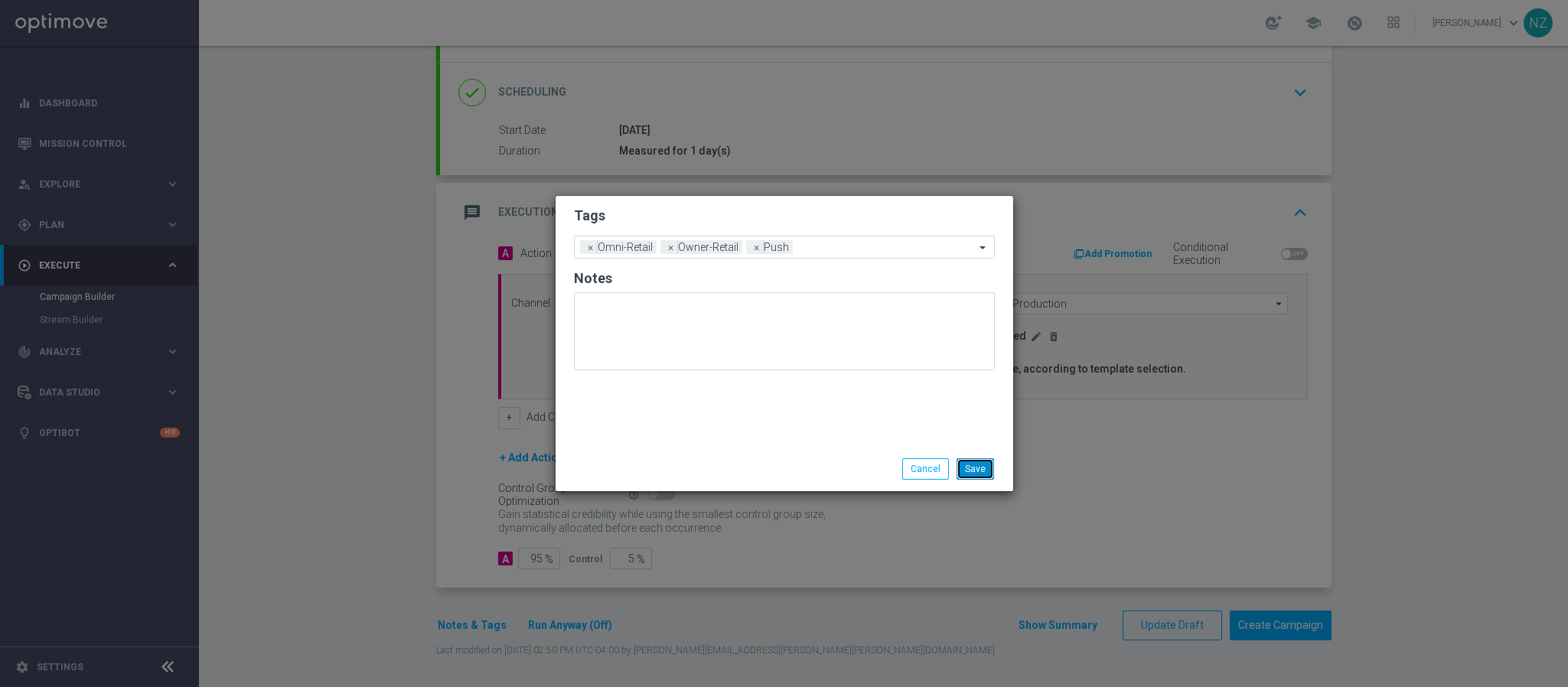
click at [985, 473] on button "Save" at bounding box center [975, 468] width 38 height 22
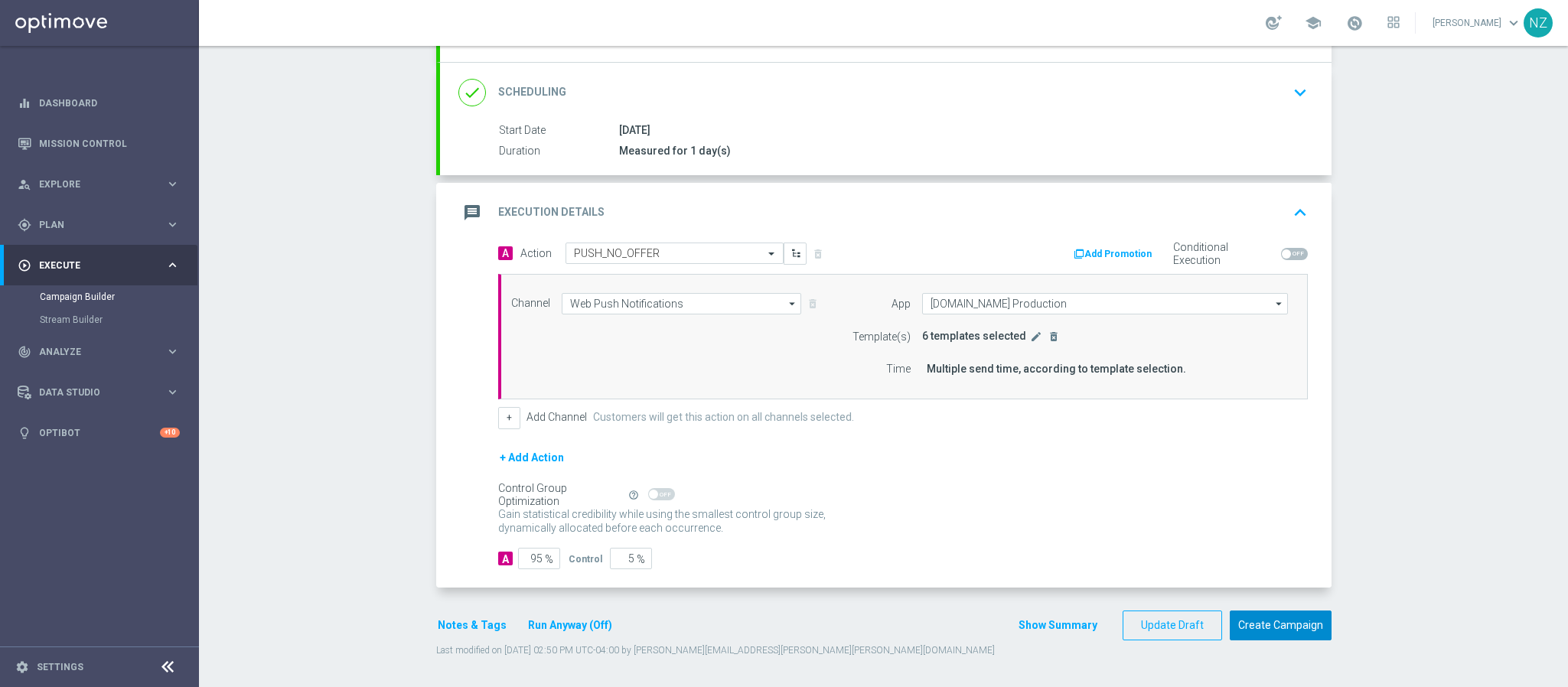
click at [1281, 628] on button "Create Campaign" at bounding box center [1281, 626] width 102 height 30
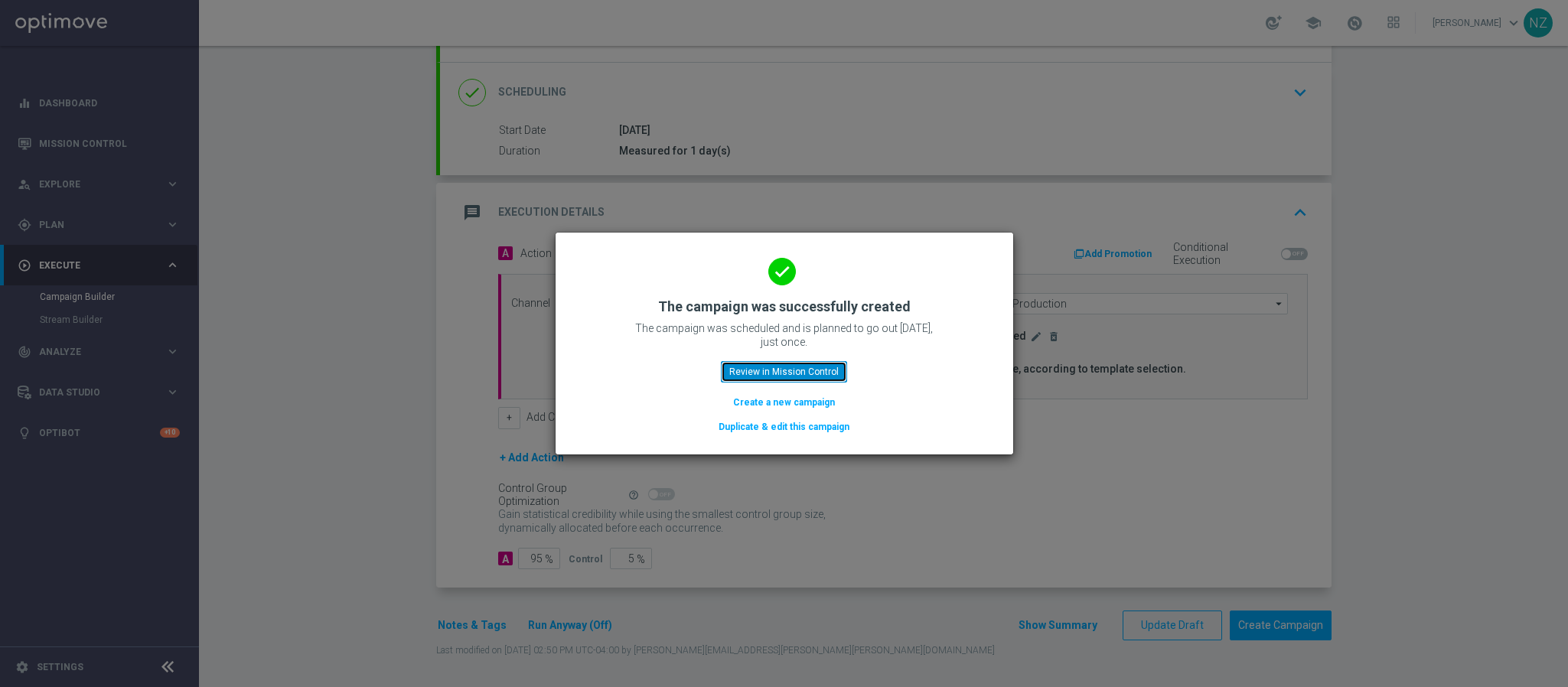
click at [785, 368] on button "Review in Mission Control" at bounding box center [784, 371] width 126 height 22
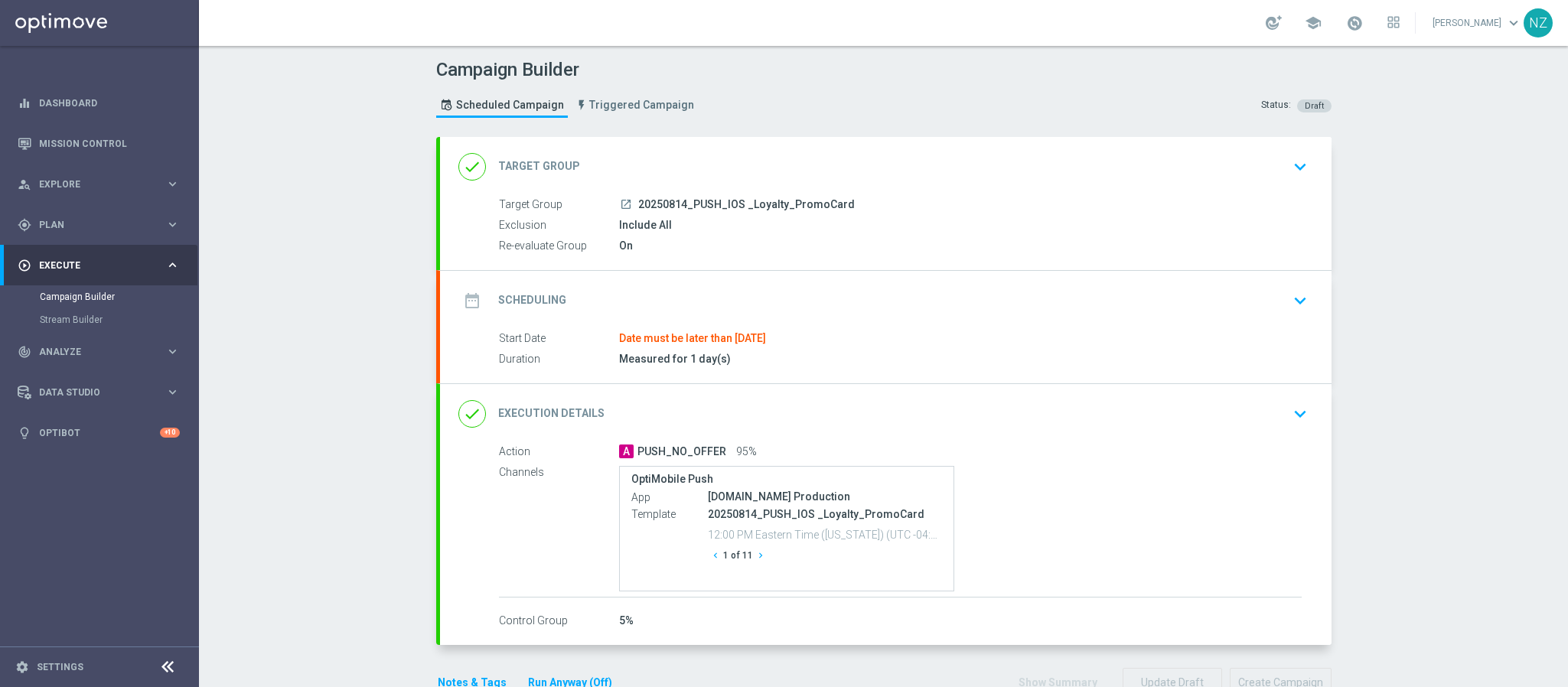
click at [1288, 296] on icon "keyboard_arrow_down" at bounding box center [1299, 301] width 23 height 23
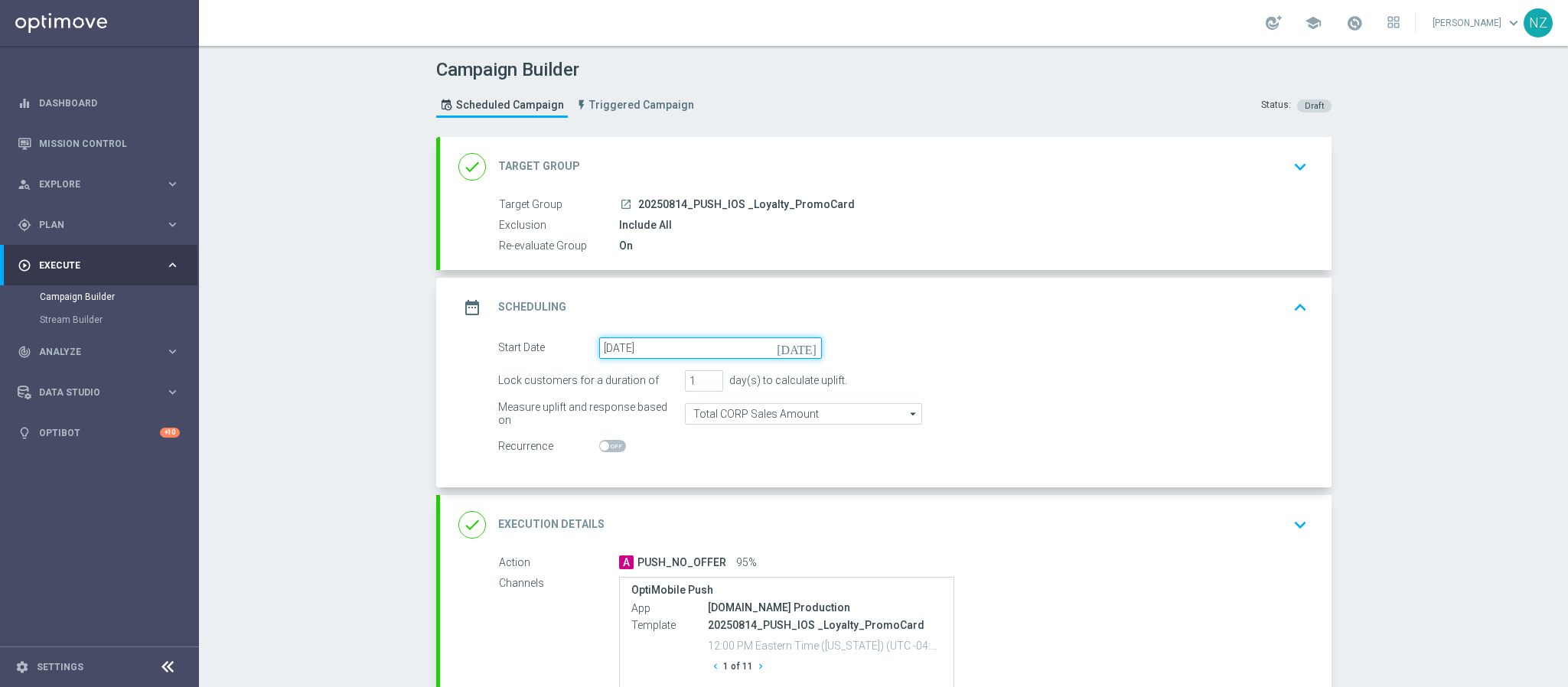
click at [645, 352] on input "14 Aug 2025" at bounding box center [710, 348] width 222 height 22
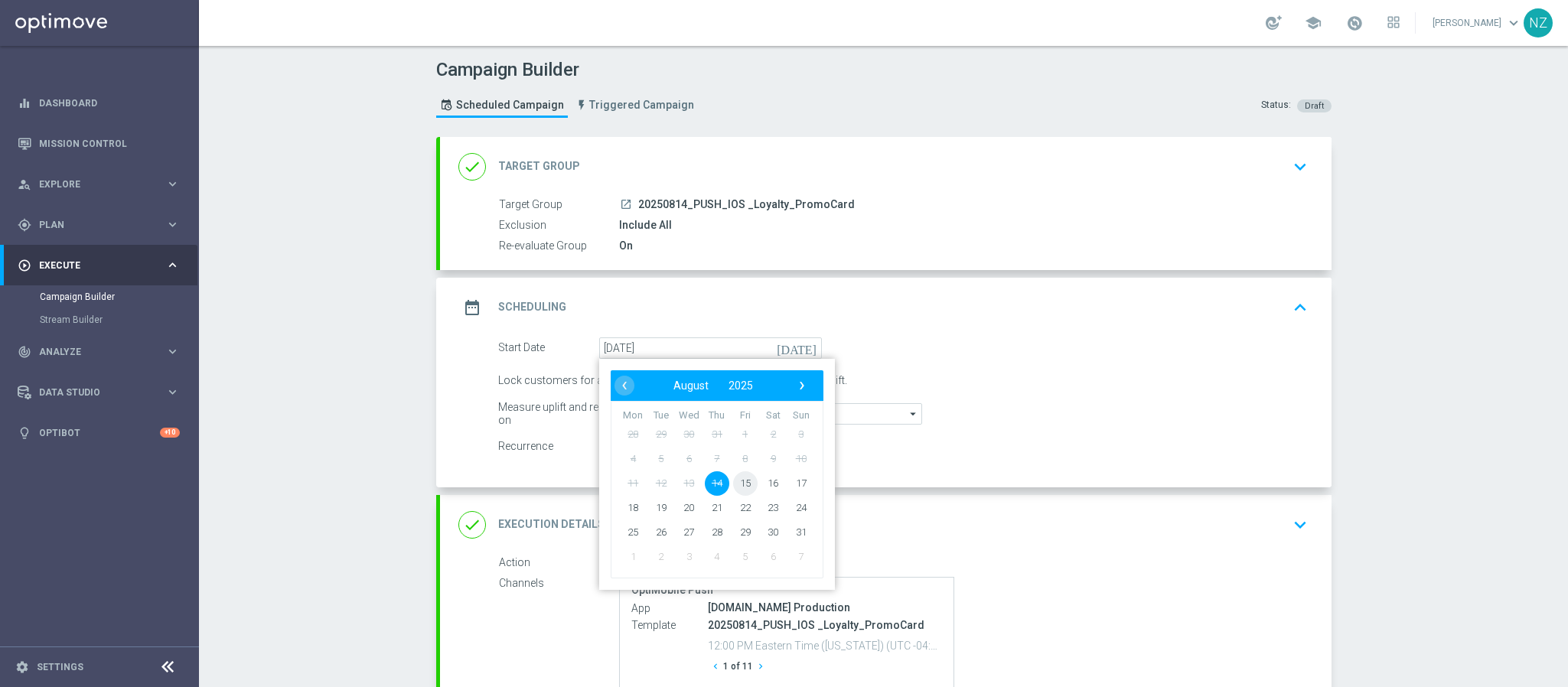
click at [739, 483] on span "15" at bounding box center [744, 483] width 24 height 25
type input "15 Aug 2025"
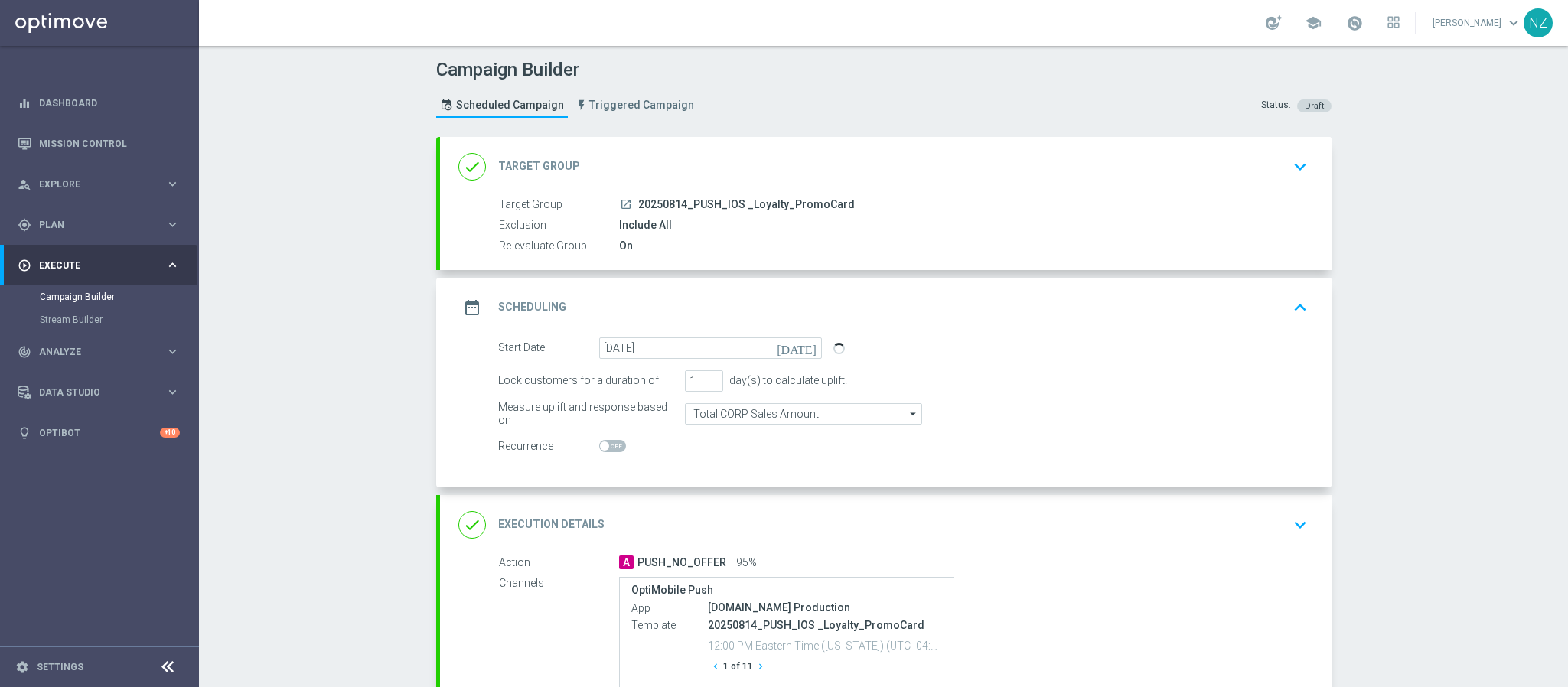
click at [1378, 370] on div "Campaign Builder Scheduled Campaign Triggered Campaign Status: Draft done Targe…" at bounding box center [883, 367] width 1369 height 641
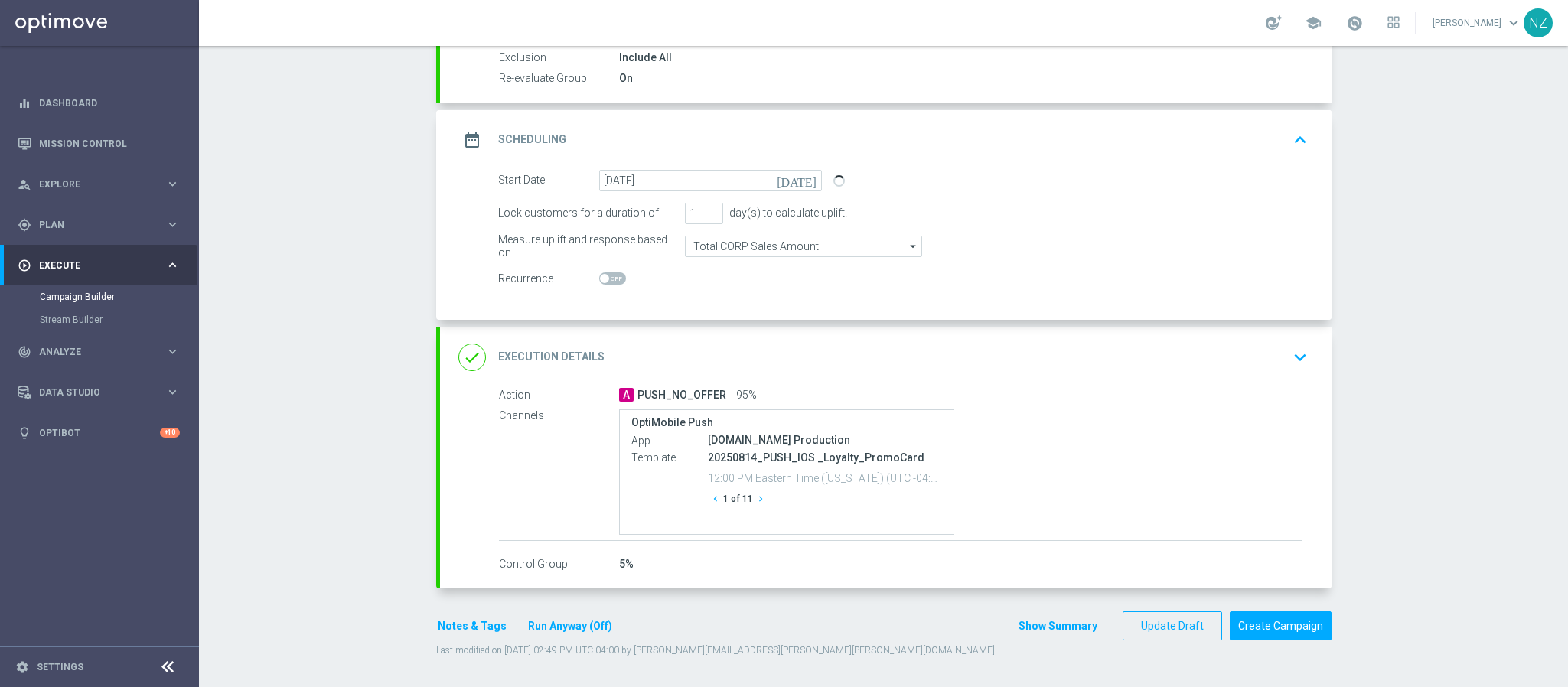
scroll to position [171, 0]
click at [1288, 352] on icon "keyboard_arrow_down" at bounding box center [1299, 356] width 23 height 23
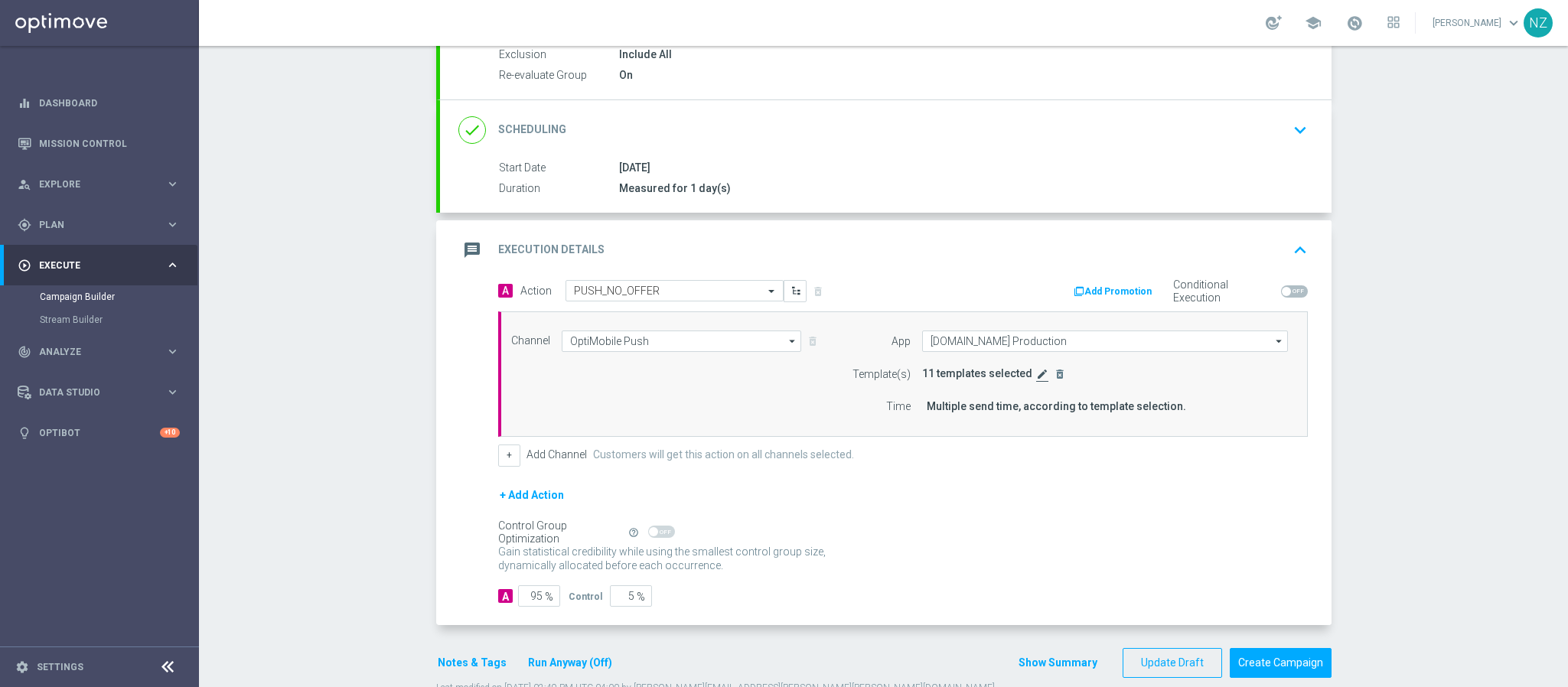
click at [1036, 379] on icon "edit" at bounding box center [1041, 374] width 12 height 12
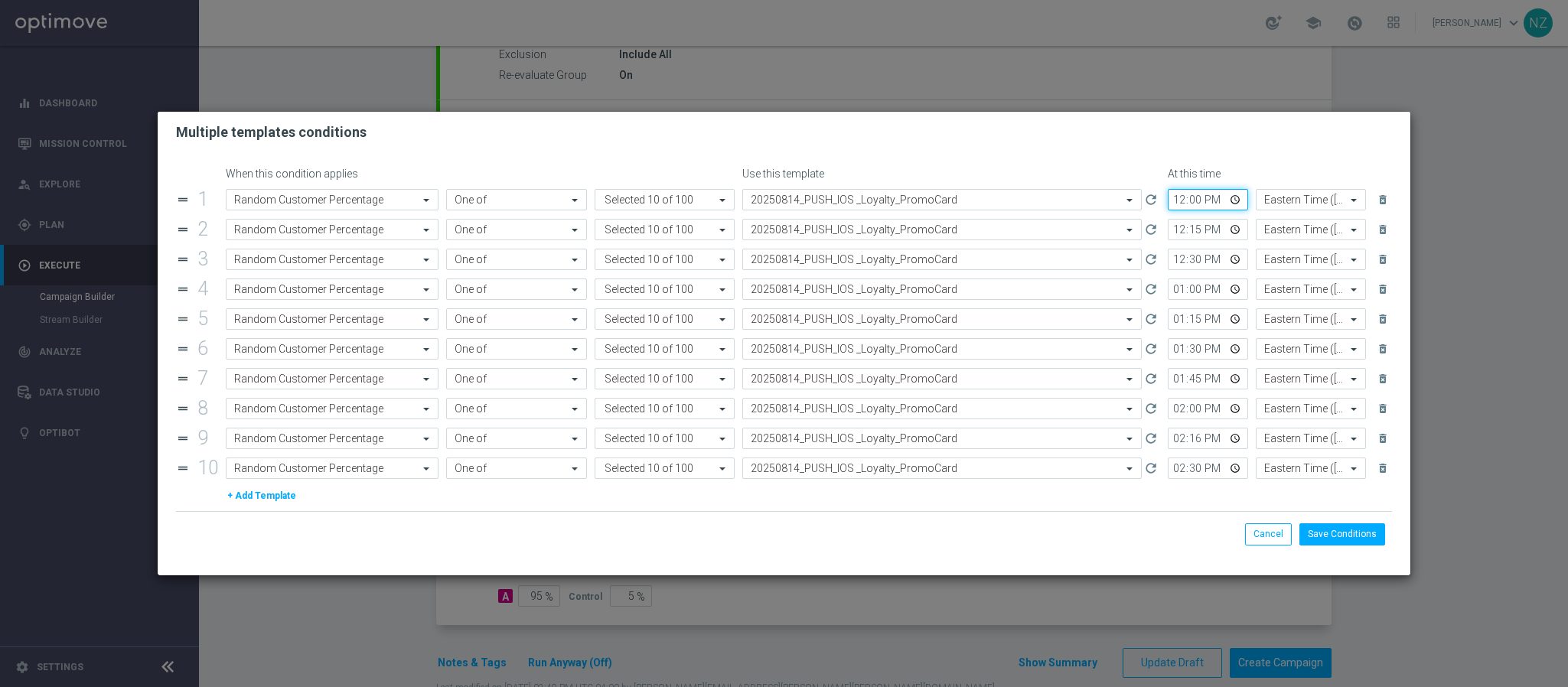
click at [1168, 203] on input "12:00" at bounding box center [1207, 200] width 80 height 22
type input "12:45"
click at [1168, 232] on input "12:15" at bounding box center [1207, 229] width 80 height 22
type input "13:00"
click at [1168, 257] on input "12:30" at bounding box center [1207, 259] width 80 height 22
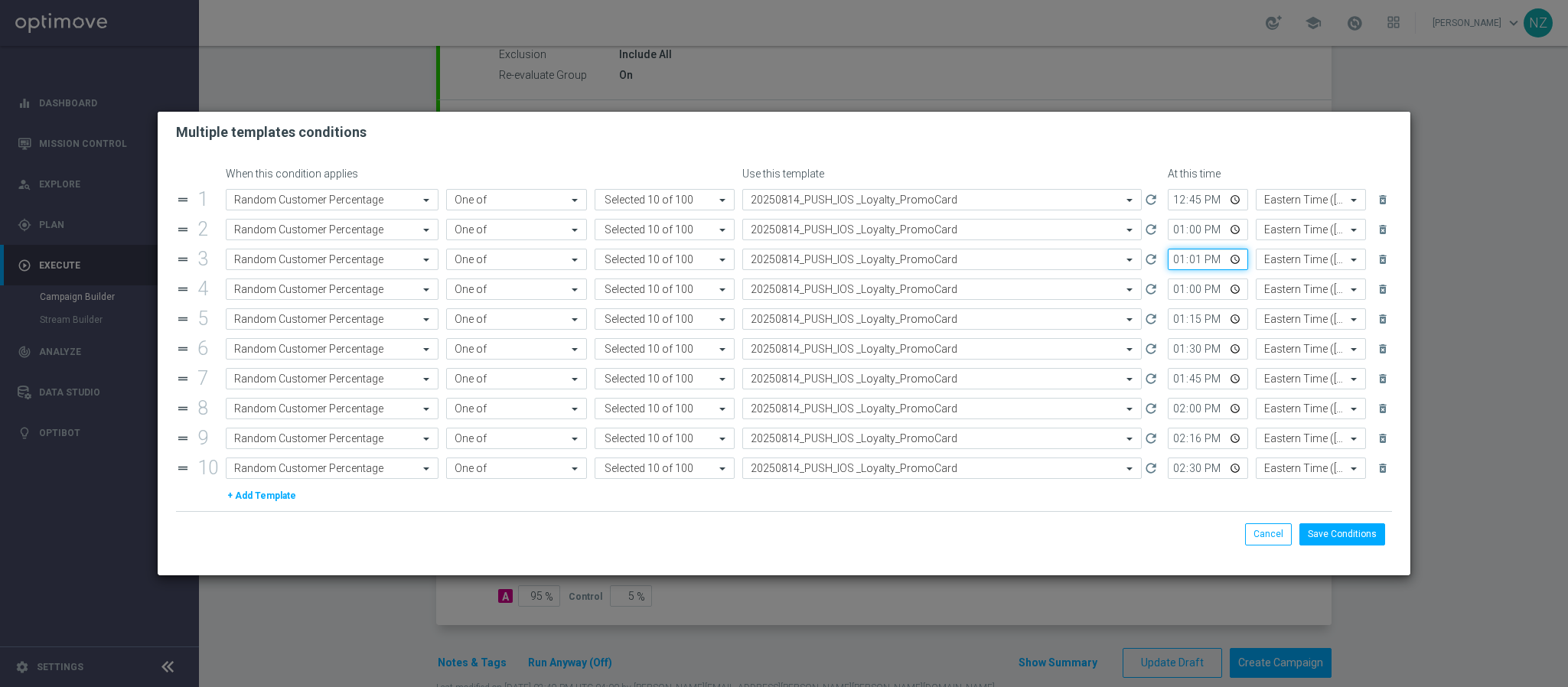
type input "13:15"
click at [1183, 292] on input "13:00" at bounding box center [1207, 289] width 80 height 22
type input "13:30"
click at [1180, 319] on input "13:15" at bounding box center [1207, 319] width 80 height 22
type input "13:45"
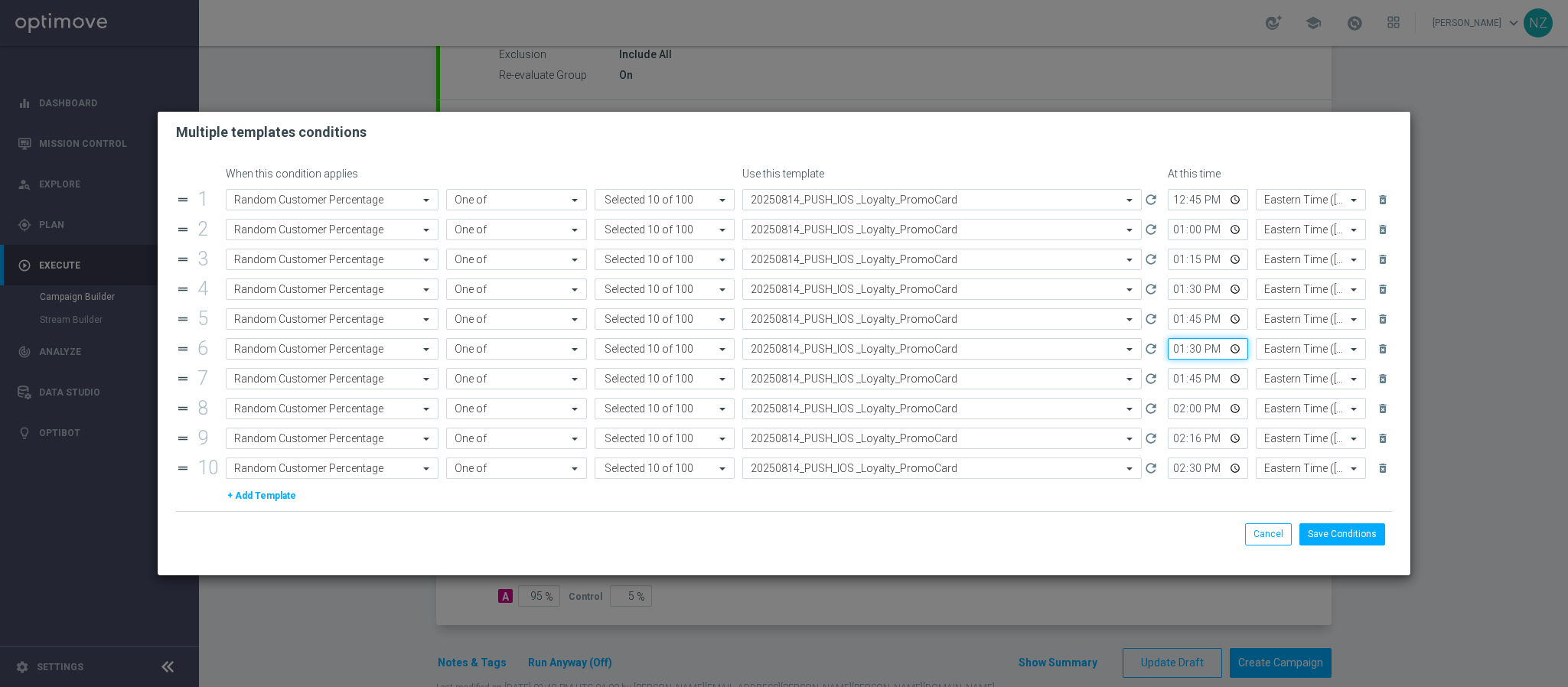
click at [1168, 352] on input "13:30" at bounding box center [1207, 349] width 80 height 22
type input "14:00"
click at [1168, 384] on input "13:45" at bounding box center [1207, 379] width 80 height 22
type input "14:15"
click at [1183, 416] on input "14:00" at bounding box center [1207, 408] width 80 height 22
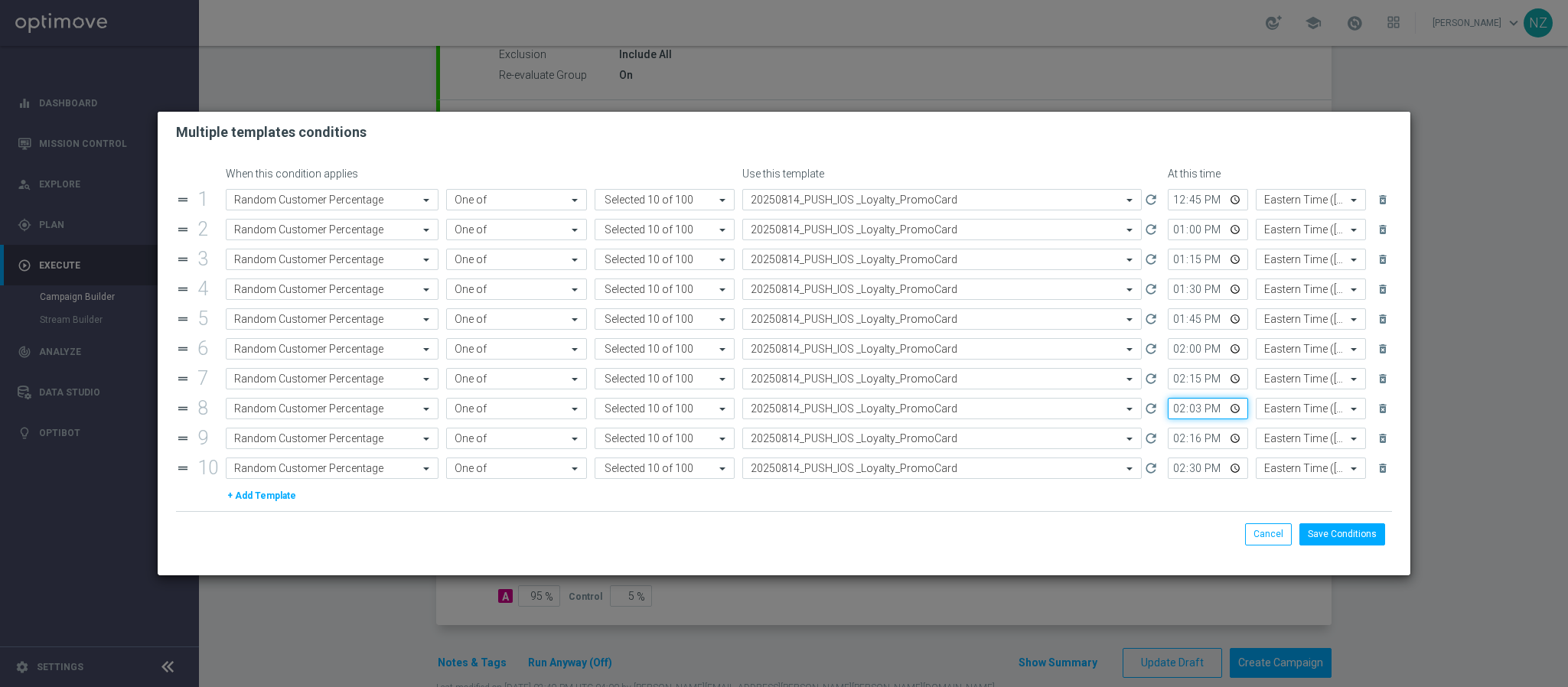
type input "14:30"
click at [1183, 444] on input "14:16" at bounding box center [1207, 438] width 80 height 22
type input "14:45"
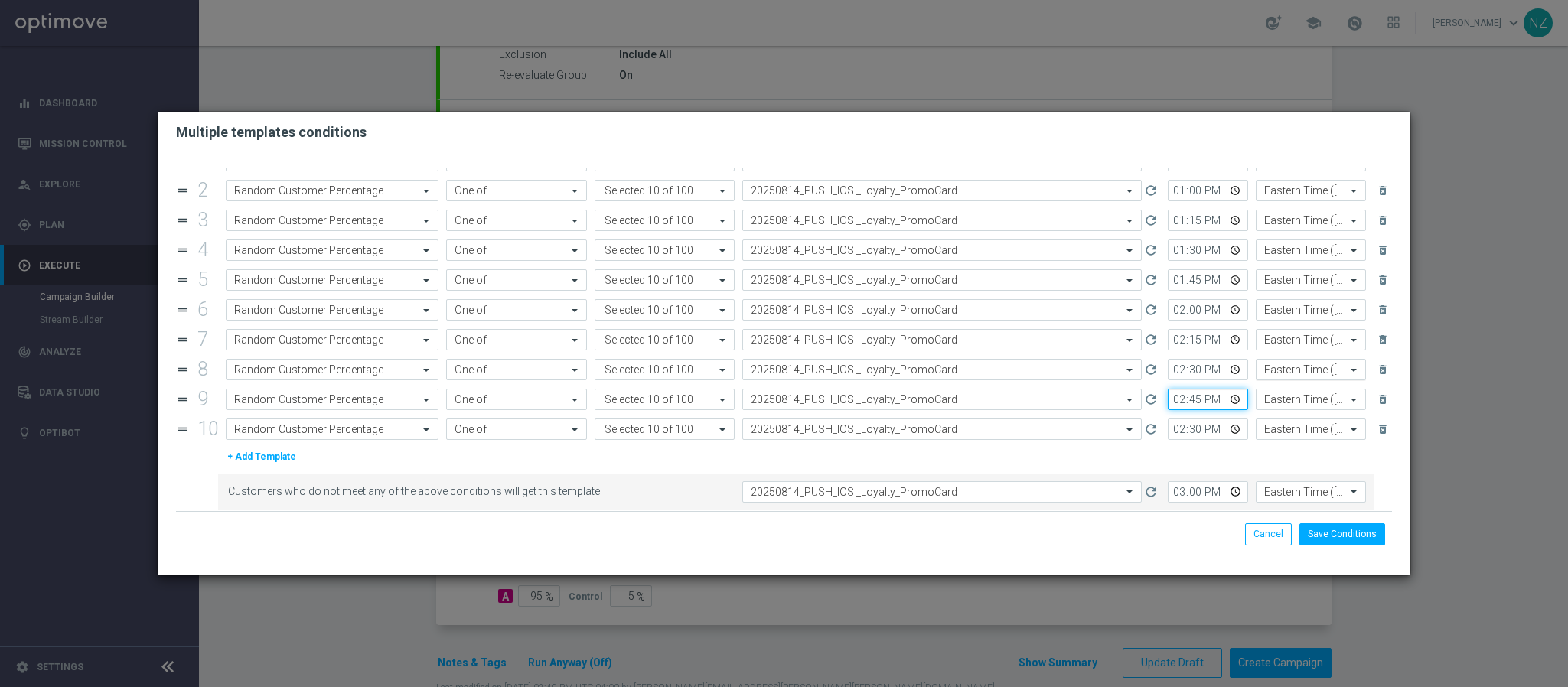
scroll to position [53, 0]
click at [1168, 420] on input "14:30" at bounding box center [1207, 423] width 80 height 22
type input "15:00"
click at [1180, 483] on input "15:00" at bounding box center [1207, 485] width 80 height 22
type input "15:15"
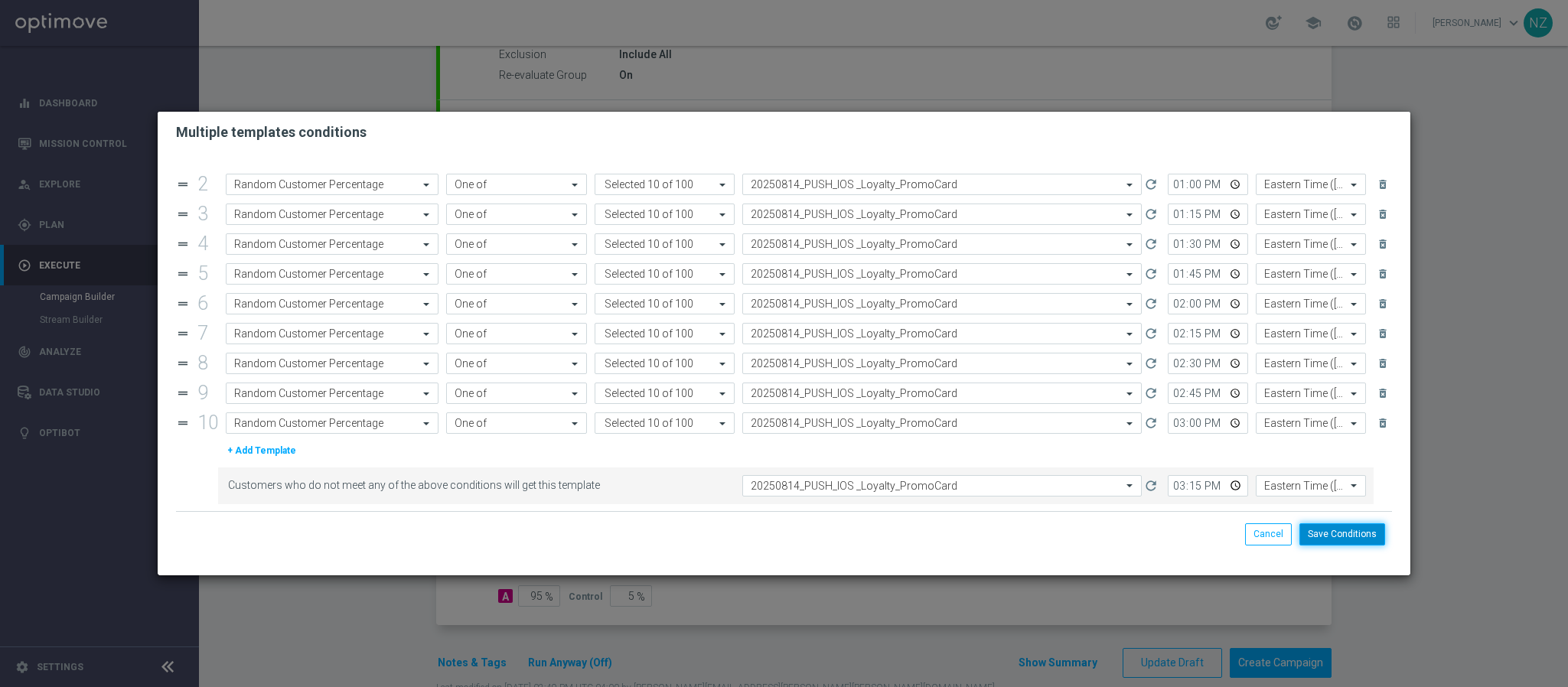
click at [1334, 535] on button "Save Conditions" at bounding box center [1342, 533] width 86 height 22
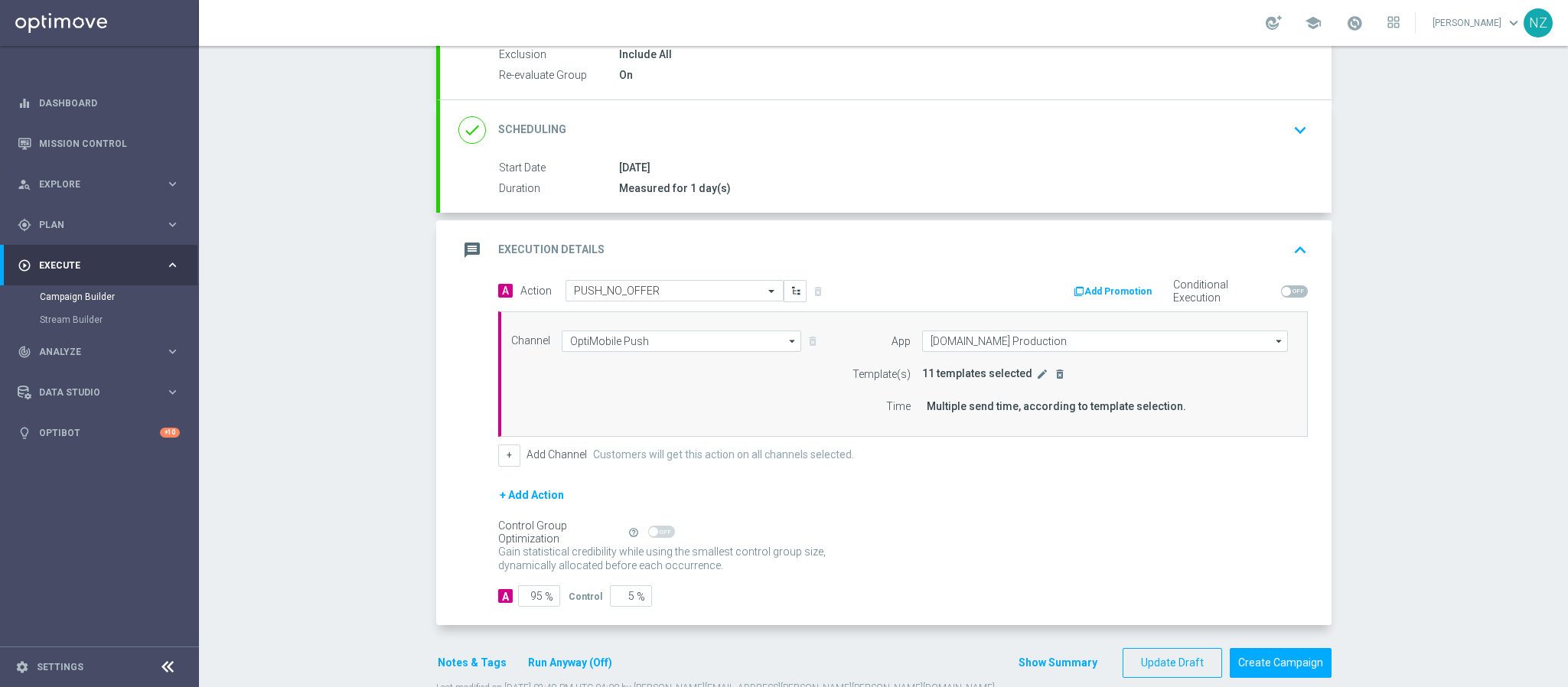
click at [1445, 433] on div "Campaign Builder Scheduled Campaign Triggered Campaign Status: Draft done Targe…" at bounding box center [883, 367] width 1369 height 641
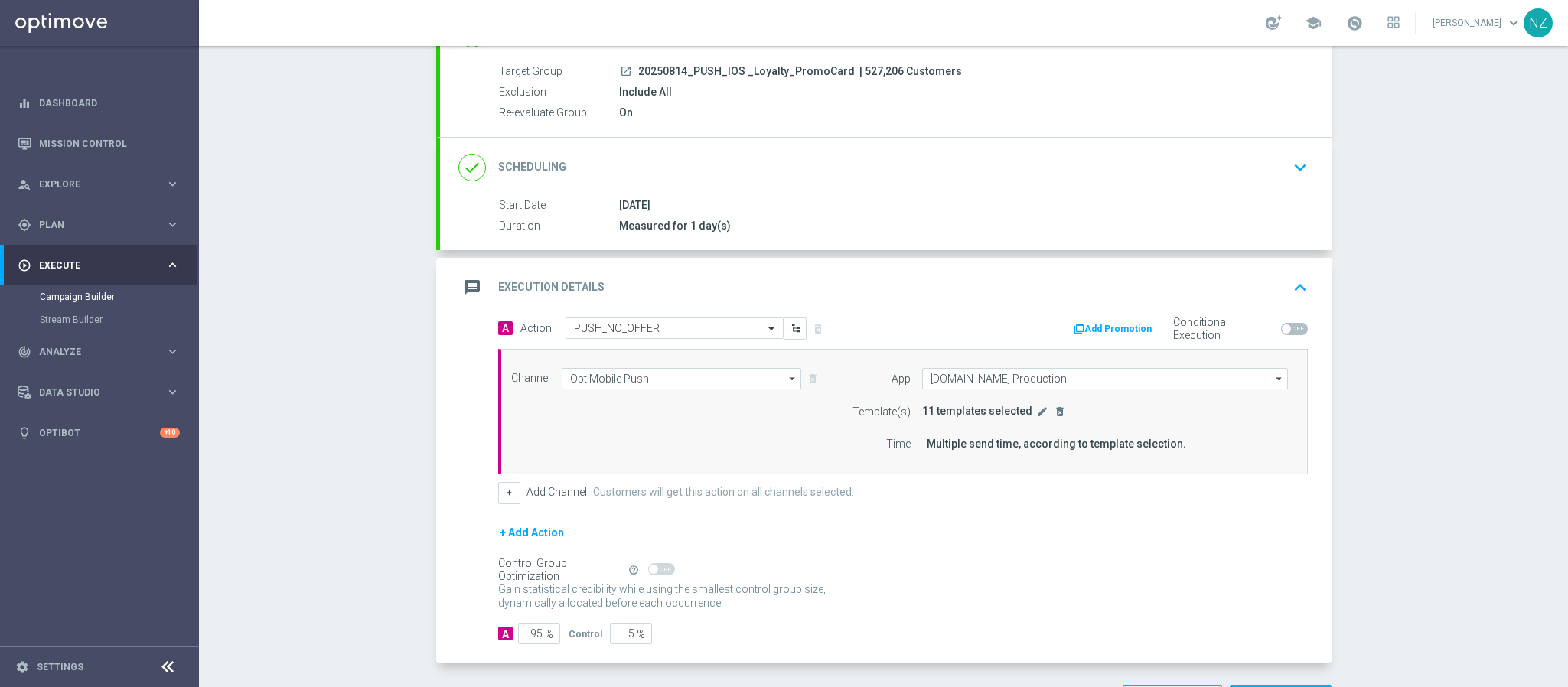
scroll to position [214, 0]
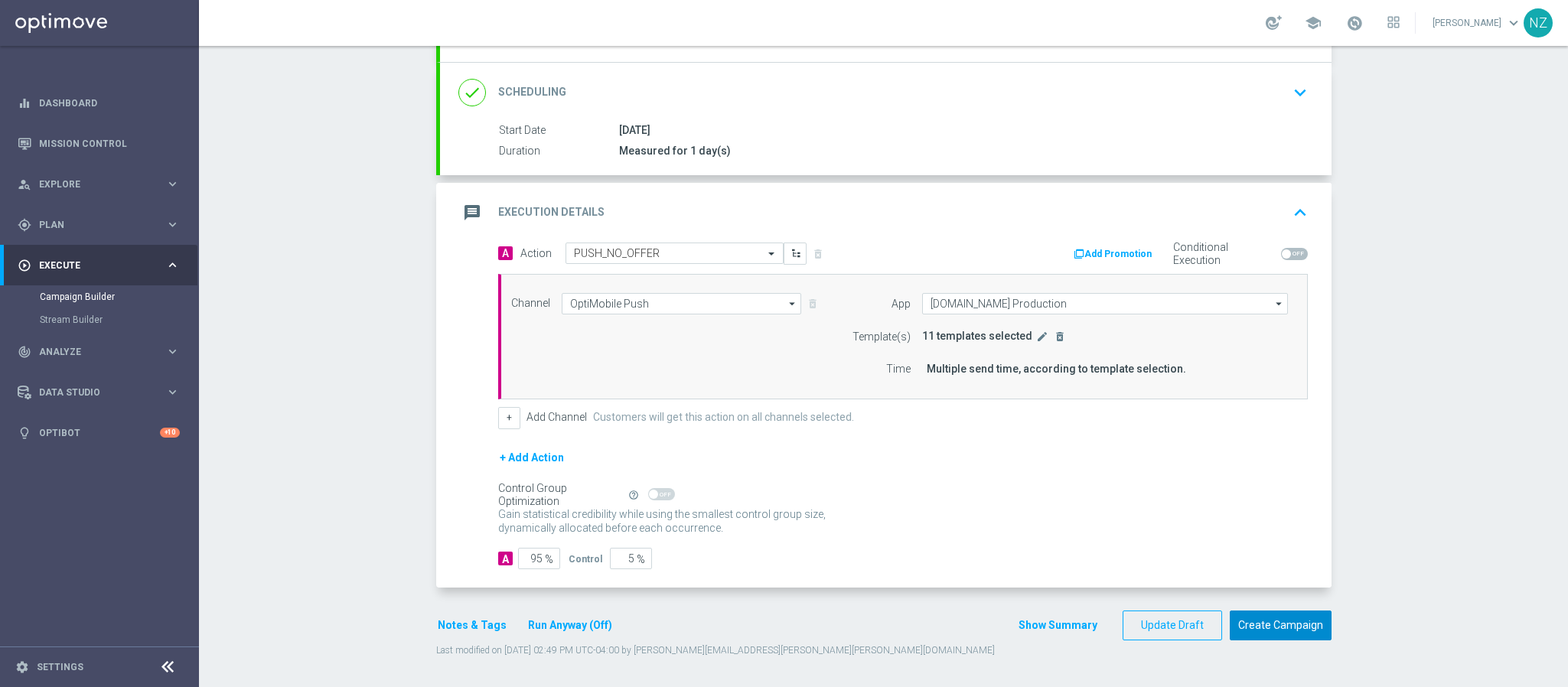
click at [1266, 628] on button "Create Campaign" at bounding box center [1281, 626] width 102 height 30
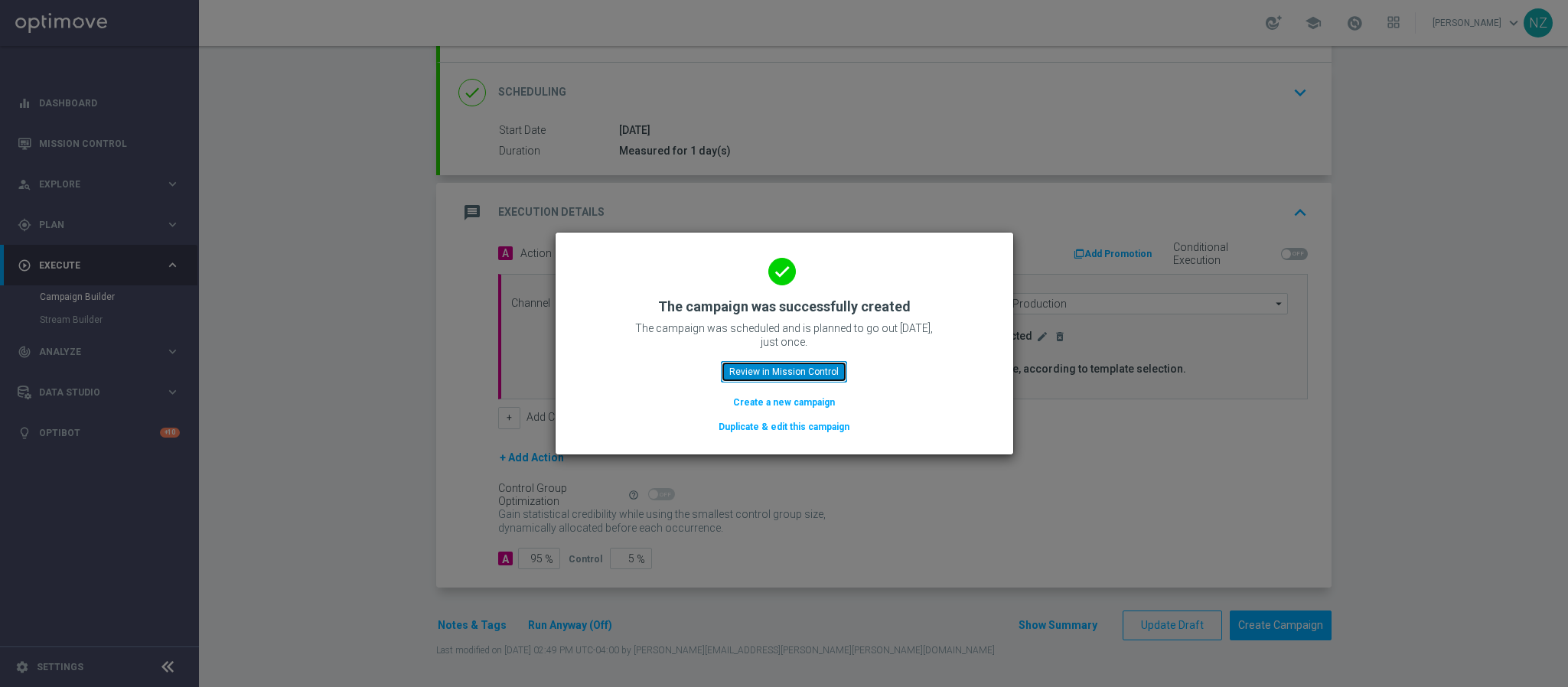
click at [764, 381] on button "Review in Mission Control" at bounding box center [784, 371] width 126 height 22
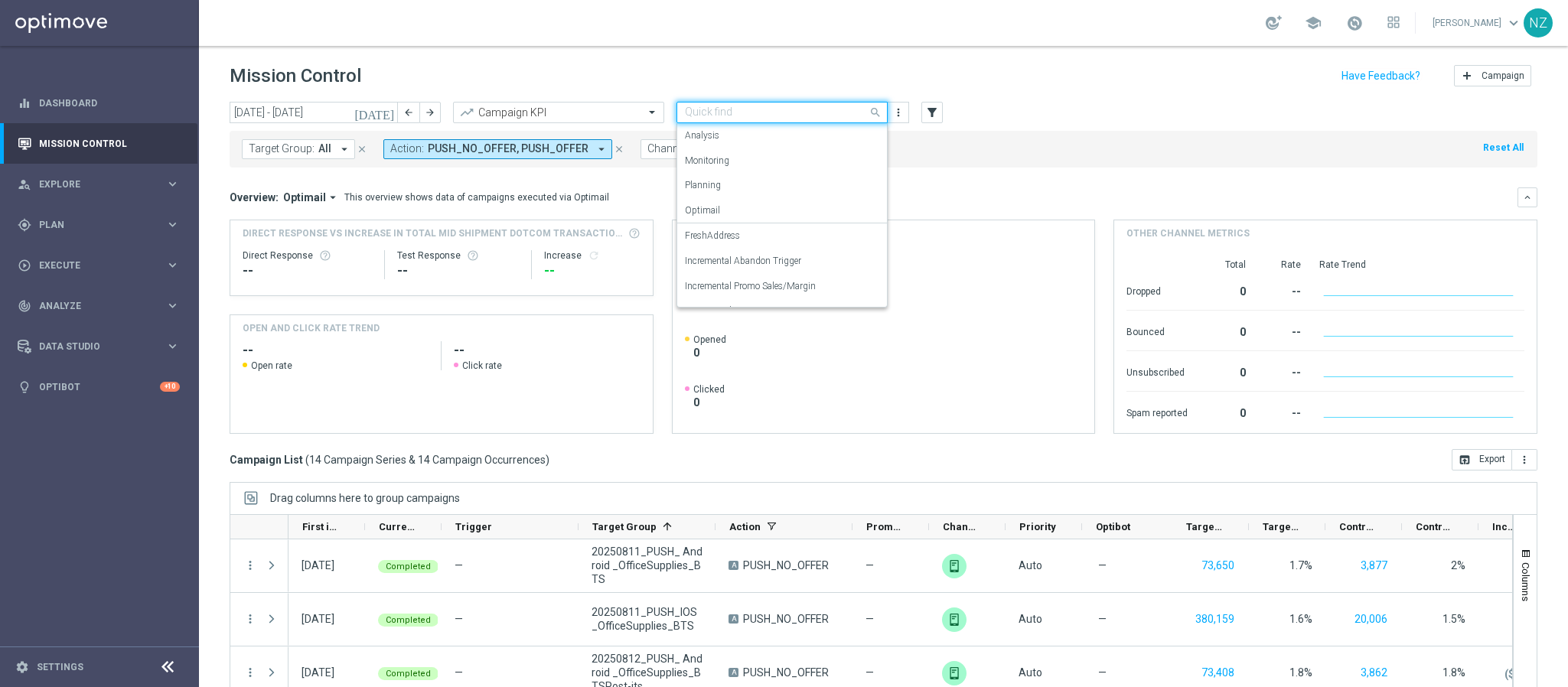
click at [771, 111] on input "text" at bounding box center [767, 113] width 164 height 13
click at [771, 211] on label "Incremental Promo Sales/Margin" at bounding box center [750, 218] width 131 height 13
click at [1004, 182] on mini-dashboard "Overview: Optimail arrow_drop_down This overview shows data of campaigns execut…" at bounding box center [884, 308] width 1308 height 282
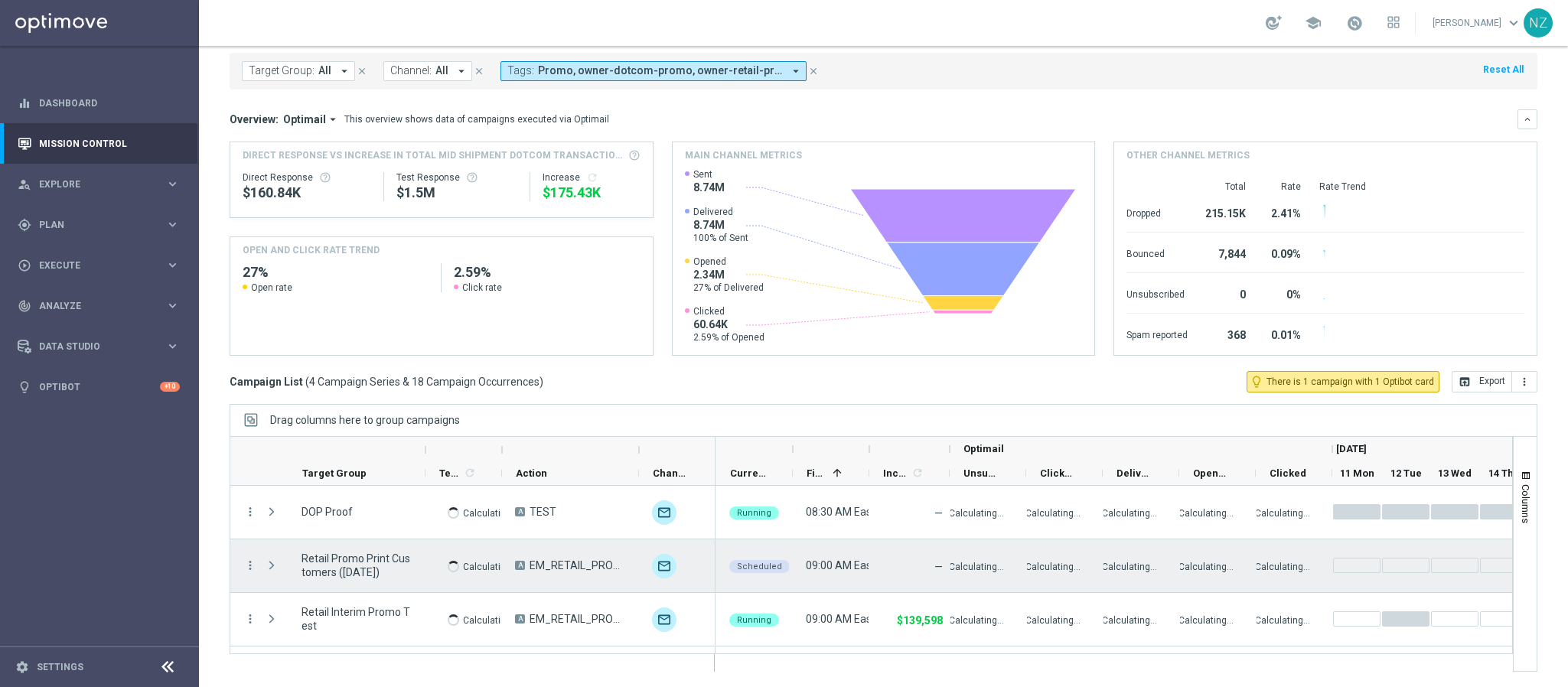
scroll to position [47, 0]
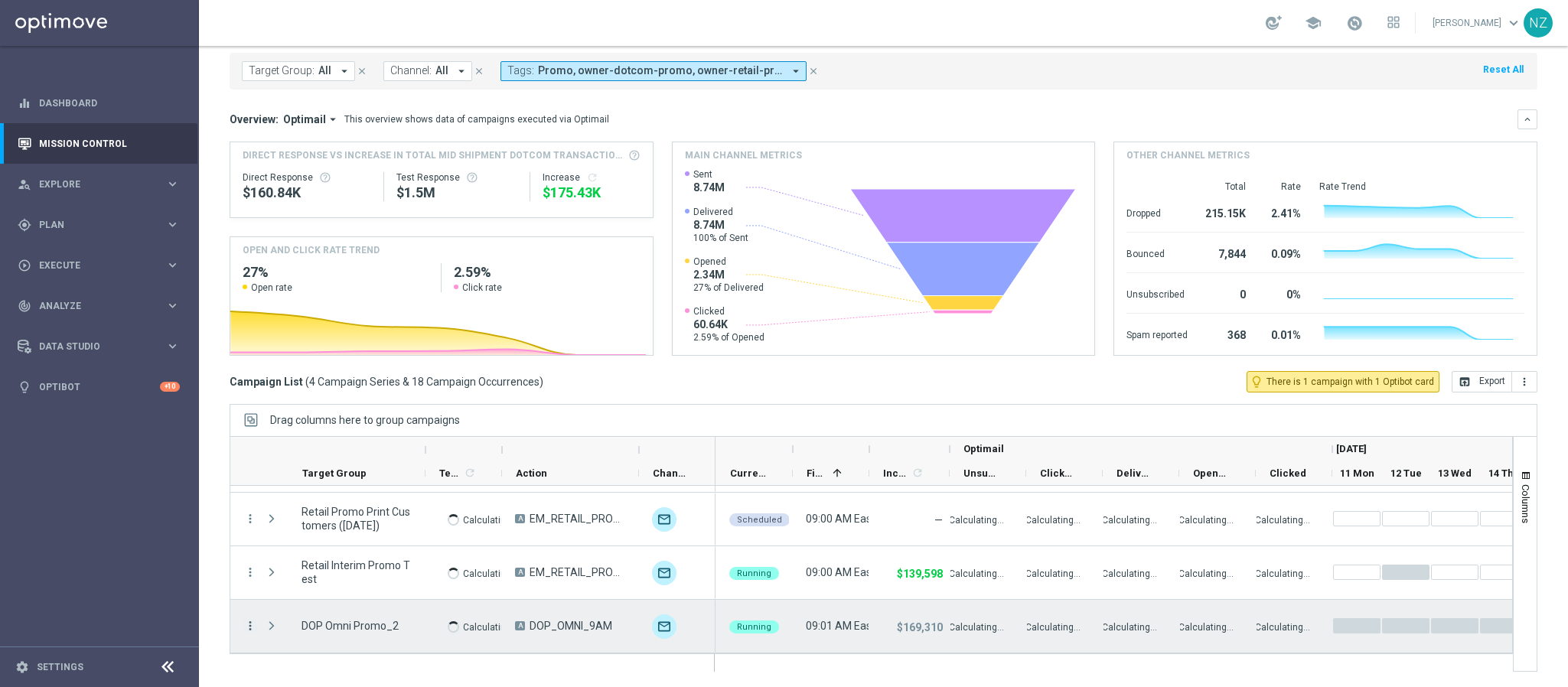
click at [246, 622] on icon "more_vert" at bounding box center [250, 626] width 14 height 14
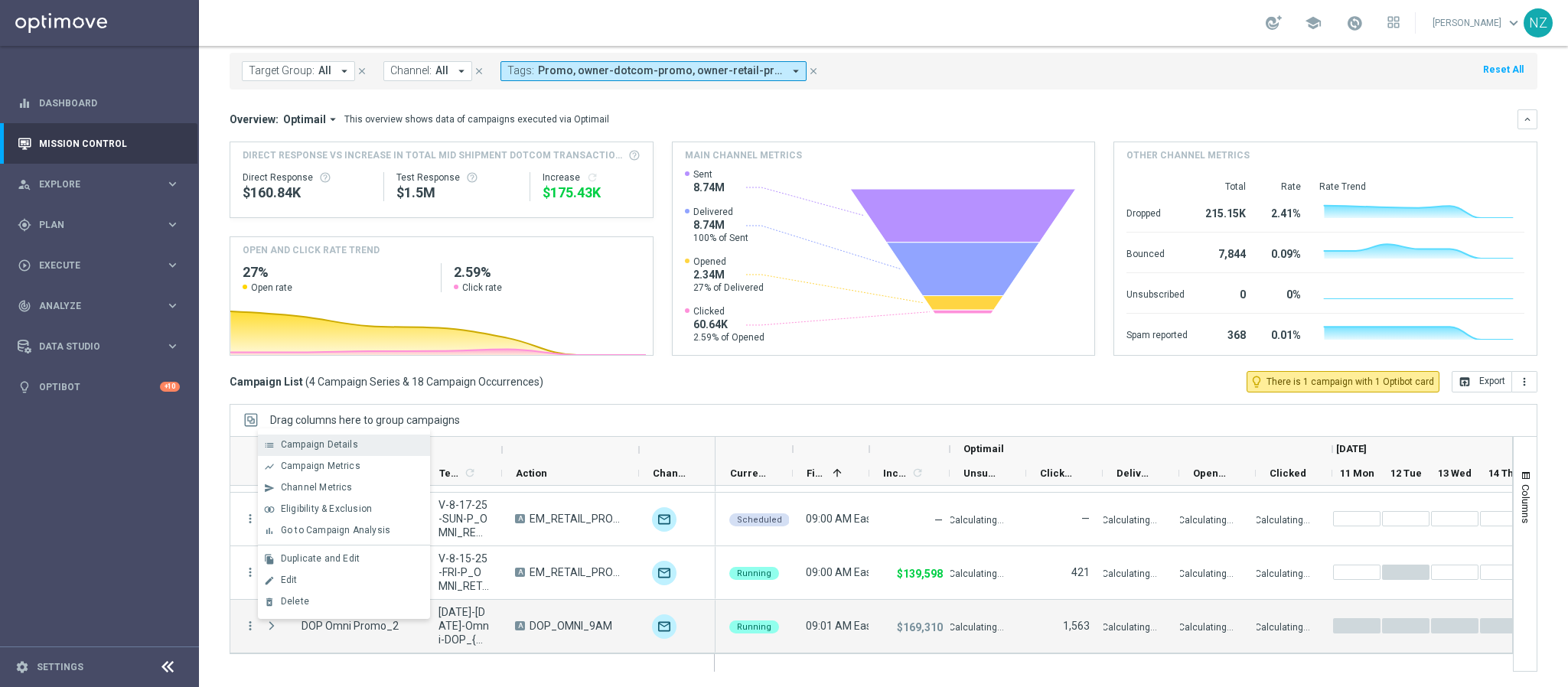
click at [342, 444] on span "Campaign Details" at bounding box center [319, 444] width 77 height 10
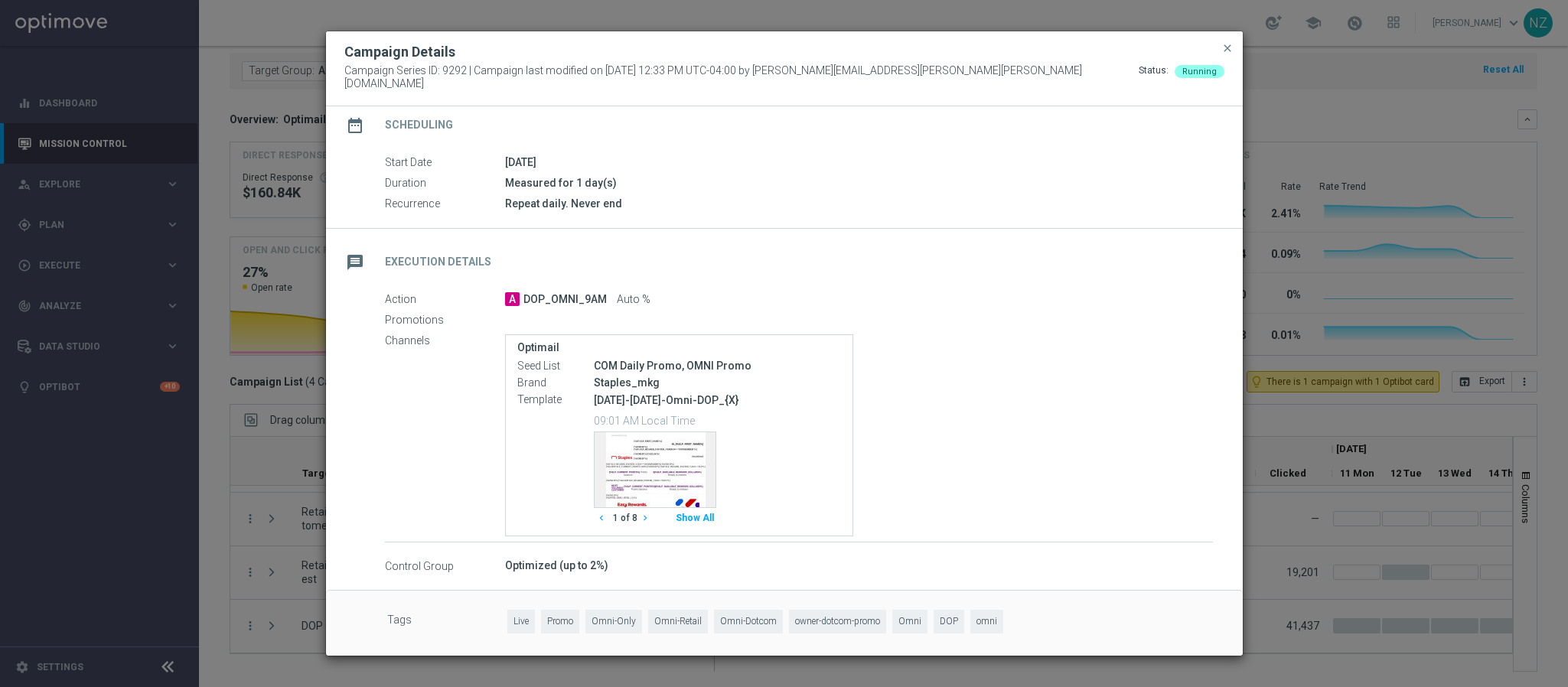
scroll to position [133, 0]
click at [700, 508] on button "Show All" at bounding box center [694, 517] width 42 height 21
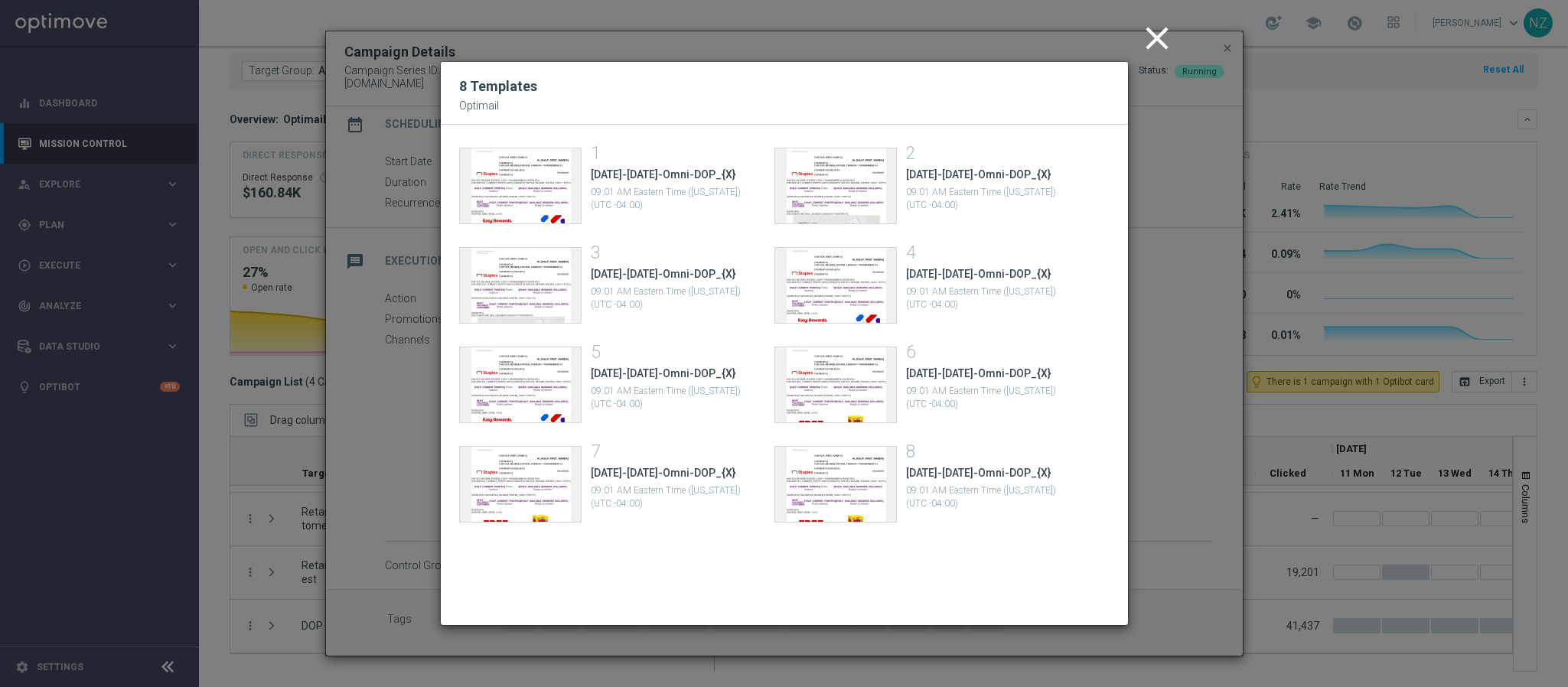
click at [1162, 30] on icon "close" at bounding box center [1156, 38] width 39 height 39
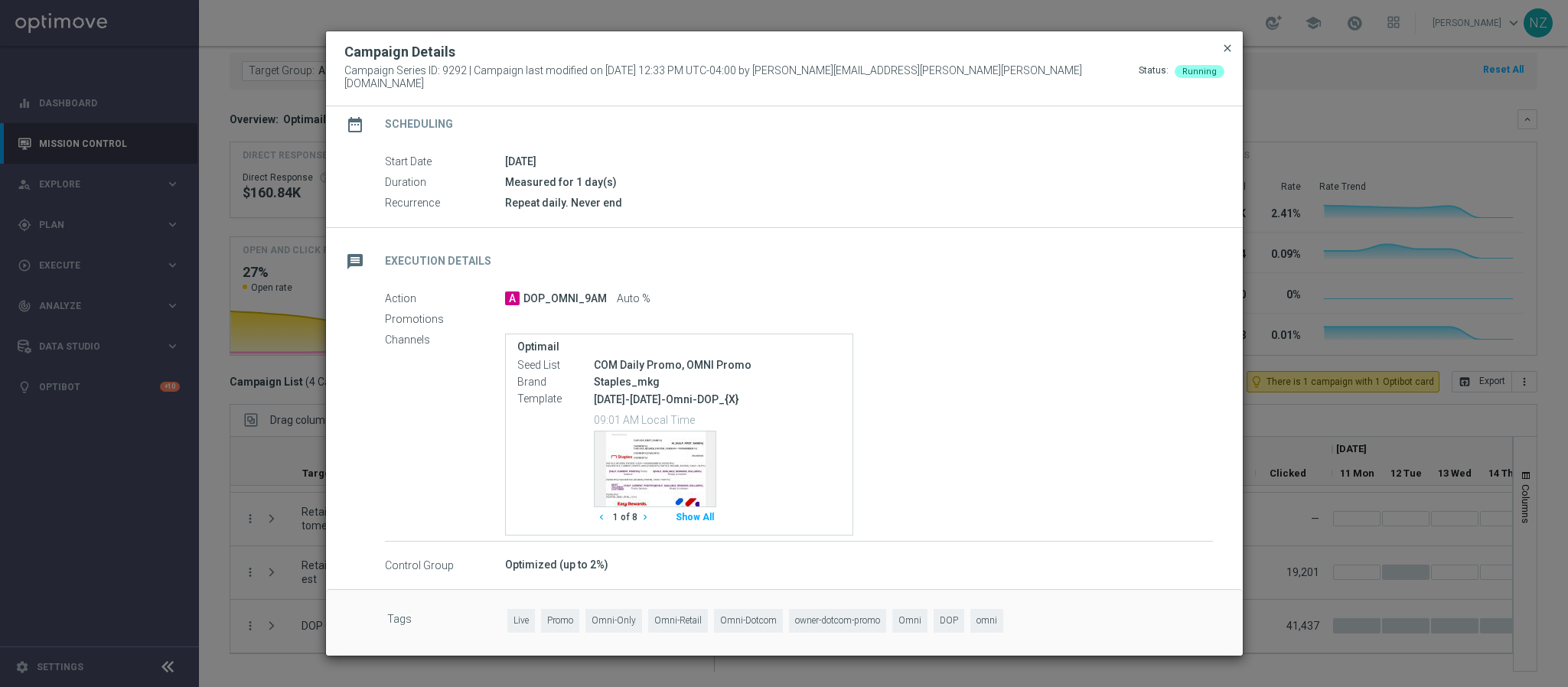
click at [1228, 54] on span "close" at bounding box center [1227, 48] width 12 height 12
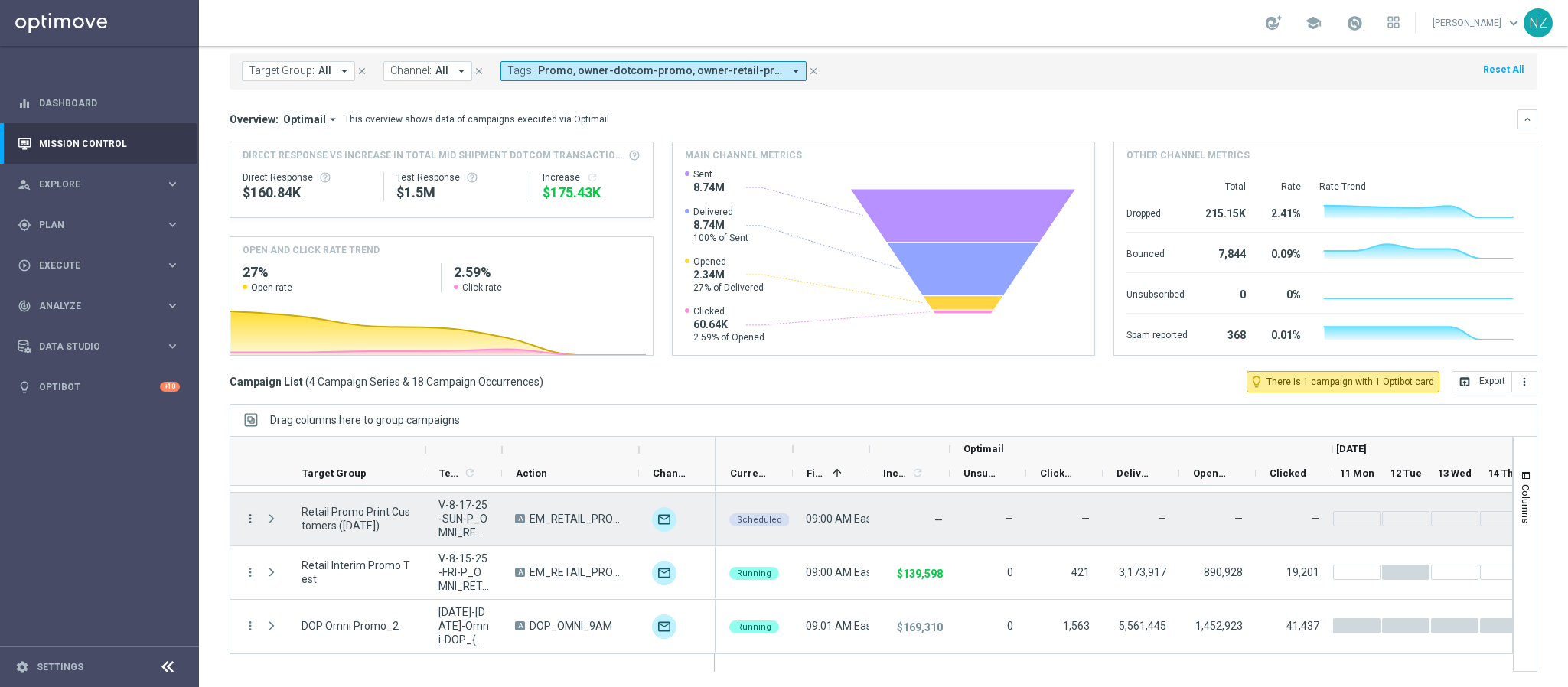
click at [248, 516] on icon "more_vert" at bounding box center [250, 518] width 14 height 14
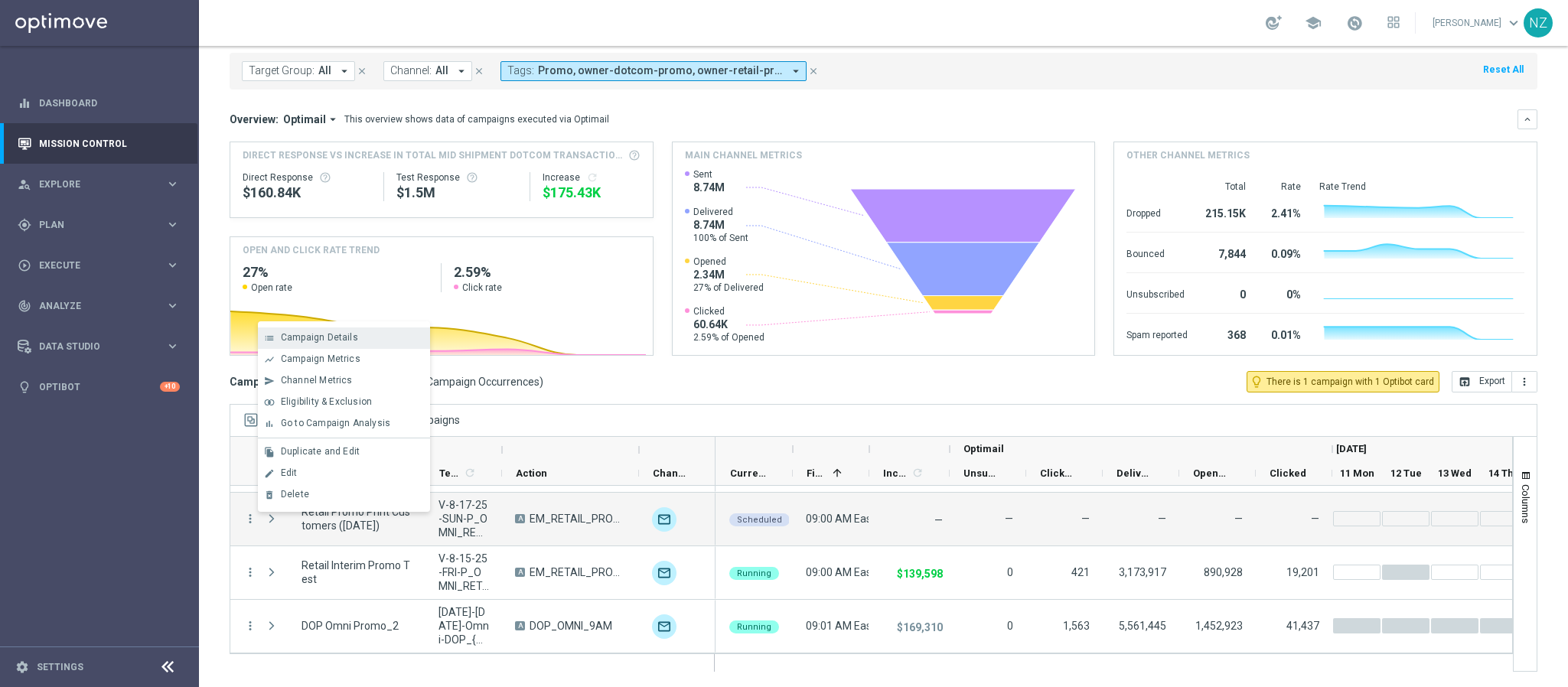
click at [327, 340] on span "Campaign Details" at bounding box center [319, 336] width 77 height 10
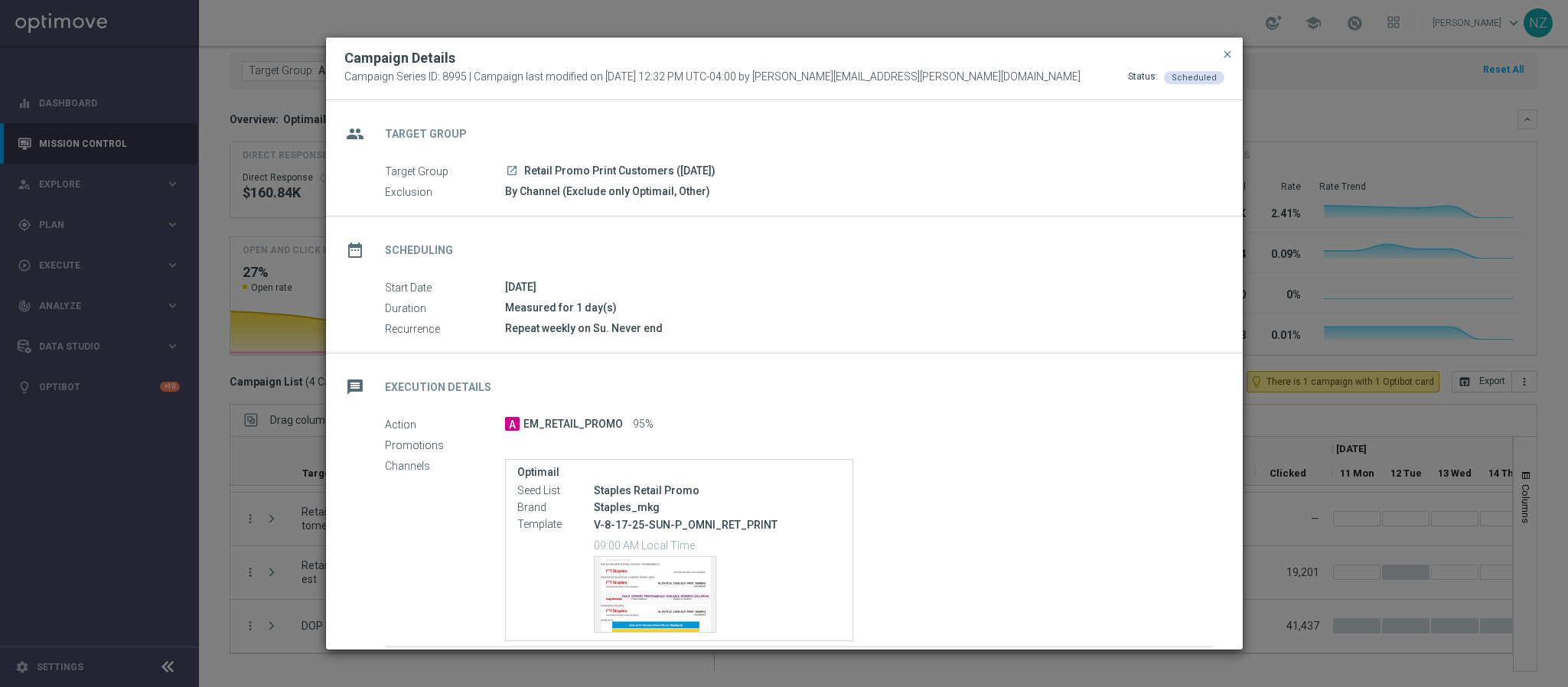
scroll to position [112, 0]
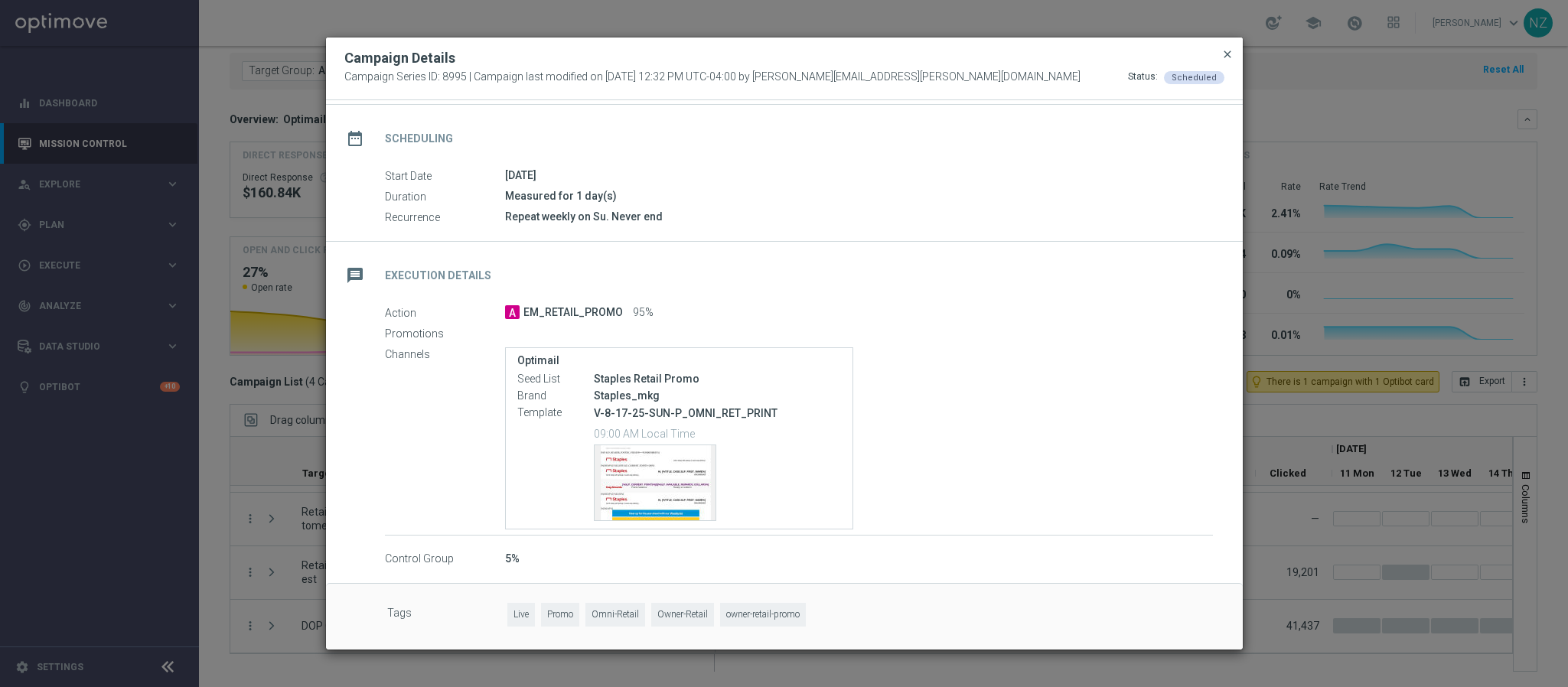
click at [1221, 49] on span "close" at bounding box center [1227, 54] width 12 height 12
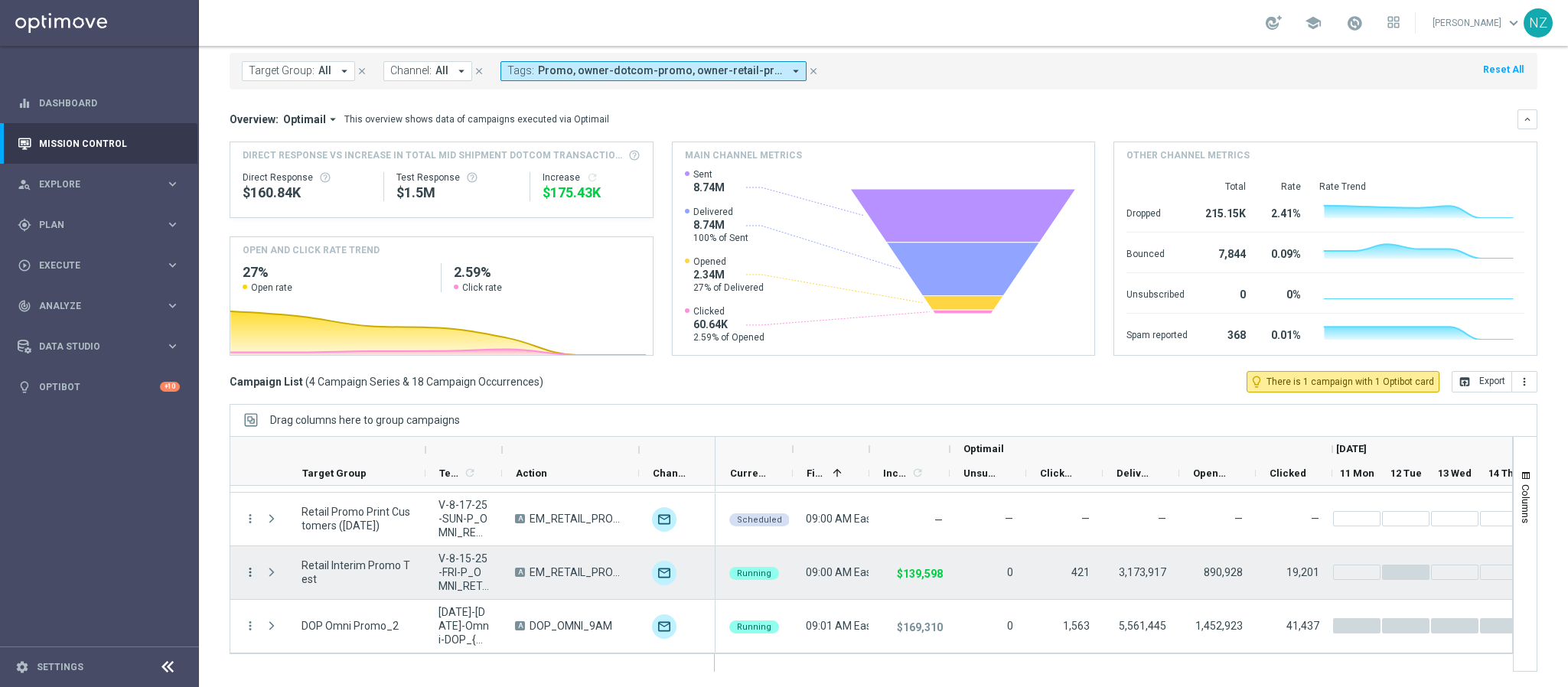
click at [246, 572] on icon "more_vert" at bounding box center [250, 572] width 14 height 14
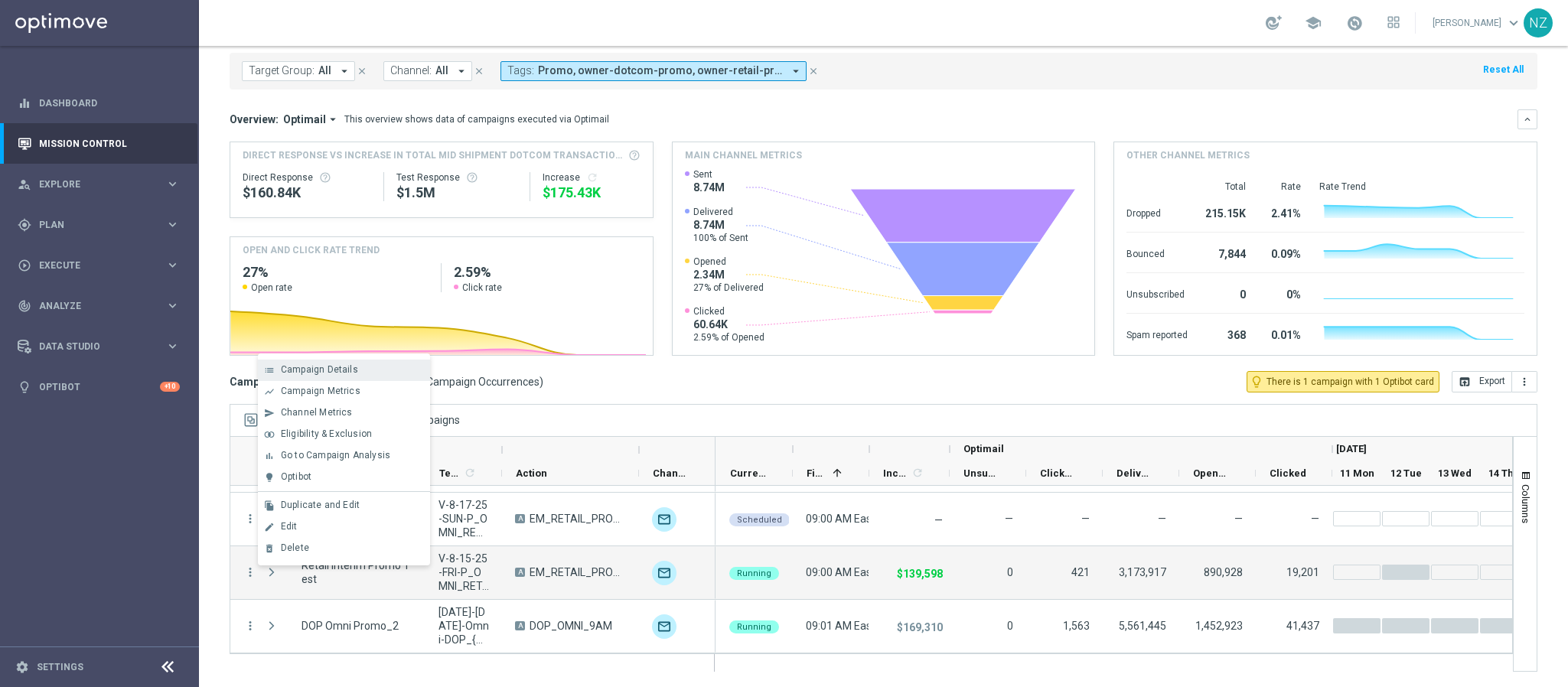
click at [306, 369] on span "Campaign Details" at bounding box center [319, 369] width 77 height 10
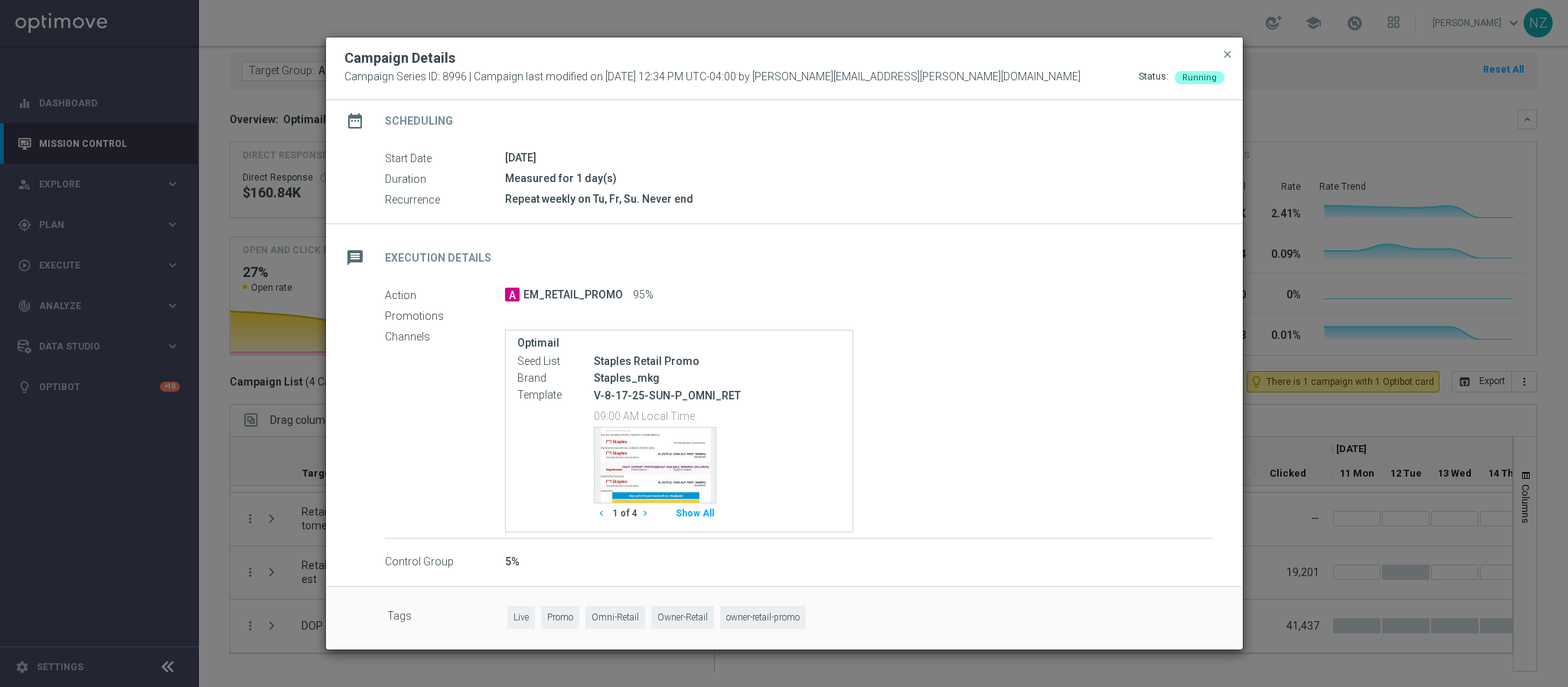
scroll to position [133, 0]
click at [705, 512] on button "Show All" at bounding box center [694, 512] width 42 height 21
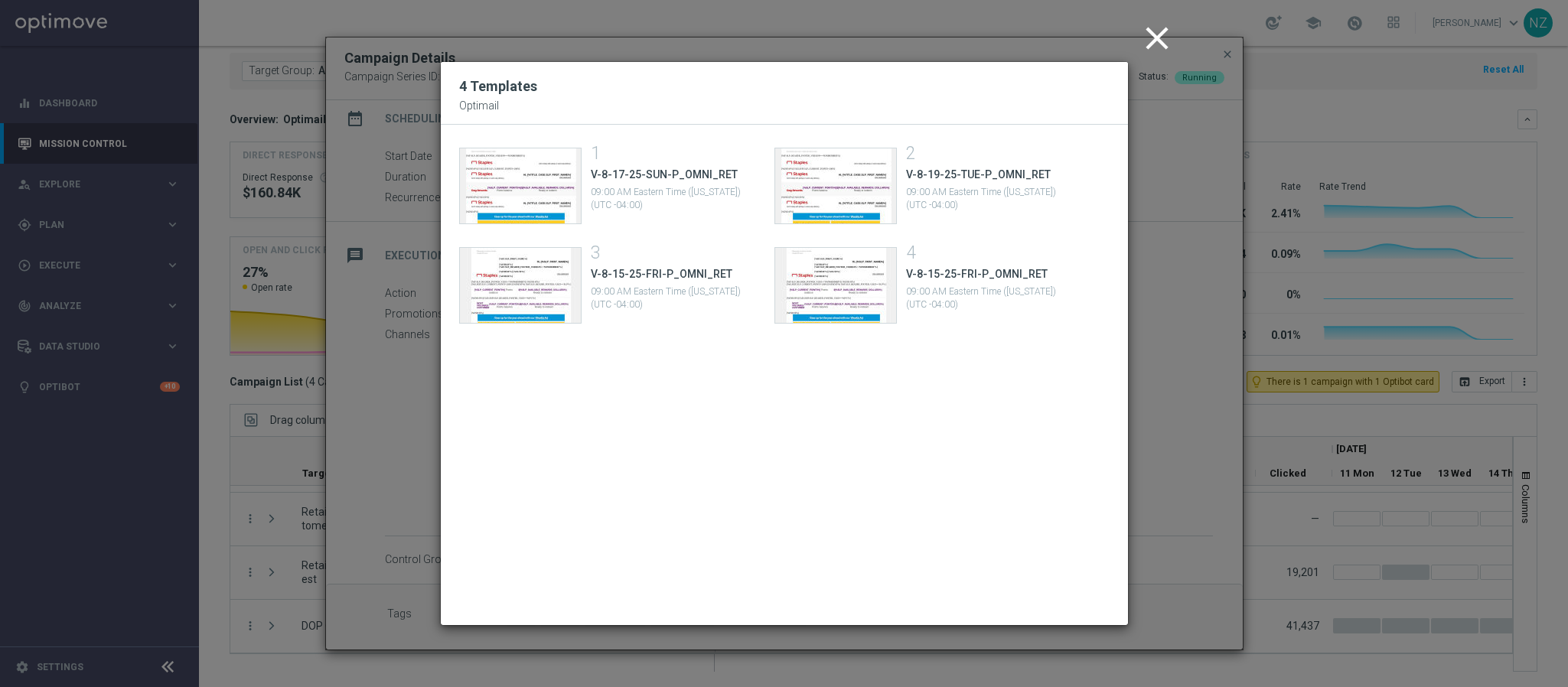
click at [1157, 32] on icon "close" at bounding box center [1156, 38] width 39 height 39
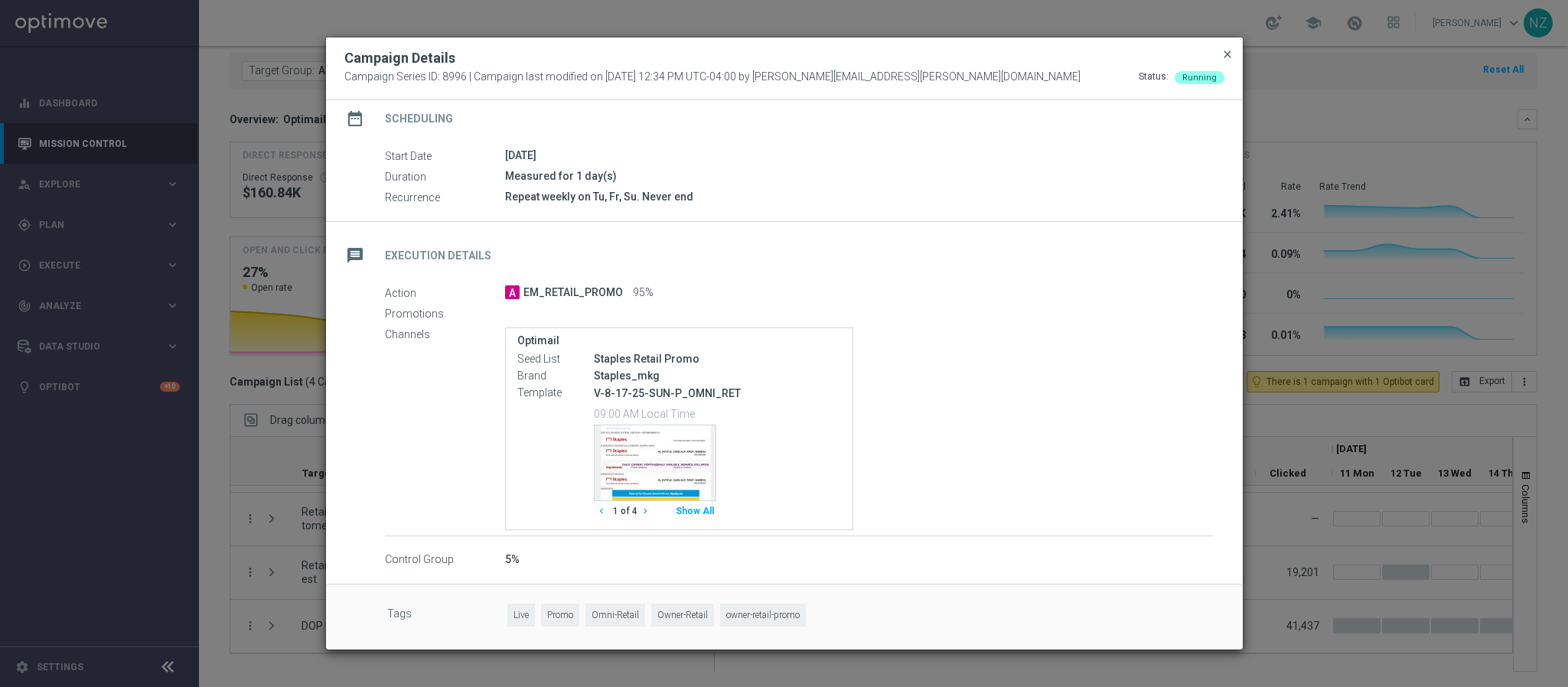
click at [1223, 51] on span "close" at bounding box center [1227, 54] width 12 height 12
